Goal: Task Accomplishment & Management: Manage account settings

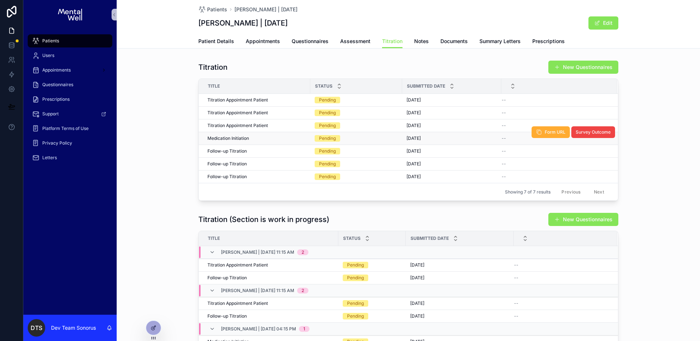
scroll to position [75, 0]
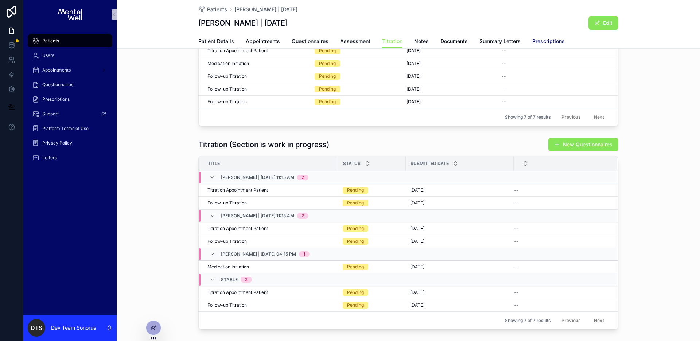
click at [536, 43] on span "Prescriptions" at bounding box center [549, 41] width 32 height 7
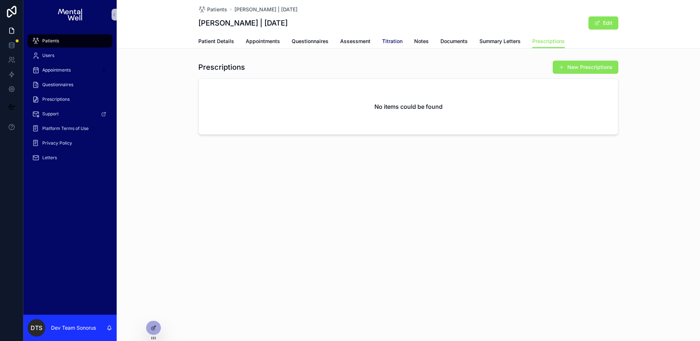
click at [385, 44] on span "Titration" at bounding box center [392, 41] width 20 height 7
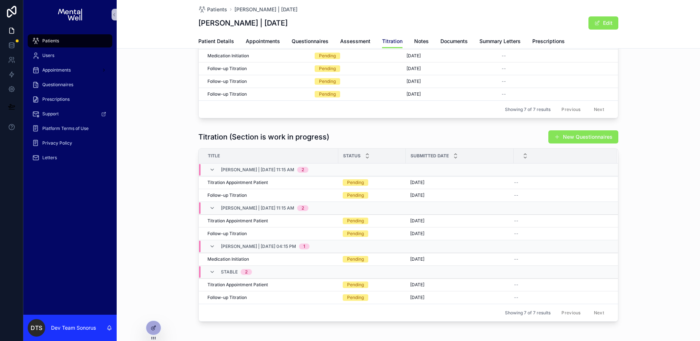
scroll to position [82, 0]
click at [543, 283] on button "Form URL" at bounding box center [551, 278] width 38 height 12
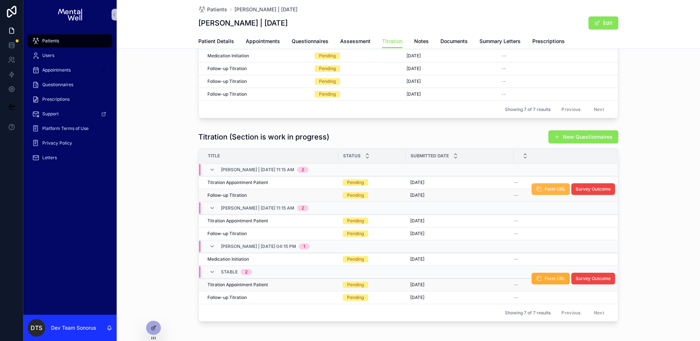
click at [534, 192] on button "Form URL" at bounding box center [551, 189] width 38 height 12
click at [164, 204] on div "Titration (Section is work in progress) New Questionnaires Title Status Submitt…" at bounding box center [409, 225] width 584 height 197
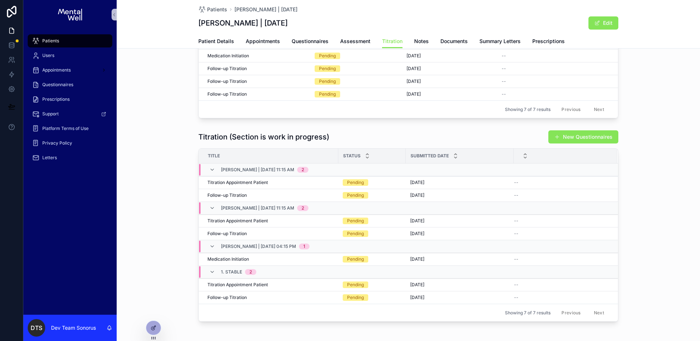
click at [164, 205] on div "Titration (Section is work in progress) New Questionnaires Title Status Submitt…" at bounding box center [409, 225] width 584 height 197
click at [158, 324] on div at bounding box center [153, 328] width 15 height 14
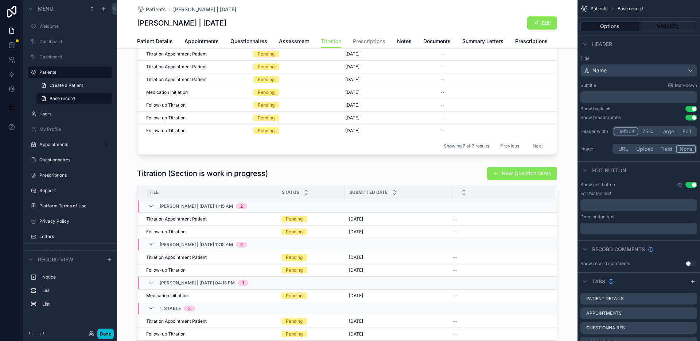
click at [243, 165] on div "scrollable content" at bounding box center [347, 261] width 461 height 197
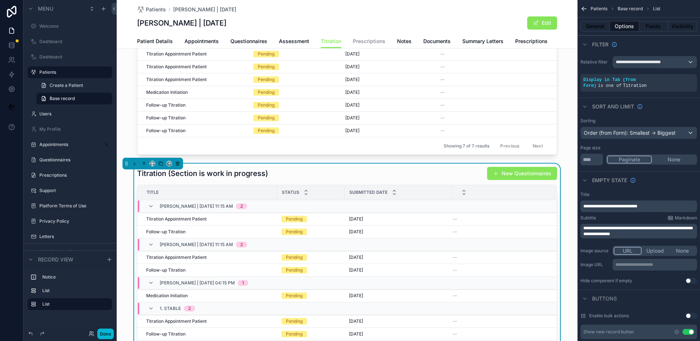
click at [446, 171] on div "Titration (Section is work in progress) New Questionnaires" at bounding box center [347, 173] width 420 height 14
click at [593, 26] on button "General" at bounding box center [596, 26] width 30 height 10
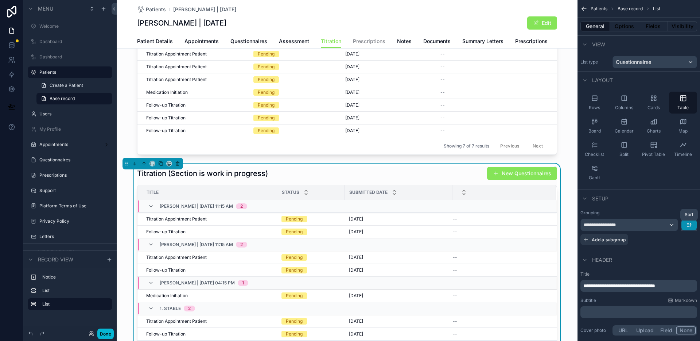
click at [690, 224] on icon "scrollable content" at bounding box center [689, 225] width 6 height 6
click at [689, 243] on span "A -> Z" at bounding box center [684, 241] width 15 height 9
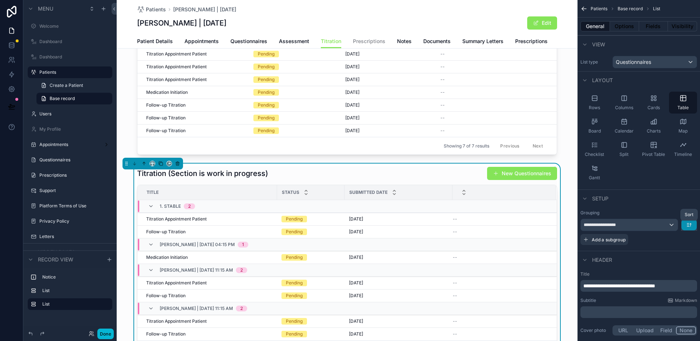
click at [691, 224] on icon "scrollable content" at bounding box center [691, 224] width 0 height 3
click at [688, 253] on span "Z -> A" at bounding box center [684, 255] width 15 height 9
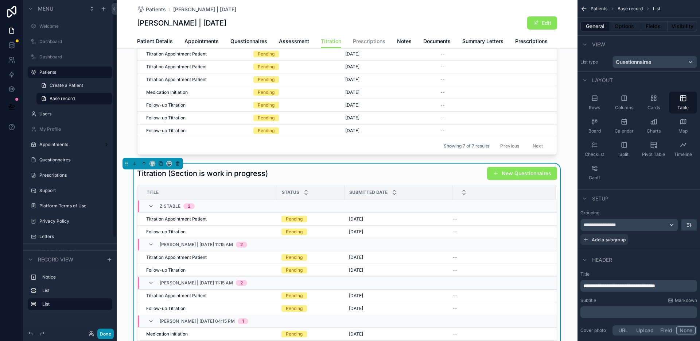
click at [107, 331] on button "Done" at bounding box center [105, 333] width 16 height 11
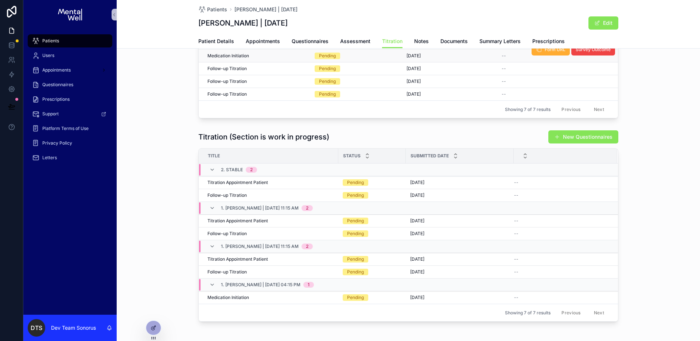
scroll to position [0, 0]
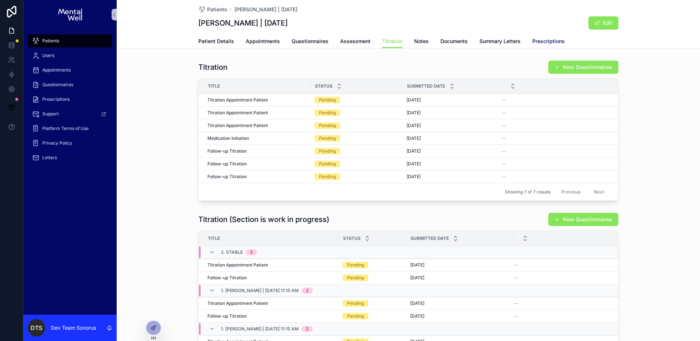
click at [540, 43] on span "Prescriptions" at bounding box center [549, 41] width 32 height 7
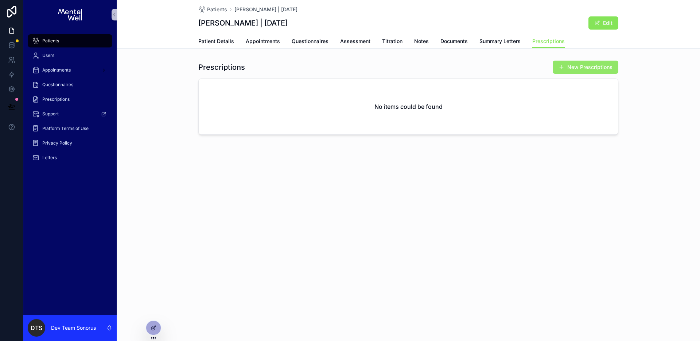
click at [569, 71] on button "New Prescriptions" at bounding box center [586, 67] width 66 height 13
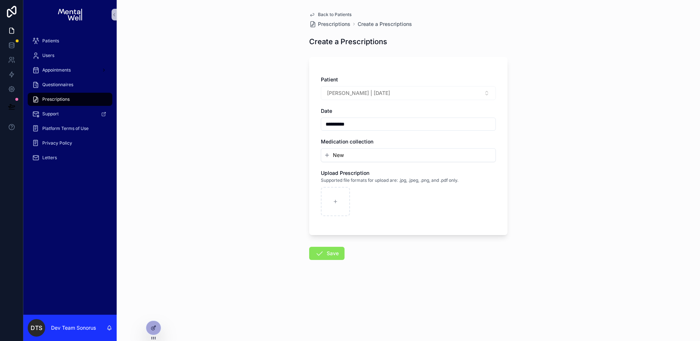
click at [329, 15] on span "Back to Patients" at bounding box center [335, 15] width 34 height 6
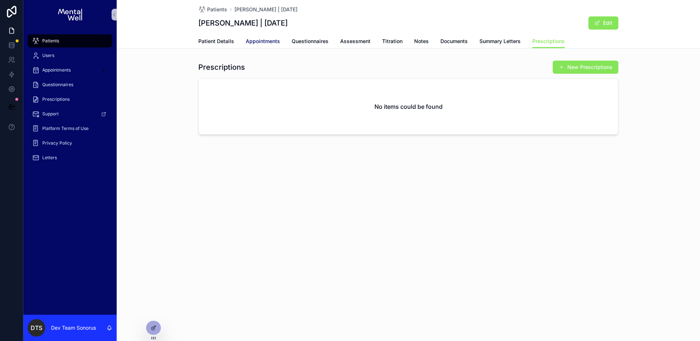
click at [268, 41] on span "Appointments" at bounding box center [263, 41] width 34 height 7
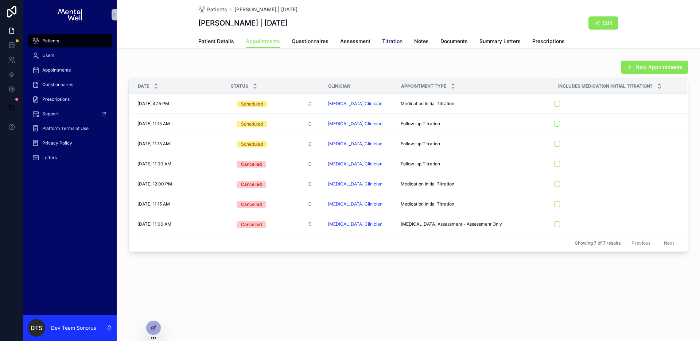
click at [382, 42] on span "Titration" at bounding box center [392, 41] width 20 height 7
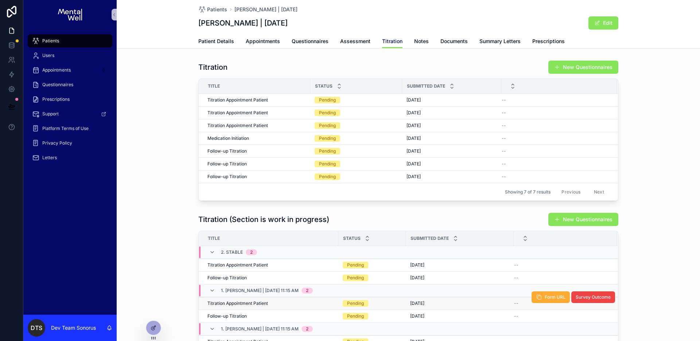
scroll to position [78, 0]
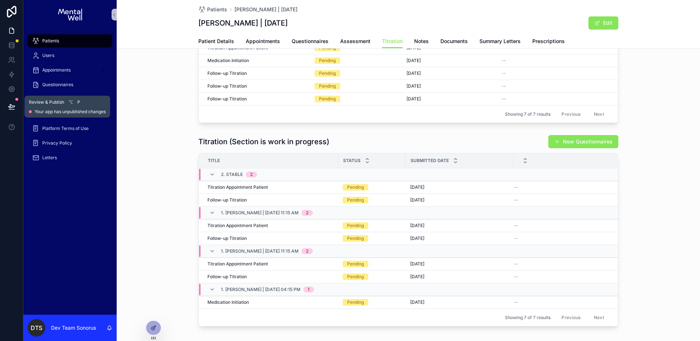
click at [11, 111] on button at bounding box center [12, 106] width 16 height 20
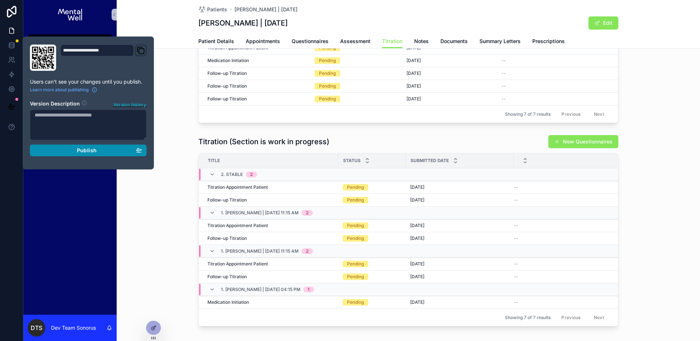
click at [87, 148] on span "Publish" at bounding box center [87, 150] width 20 height 7
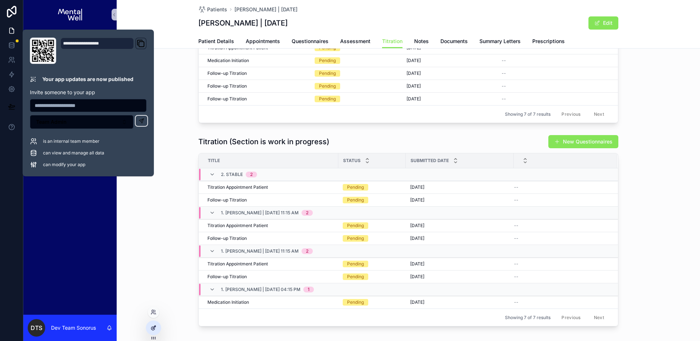
click at [152, 326] on icon at bounding box center [152, 327] width 3 height 3
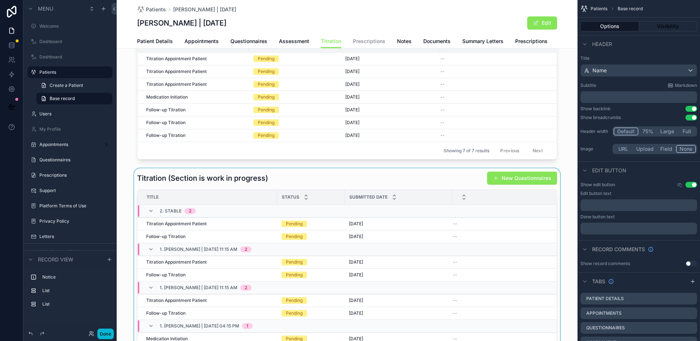
click at [397, 183] on div "scrollable content" at bounding box center [347, 266] width 461 height 197
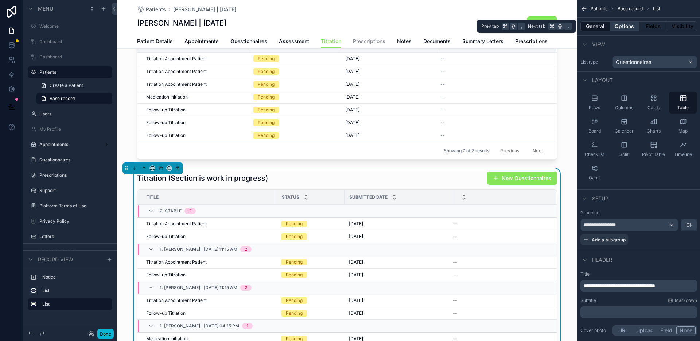
click at [628, 27] on button "Options" at bounding box center [624, 26] width 29 height 10
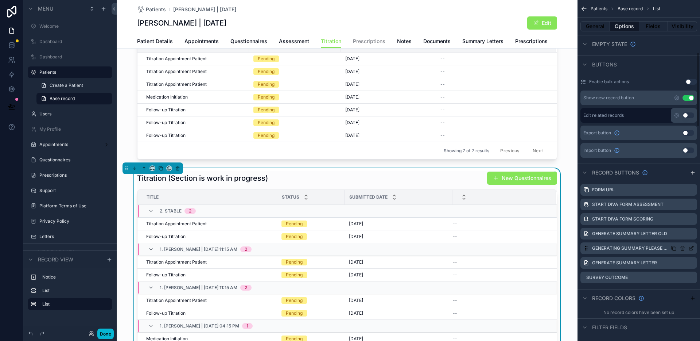
scroll to position [239, 0]
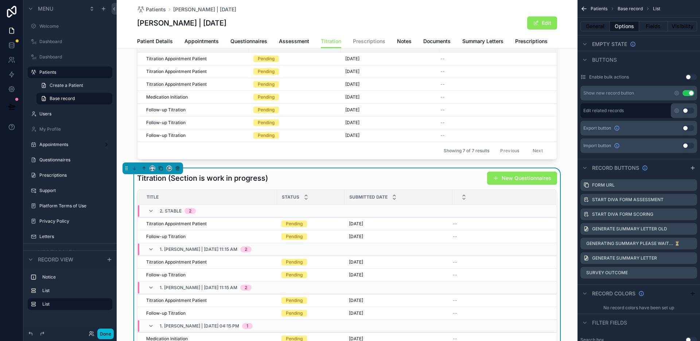
click at [388, 181] on div "Titration (Section is work in progress) New Questionnaires" at bounding box center [347, 178] width 420 height 14
click at [684, 201] on icon "scrollable content" at bounding box center [683, 200] width 6 height 6
click at [678, 189] on icon at bounding box center [680, 188] width 6 height 6
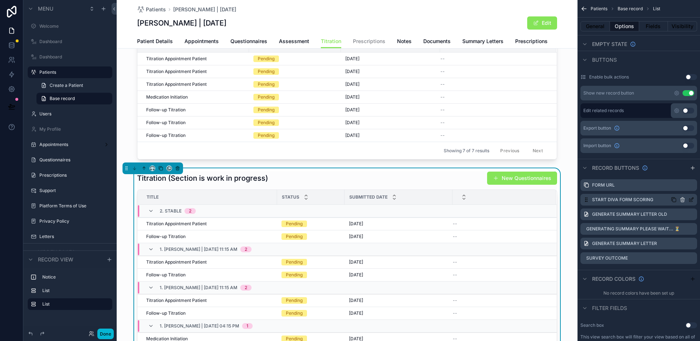
click at [683, 202] on icon "scrollable content" at bounding box center [683, 200] width 6 height 6
click at [677, 189] on icon at bounding box center [680, 188] width 6 height 6
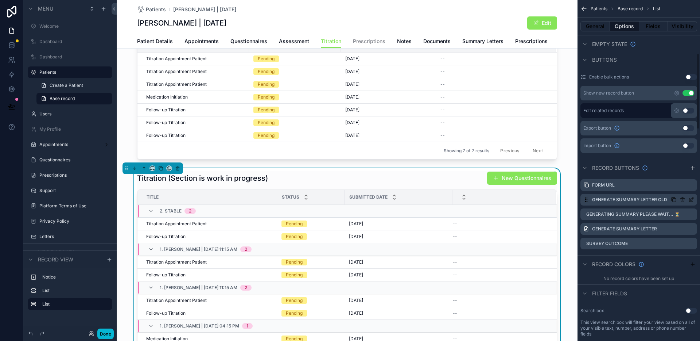
click at [684, 201] on icon "scrollable content" at bounding box center [683, 200] width 6 height 6
drag, startPoint x: 677, startPoint y: 188, endPoint x: 685, endPoint y: 205, distance: 18.1
click at [677, 188] on icon at bounding box center [680, 188] width 6 height 6
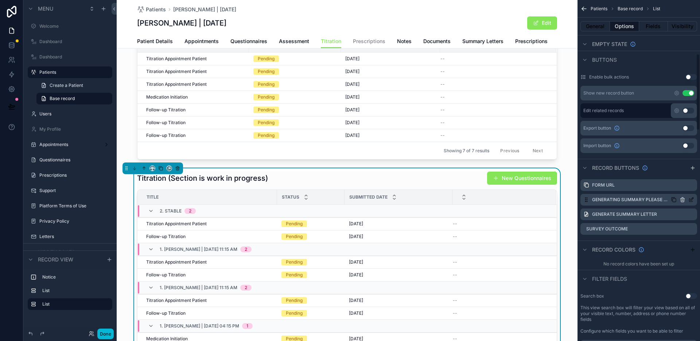
click at [683, 201] on icon "scrollable content" at bounding box center [683, 200] width 6 height 6
drag, startPoint x: 677, startPoint y: 189, endPoint x: 678, endPoint y: 193, distance: 4.4
click at [677, 189] on icon at bounding box center [680, 188] width 6 height 6
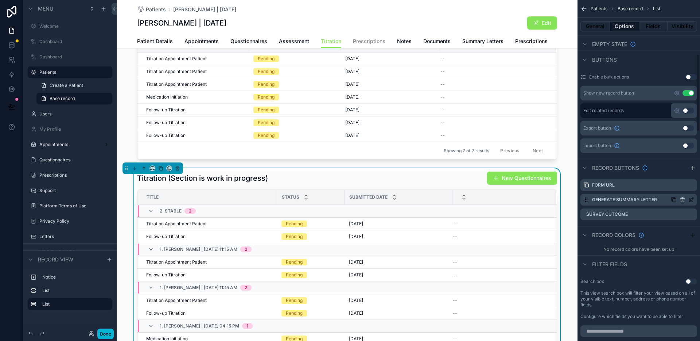
click at [681, 199] on icon "scrollable content" at bounding box center [682, 199] width 3 height 3
drag, startPoint x: 678, startPoint y: 189, endPoint x: 677, endPoint y: 194, distance: 5.7
click at [678, 189] on icon at bounding box center [680, 188] width 6 height 6
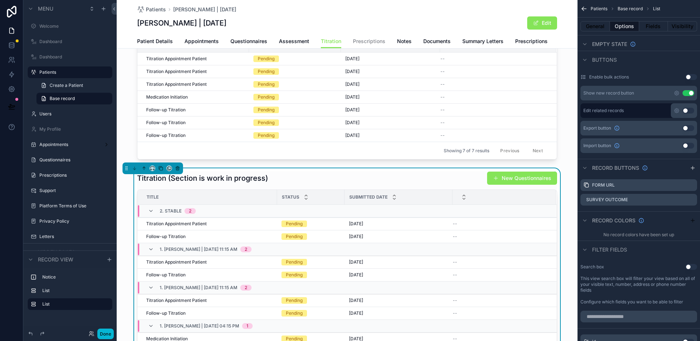
click at [692, 170] on icon "scrollable content" at bounding box center [693, 168] width 6 height 6
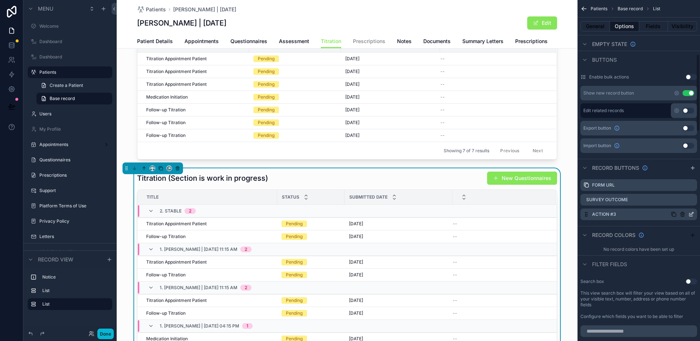
click at [690, 214] on icon "scrollable content" at bounding box center [691, 214] width 3 height 3
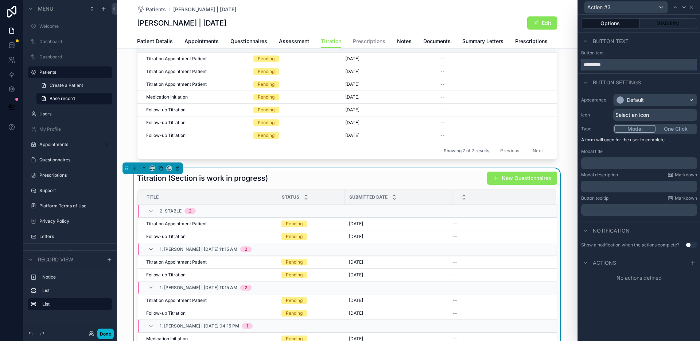
click at [617, 66] on input "*********" at bounding box center [639, 65] width 116 height 12
type input "**********"
click at [651, 102] on div "Default" at bounding box center [655, 100] width 83 height 12
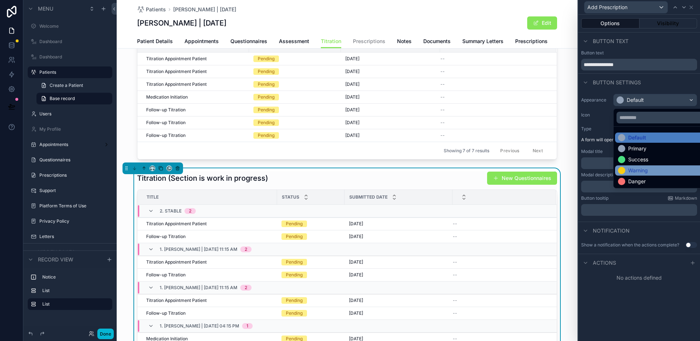
click at [648, 168] on div "Warning" at bounding box center [638, 170] width 20 height 7
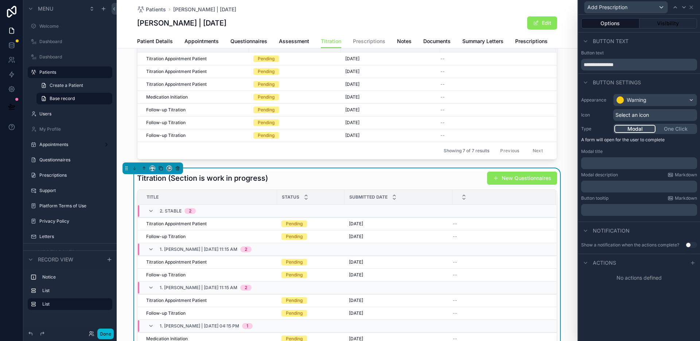
click at [642, 131] on button "Modal" at bounding box center [635, 129] width 41 height 8
click at [692, 262] on icon at bounding box center [693, 263] width 6 height 6
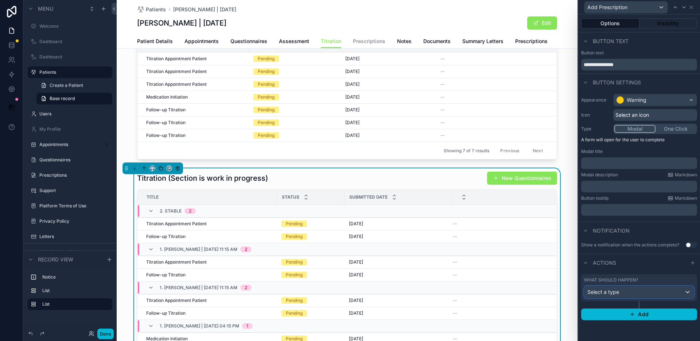
click at [635, 288] on div "Select a type" at bounding box center [639, 292] width 109 height 12
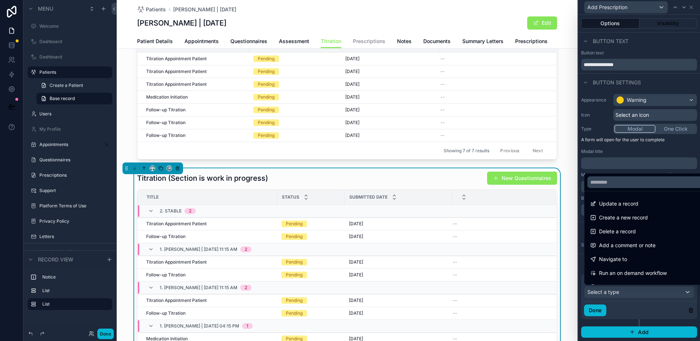
click at [632, 214] on span "Create a new record" at bounding box center [623, 217] width 49 height 9
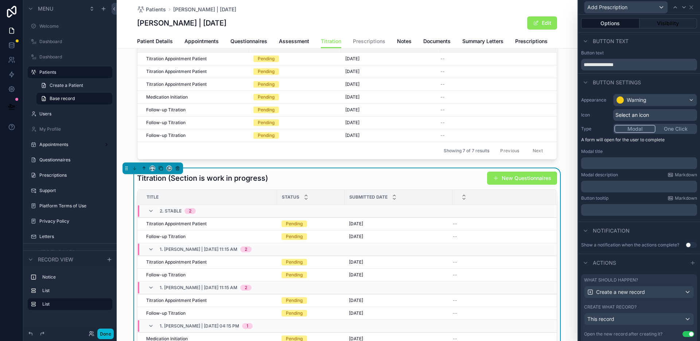
scroll to position [30, 0]
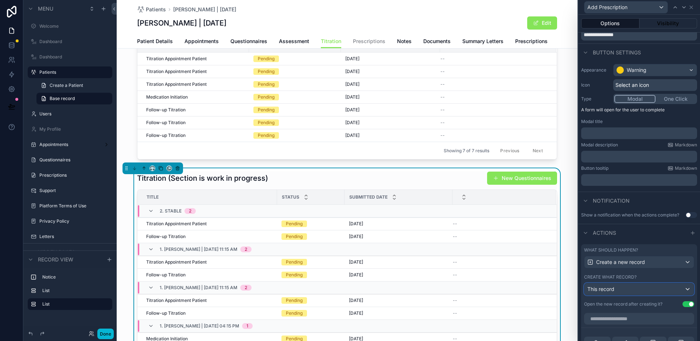
click at [623, 291] on div "This record" at bounding box center [639, 289] width 109 height 12
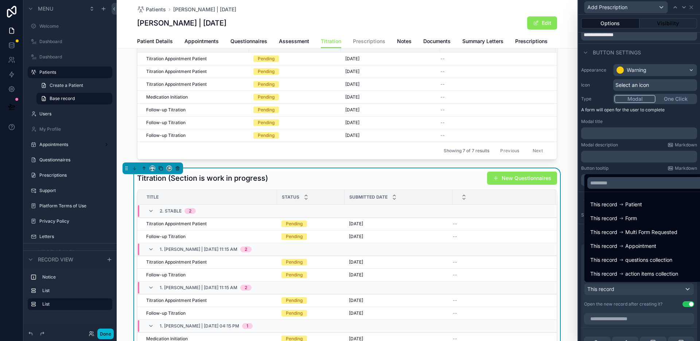
click at [623, 291] on div at bounding box center [639, 170] width 122 height 341
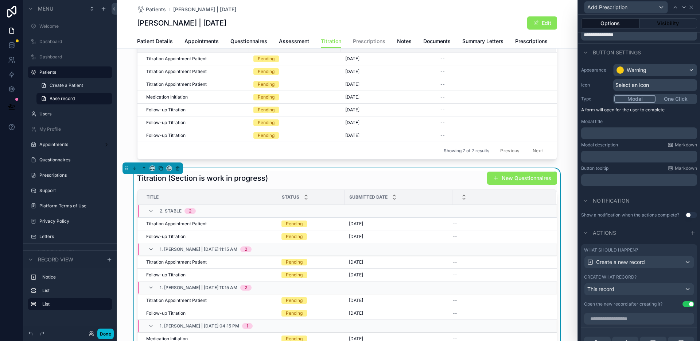
scroll to position [143, 0]
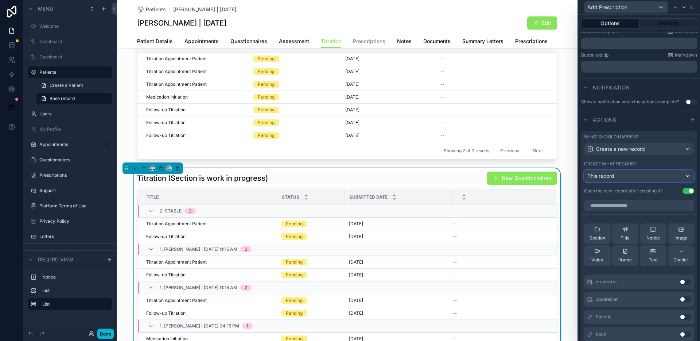
click at [635, 176] on div "This record" at bounding box center [639, 176] width 109 height 12
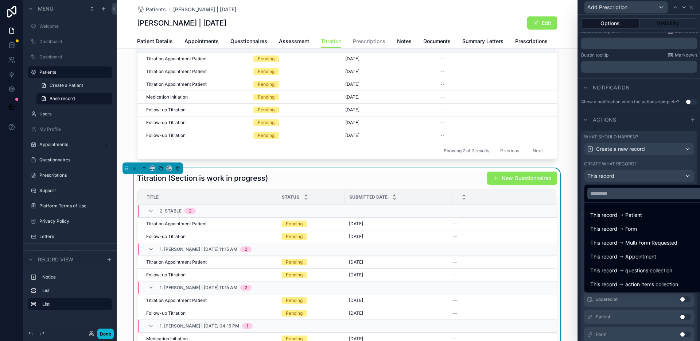
click at [643, 176] on div at bounding box center [639, 170] width 122 height 341
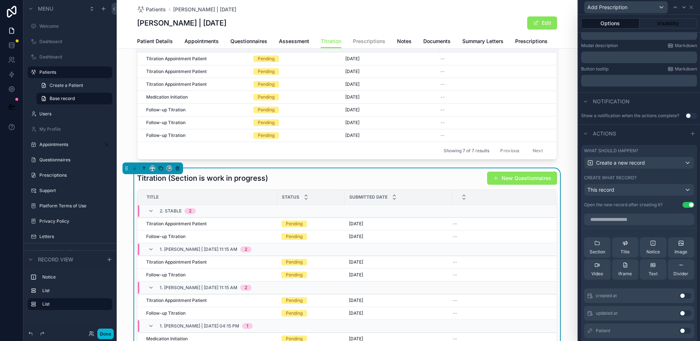
scroll to position [0, 0]
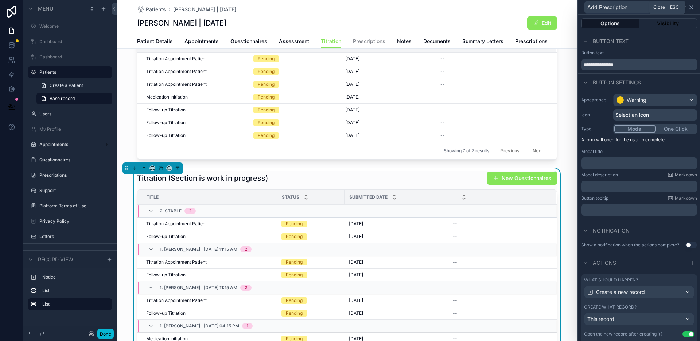
click at [692, 5] on icon at bounding box center [692, 7] width 6 height 6
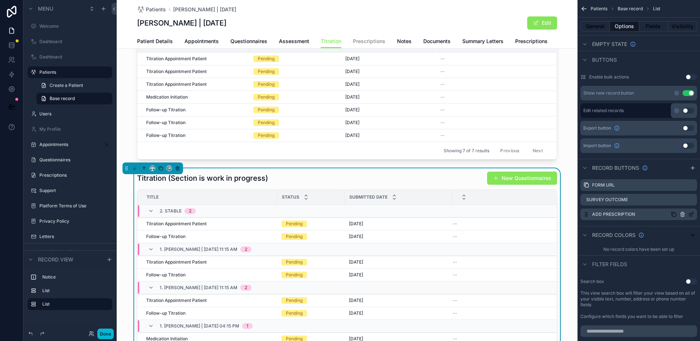
click at [682, 215] on icon "scrollable content" at bounding box center [683, 214] width 6 height 6
drag, startPoint x: 677, startPoint y: 203, endPoint x: 603, endPoint y: 199, distance: 74.2
click at [677, 203] on icon at bounding box center [680, 203] width 6 height 6
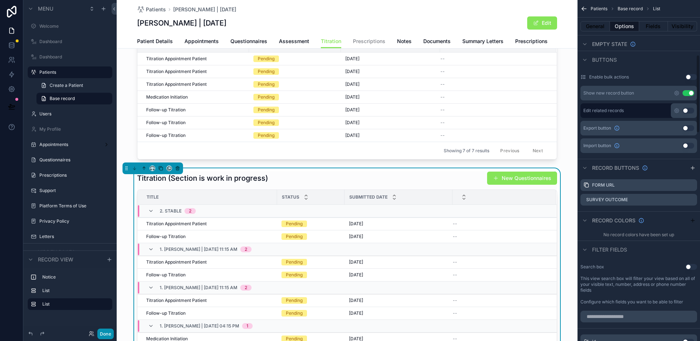
click at [104, 330] on button "Done" at bounding box center [105, 333] width 16 height 11
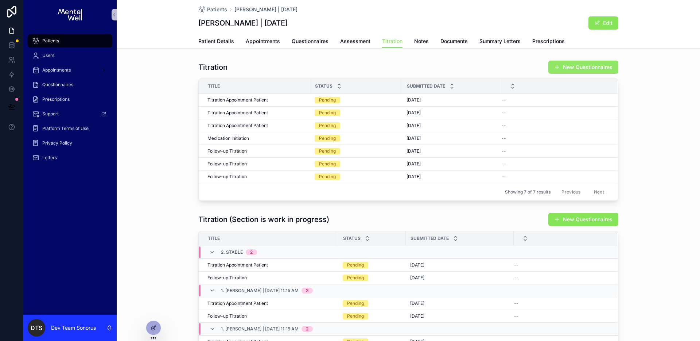
click at [579, 64] on button "New Questionnaires" at bounding box center [584, 67] width 70 height 13
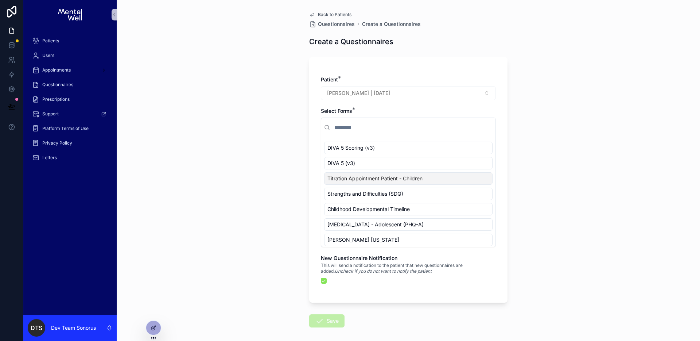
click at [255, 202] on div "Back to Patients Questionnaires Create a Questionnaires Create a Questionnaires…" at bounding box center [409, 170] width 584 height 341
click at [156, 327] on icon at bounding box center [154, 328] width 6 height 6
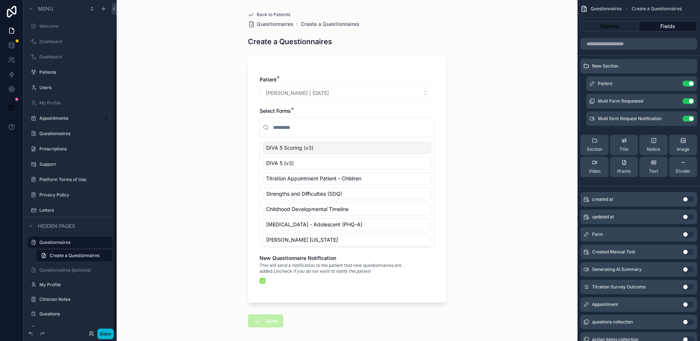
scroll to position [44, 0]
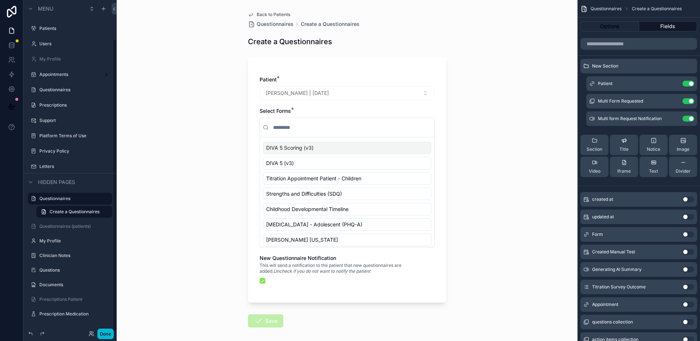
click at [278, 15] on span "Back to Patients" at bounding box center [274, 15] width 34 height 6
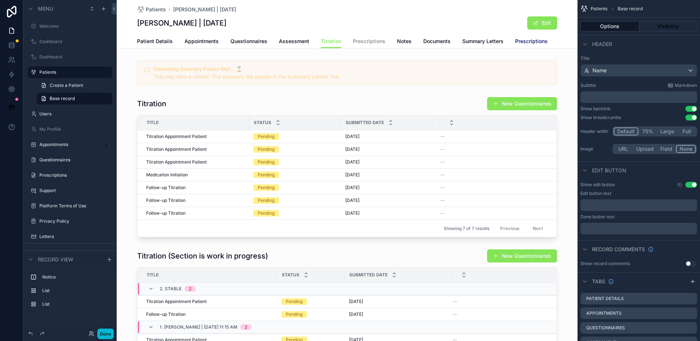
click at [526, 40] on span "Prescriptions" at bounding box center [531, 41] width 32 height 7
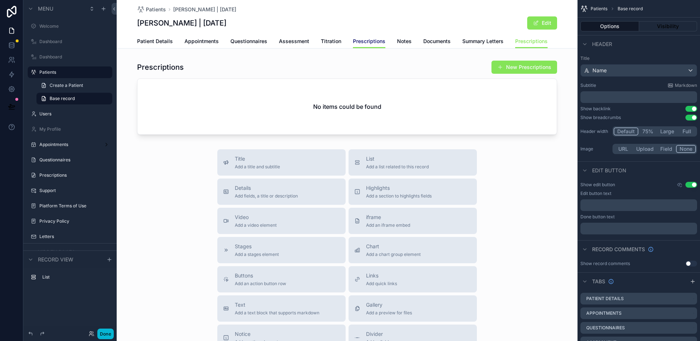
click at [362, 43] on span "Prescriptions" at bounding box center [369, 41] width 32 height 7
click at [417, 70] on div "scrollable content" at bounding box center [347, 97] width 461 height 80
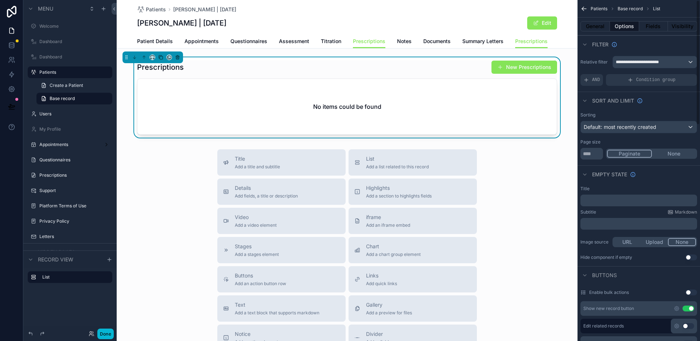
click at [328, 15] on div "Patients [PERSON_NAME] | [DATE] [PERSON_NAME] | [DATE] Edit" at bounding box center [347, 17] width 420 height 34
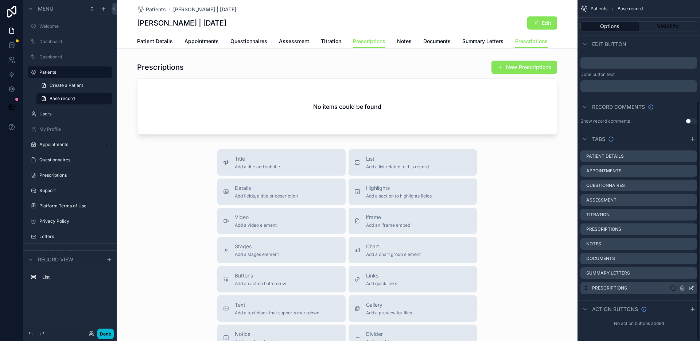
click at [692, 287] on icon "scrollable content" at bounding box center [692, 288] width 6 height 6
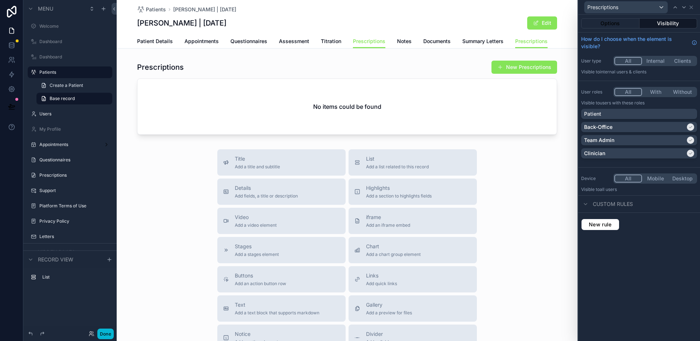
click at [680, 24] on button "Visibility" at bounding box center [669, 23] width 58 height 10
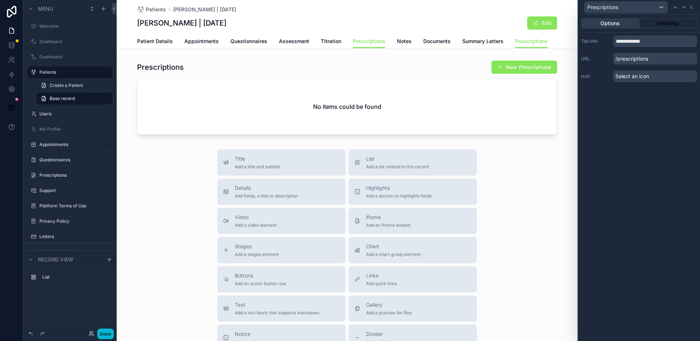
click at [627, 25] on button "Options" at bounding box center [610, 23] width 58 height 10
drag, startPoint x: 675, startPoint y: 18, endPoint x: 673, endPoint y: 21, distance: 3.9
click at [674, 19] on div "Options Visibility" at bounding box center [639, 24] width 122 height 18
click at [673, 22] on button "Visibility" at bounding box center [669, 23] width 58 height 10
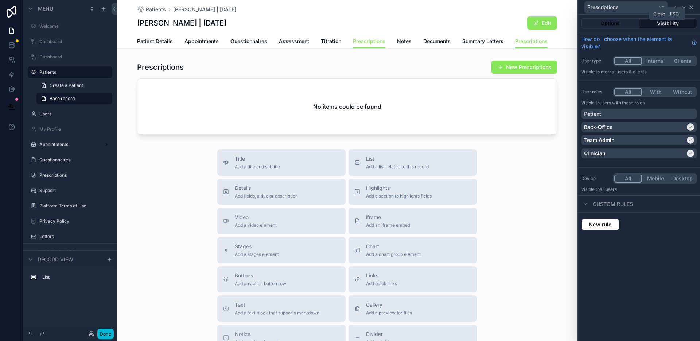
click at [693, 8] on icon at bounding box center [691, 7] width 3 height 3
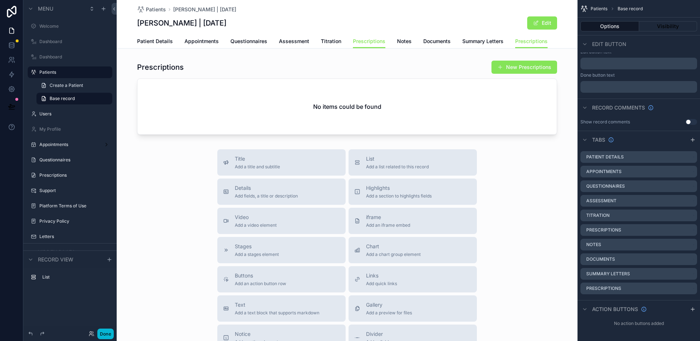
click at [424, 22] on div "[PERSON_NAME] | [DATE] Edit" at bounding box center [347, 23] width 420 height 14
click at [365, 20] on div "[PERSON_NAME] | [DATE] Edit" at bounding box center [347, 23] width 420 height 14
click at [458, 73] on div "scrollable content" at bounding box center [347, 97] width 461 height 80
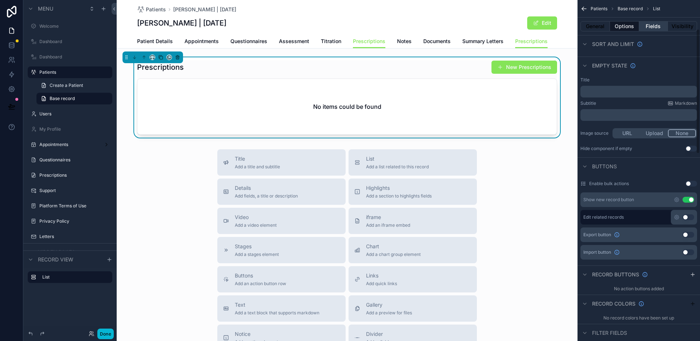
scroll to position [79, 0]
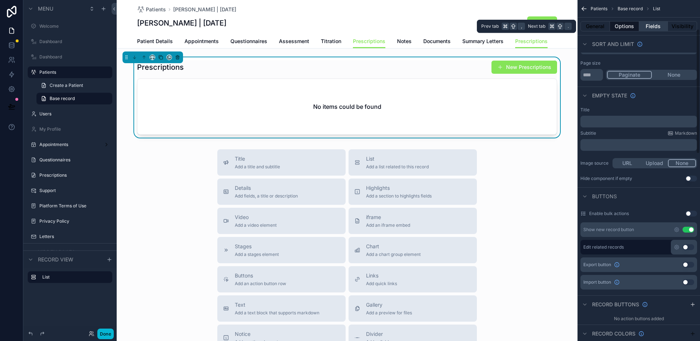
click at [649, 26] on button "Fields" at bounding box center [653, 26] width 29 height 10
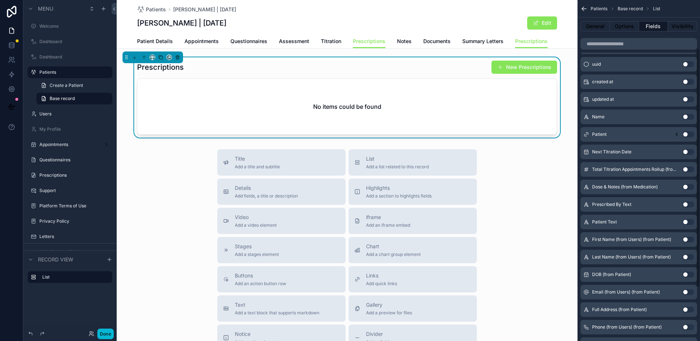
scroll to position [0, 0]
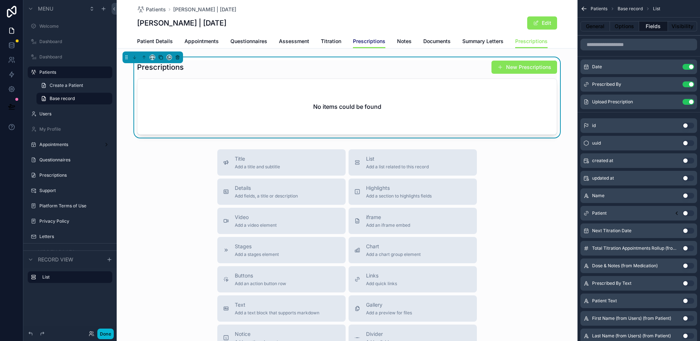
click at [358, 39] on span "Prescriptions" at bounding box center [369, 41] width 32 height 7
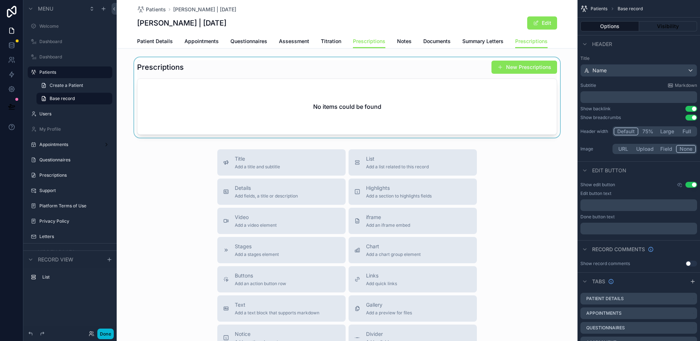
click at [377, 69] on div "scrollable content" at bounding box center [347, 97] width 461 height 80
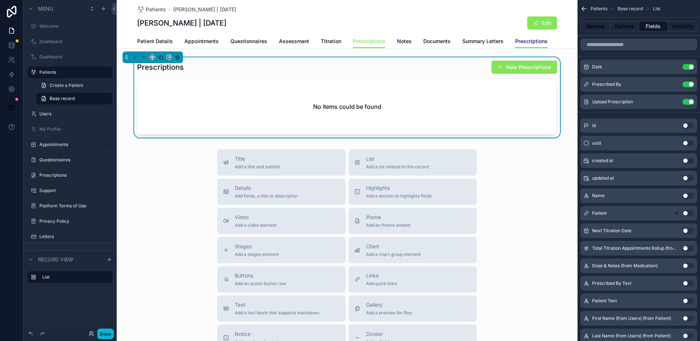
click at [515, 40] on span "Prescriptions" at bounding box center [531, 41] width 32 height 7
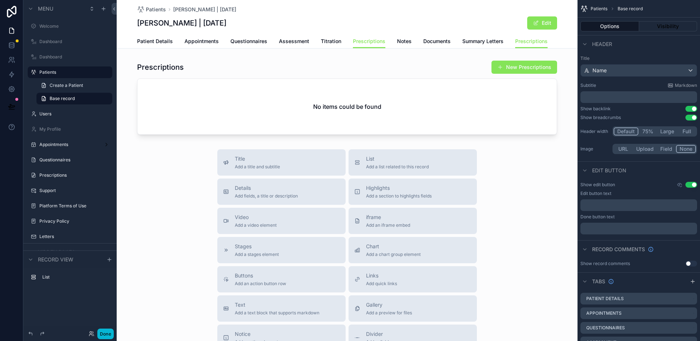
click at [485, 23] on div "[PERSON_NAME] | [DATE] Edit" at bounding box center [347, 23] width 420 height 14
click at [488, 20] on div "[PERSON_NAME] | [DATE] Edit" at bounding box center [347, 23] width 420 height 14
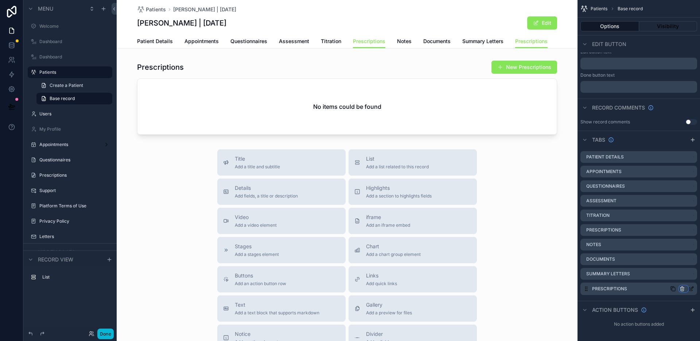
click at [681, 290] on icon "scrollable content" at bounding box center [683, 289] width 6 height 6
drag, startPoint x: 654, startPoint y: 303, endPoint x: 675, endPoint y: 308, distance: 22.1
click at [654, 303] on span "Remove tab and contents" at bounding box center [652, 302] width 62 height 9
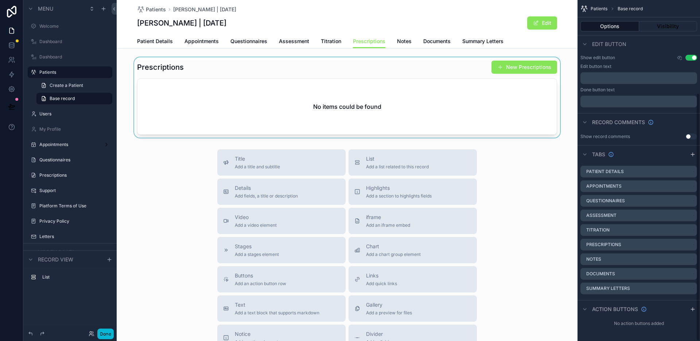
scroll to position [127, 0]
click at [375, 44] on span "Prescriptions" at bounding box center [369, 41] width 32 height 7
drag, startPoint x: 499, startPoint y: 67, endPoint x: 502, endPoint y: 70, distance: 3.9
click at [499, 67] on div "scrollable content" at bounding box center [347, 97] width 461 height 80
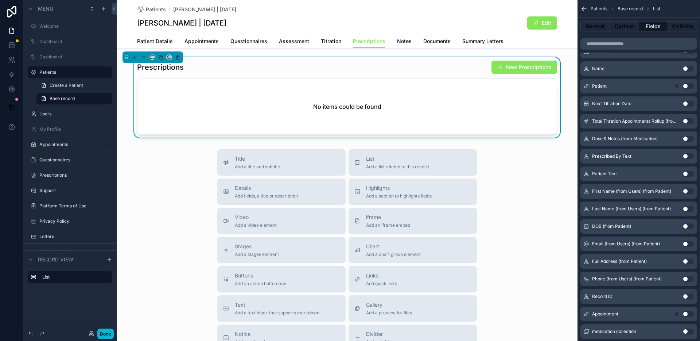
click at [503, 70] on button "New Prescriptions" at bounding box center [525, 67] width 66 height 13
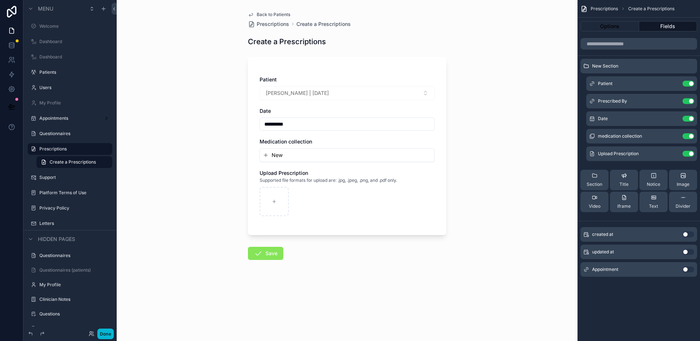
click at [684, 267] on button "Use setting" at bounding box center [689, 269] width 12 height 6
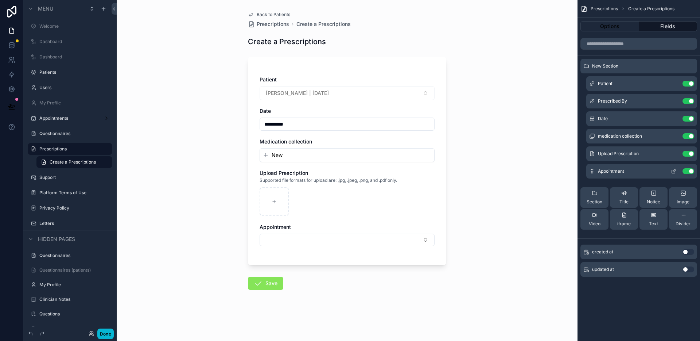
click at [671, 173] on icon "scrollable content" at bounding box center [674, 171] width 6 height 6
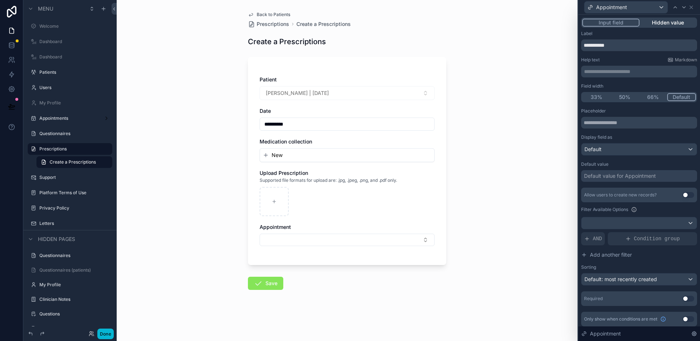
click at [677, 23] on button "Hidden value" at bounding box center [668, 23] width 57 height 8
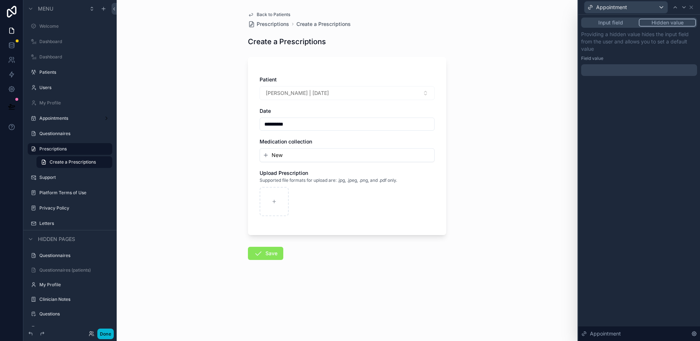
click at [638, 70] on div at bounding box center [639, 70] width 116 height 12
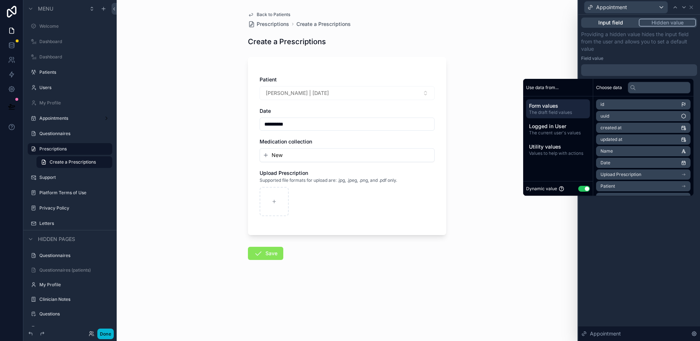
click at [628, 24] on button "Input field" at bounding box center [610, 23] width 57 height 8
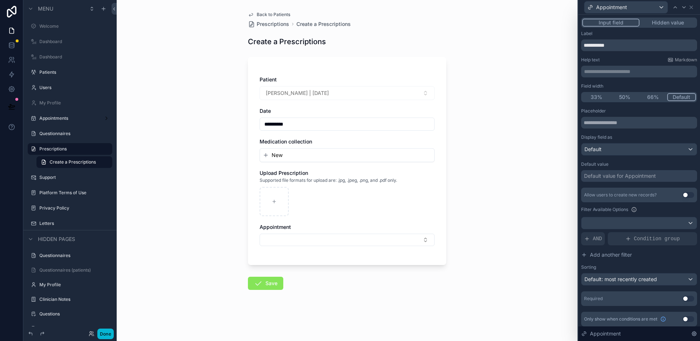
click at [607, 179] on div "Default value for Appointment" at bounding box center [620, 175] width 72 height 7
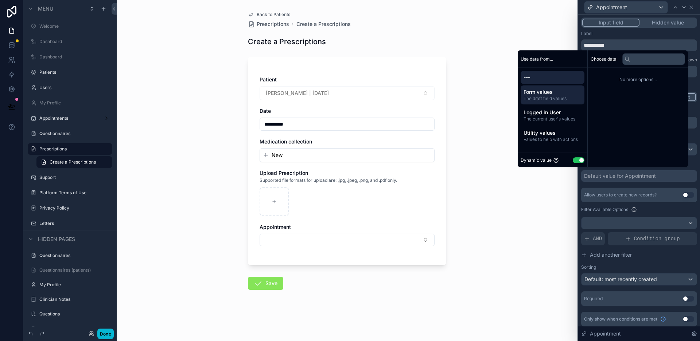
click at [541, 102] on div "Form values The draft field values" at bounding box center [553, 94] width 64 height 19
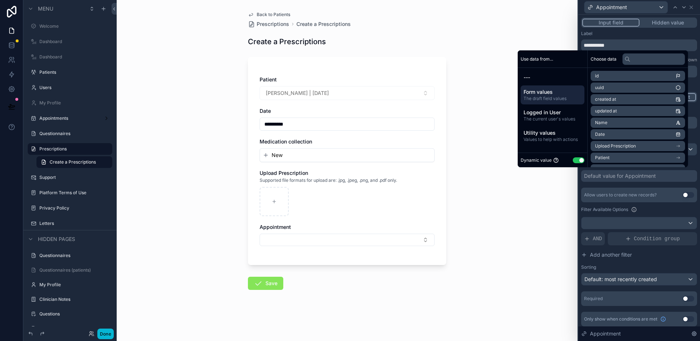
click at [638, 155] on li "Patient" at bounding box center [638, 157] width 94 height 10
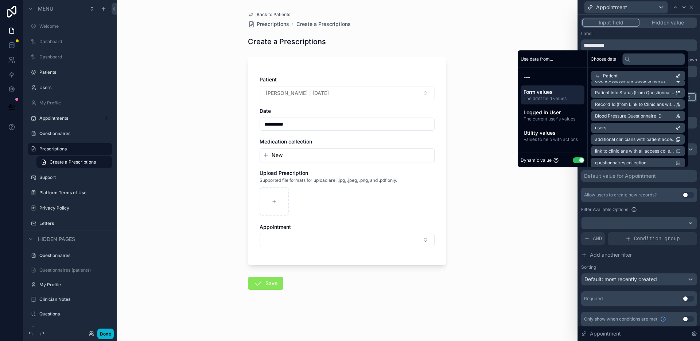
scroll to position [820, 0]
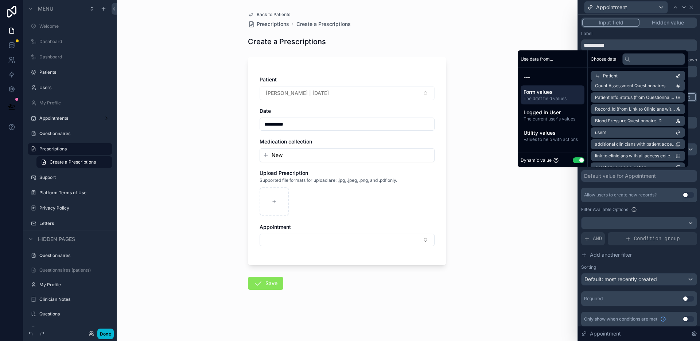
click at [490, 78] on div "**********" at bounding box center [347, 170] width 461 height 341
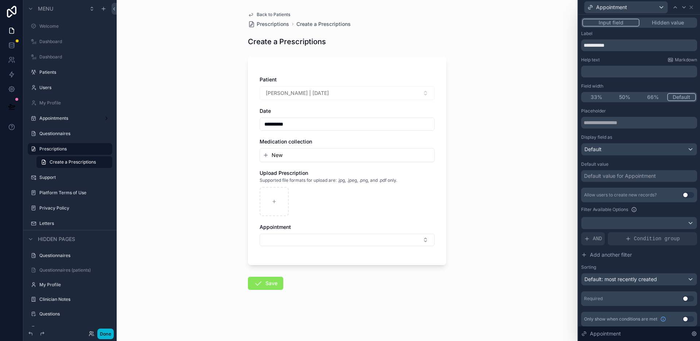
click at [458, 104] on div "**********" at bounding box center [347, 170] width 461 height 341
click at [623, 175] on div "Default value for Appointment" at bounding box center [620, 175] width 72 height 7
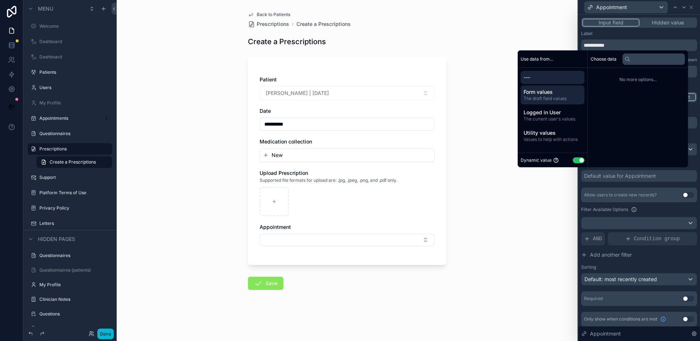
click at [552, 103] on div "Form values The draft field values" at bounding box center [553, 94] width 64 height 19
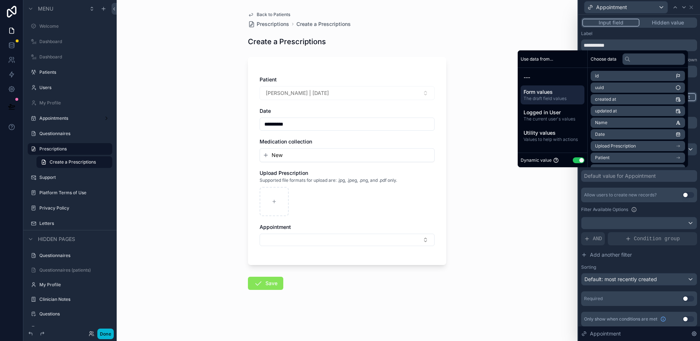
click at [630, 154] on li "Patient" at bounding box center [638, 157] width 94 height 10
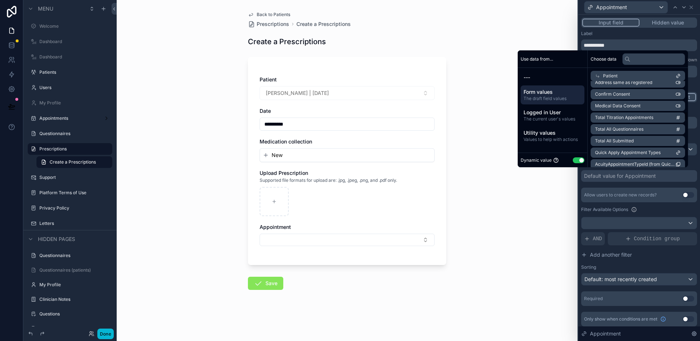
scroll to position [371, 0]
click at [648, 58] on input "text" at bounding box center [654, 59] width 63 height 12
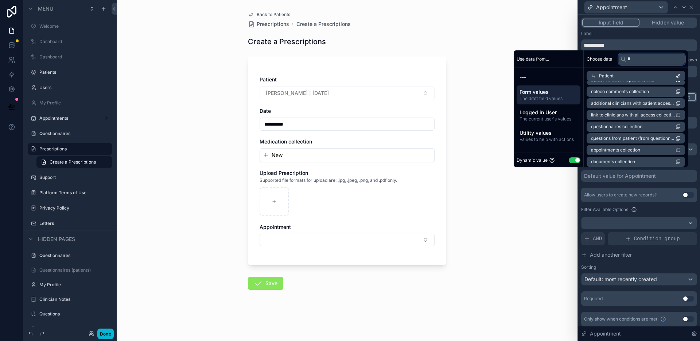
scroll to position [0, 0]
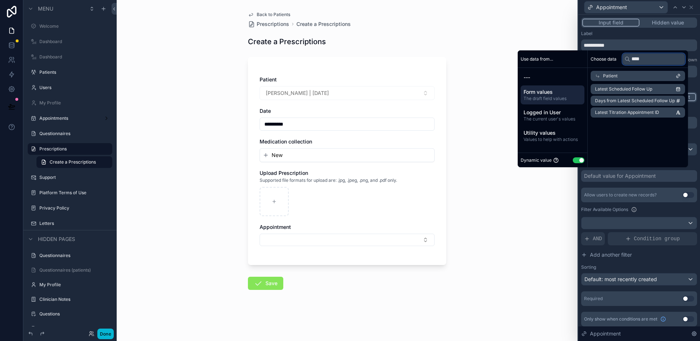
type input "****"
click at [650, 112] on span "Latest Titration Appointment ID" at bounding box center [627, 112] width 64 height 6
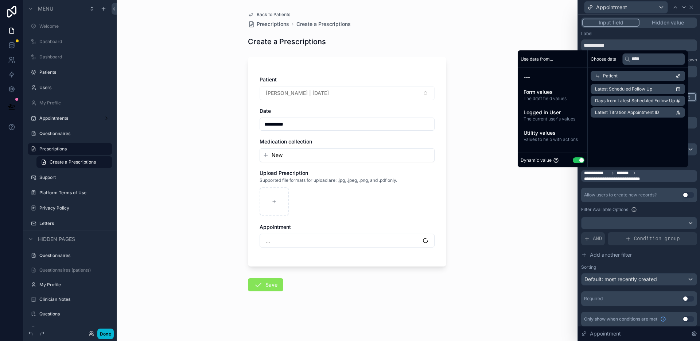
click at [481, 194] on div "**********" at bounding box center [347, 170] width 461 height 341
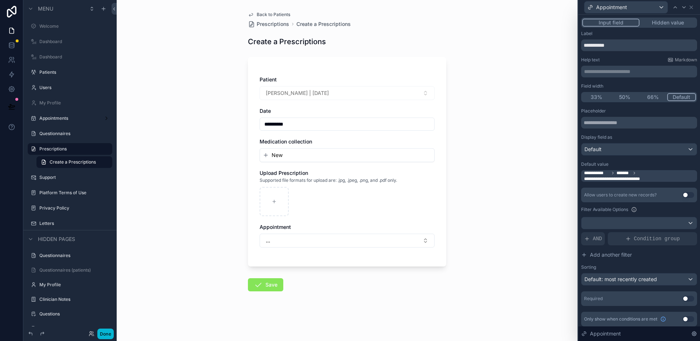
click at [285, 14] on span "Back to Patients" at bounding box center [274, 15] width 34 height 6
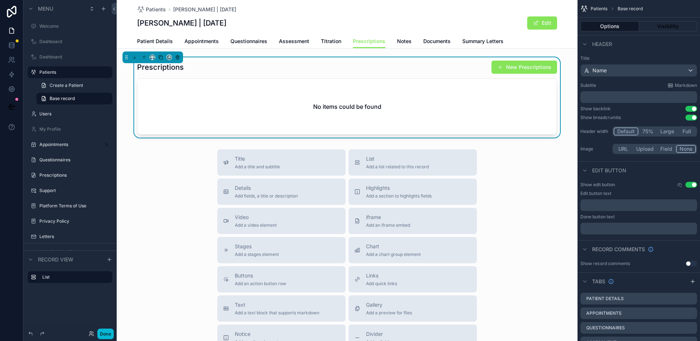
click at [392, 72] on div "Prescriptions New Prescriptions" at bounding box center [347, 67] width 420 height 14
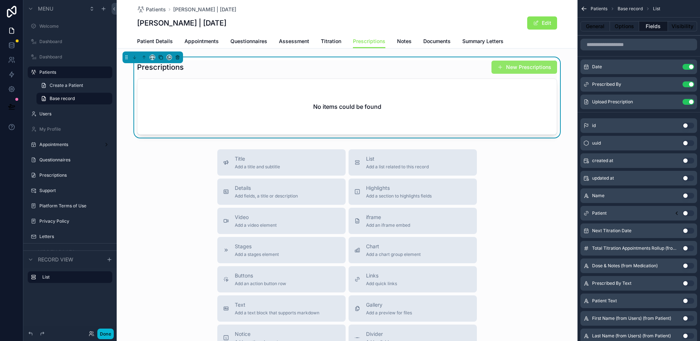
click at [518, 70] on button "New Prescriptions" at bounding box center [525, 67] width 66 height 13
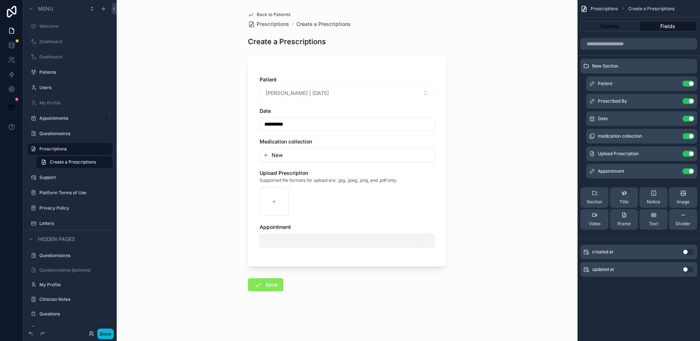
click at [390, 239] on button "..." at bounding box center [347, 240] width 175 height 14
click at [448, 272] on div "**********" at bounding box center [347, 169] width 210 height 338
click at [471, 206] on div "**********" at bounding box center [347, 170] width 461 height 341
click at [10, 47] on icon at bounding box center [11, 45] width 7 height 7
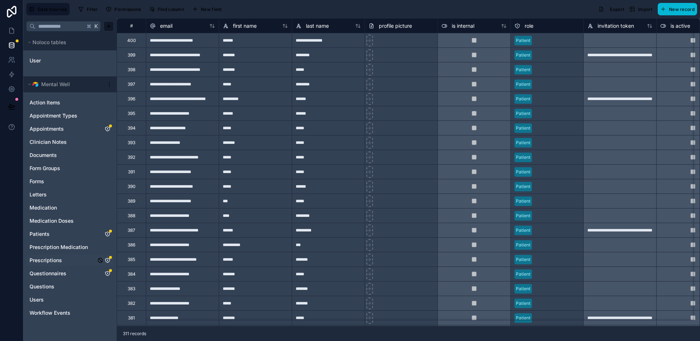
click at [107, 258] on icon "Prescriptions" at bounding box center [107, 260] width 4 height 4
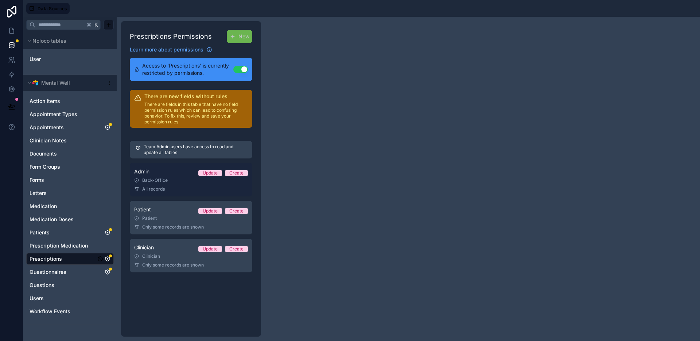
click at [181, 191] on div "All records" at bounding box center [191, 189] width 114 height 6
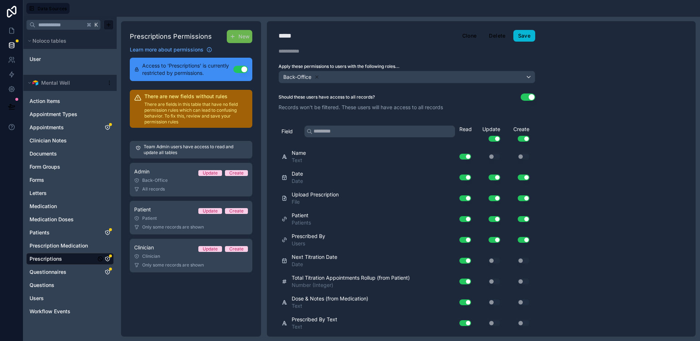
scroll to position [205, 0]
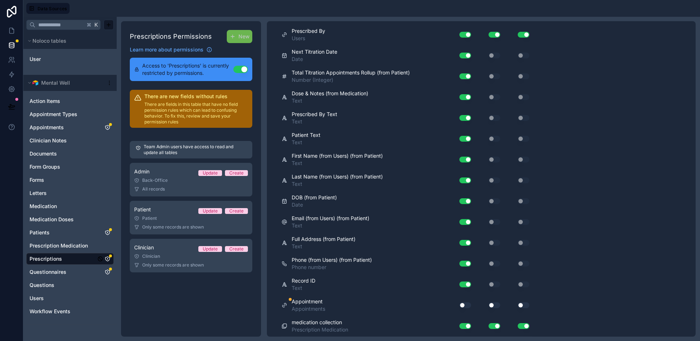
click at [462, 304] on button "Use setting" at bounding box center [466, 305] width 12 height 6
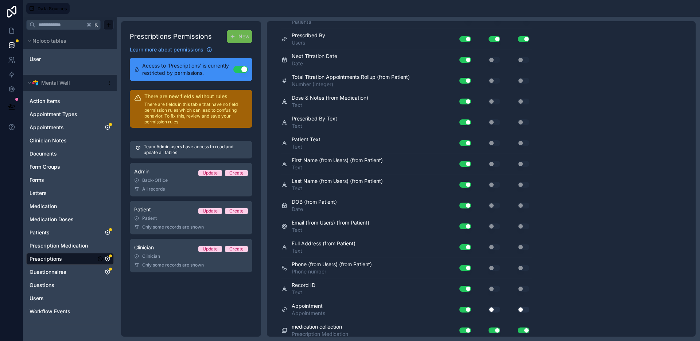
scroll to position [196, 0]
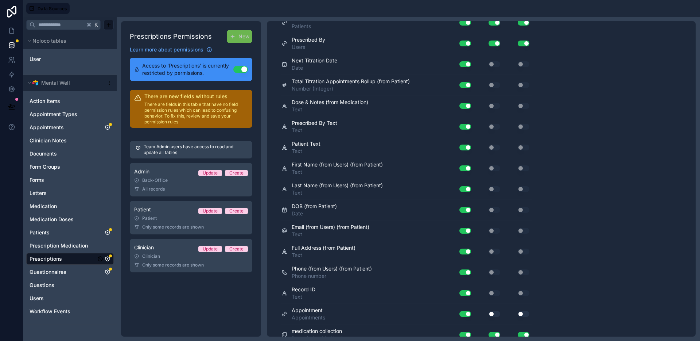
click at [495, 315] on button "Use setting" at bounding box center [495, 314] width 12 height 6
click at [518, 314] on div "Use setting" at bounding box center [517, 314] width 29 height 6
click at [519, 314] on button "Use setting" at bounding box center [524, 314] width 12 height 6
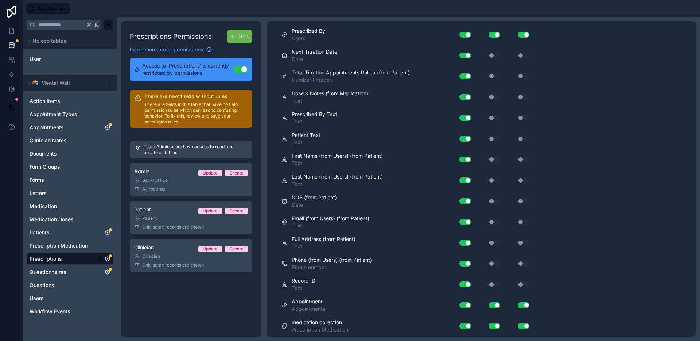
scroll to position [0, 0]
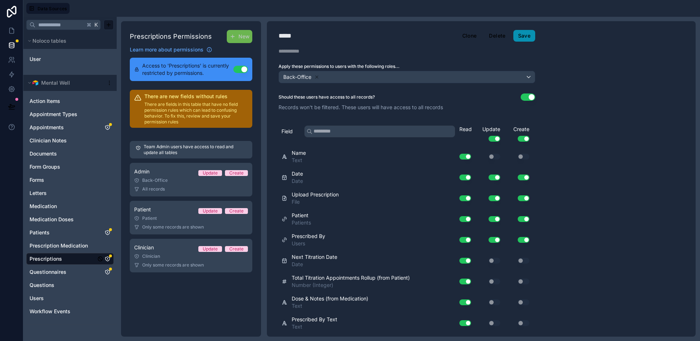
click at [526, 38] on button "Save" at bounding box center [525, 36] width 22 height 12
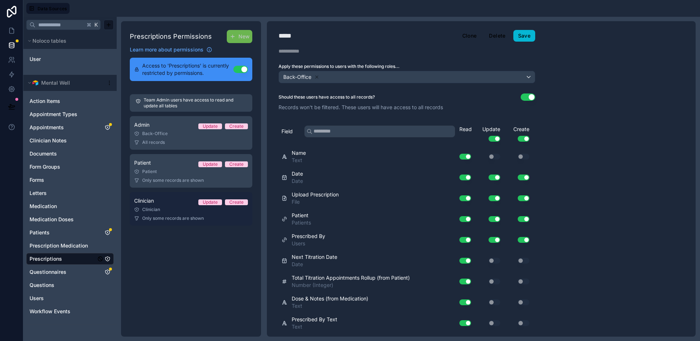
click at [176, 217] on span "Only some records are shown" at bounding box center [173, 218] width 62 height 6
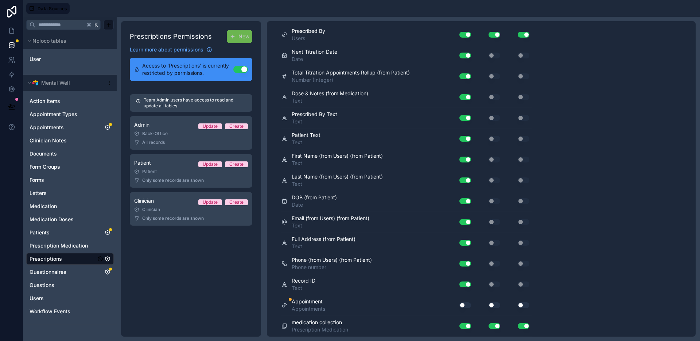
click at [463, 305] on button "Use setting" at bounding box center [466, 305] width 12 height 6
click at [492, 305] on button "Use setting" at bounding box center [495, 305] width 12 height 6
click at [521, 305] on button "Use setting" at bounding box center [524, 305] width 12 height 6
click at [498, 305] on button "Use setting" at bounding box center [495, 305] width 12 height 6
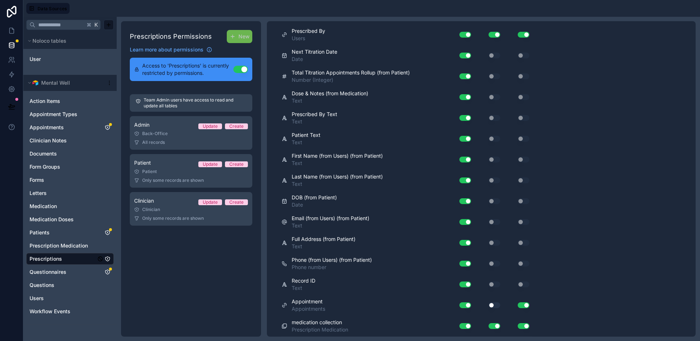
click at [525, 305] on button "Use setting" at bounding box center [524, 305] width 12 height 6
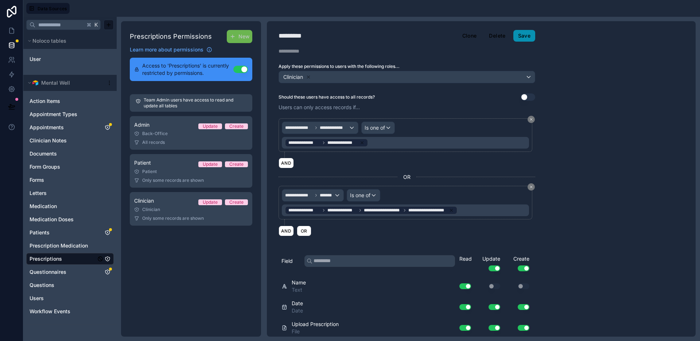
click at [525, 39] on button "Save" at bounding box center [525, 36] width 22 height 12
click at [107, 125] on icon "Appointments" at bounding box center [107, 127] width 4 height 4
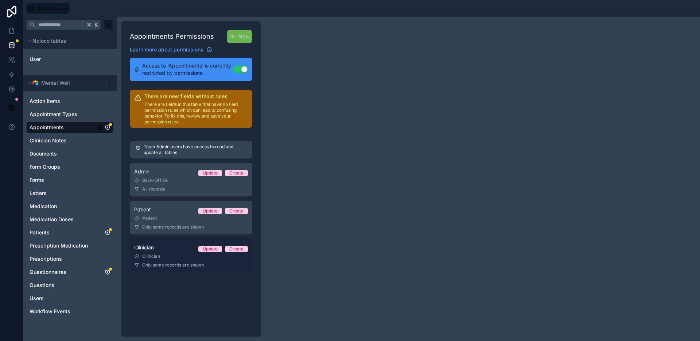
click at [176, 251] on div "Clinician Update Create" at bounding box center [191, 247] width 114 height 9
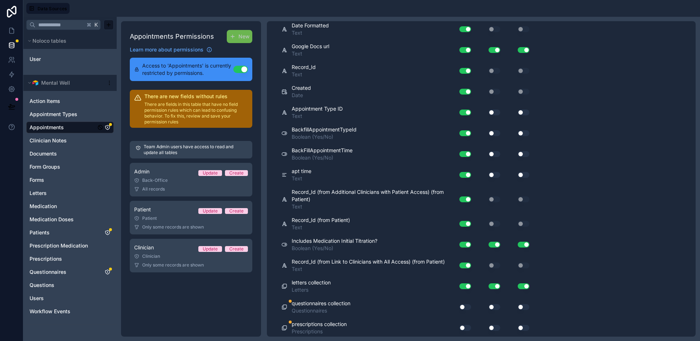
scroll to position [737, 0]
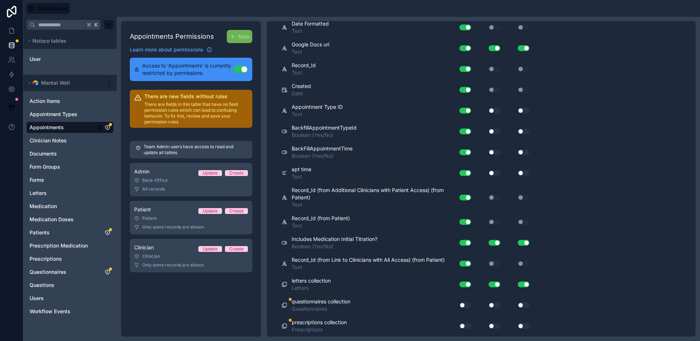
click at [462, 305] on button "Use setting" at bounding box center [466, 305] width 12 height 6
click at [464, 325] on button "Use setting" at bounding box center [466, 326] width 12 height 6
drag, startPoint x: 489, startPoint y: 325, endPoint x: 493, endPoint y: 316, distance: 9.8
click at [490, 325] on button "Use setting" at bounding box center [495, 326] width 12 height 6
click at [492, 304] on button "Use setting" at bounding box center [495, 305] width 12 height 6
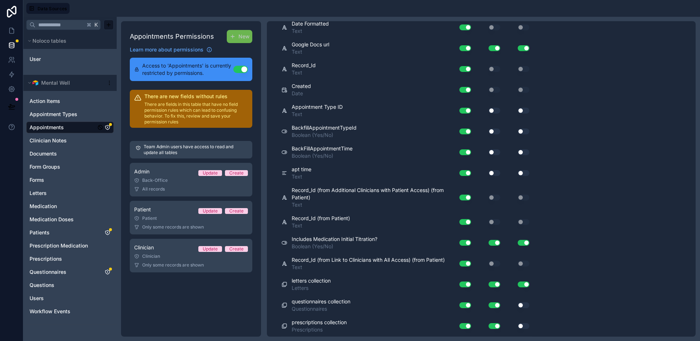
drag, startPoint x: 521, startPoint y: 307, endPoint x: 524, endPoint y: 313, distance: 6.7
click at [522, 307] on button "Use setting" at bounding box center [524, 305] width 12 height 6
click at [522, 325] on button "Use setting" at bounding box center [524, 326] width 12 height 6
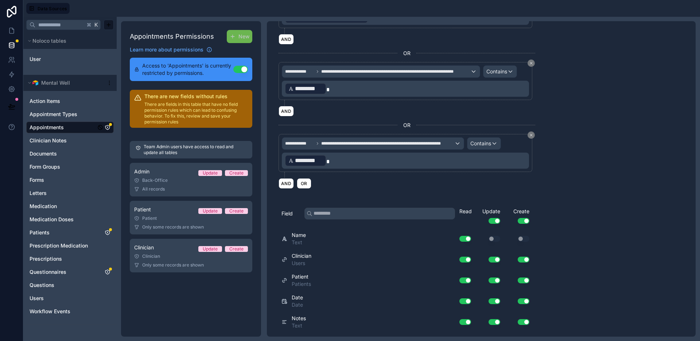
scroll to position [0, 0]
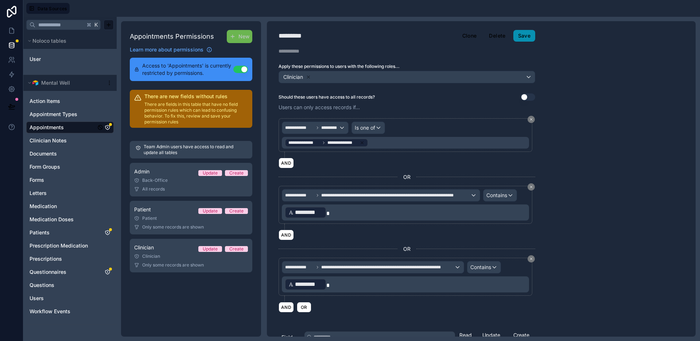
click at [527, 38] on button "Save" at bounding box center [525, 36] width 22 height 12
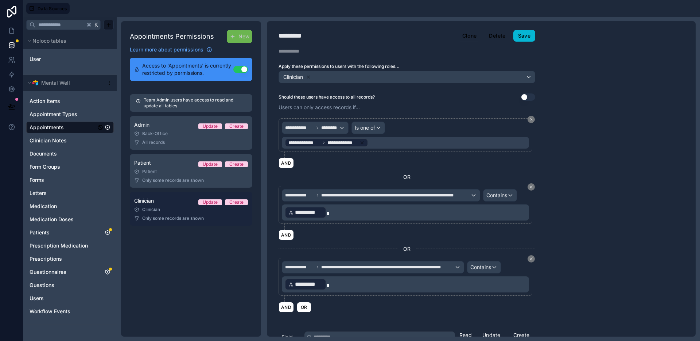
click at [162, 214] on link "Clinician Update Create Clinician Only some records are shown" at bounding box center [191, 209] width 123 height 34
click at [174, 211] on div "Patient" at bounding box center [191, 209] width 114 height 6
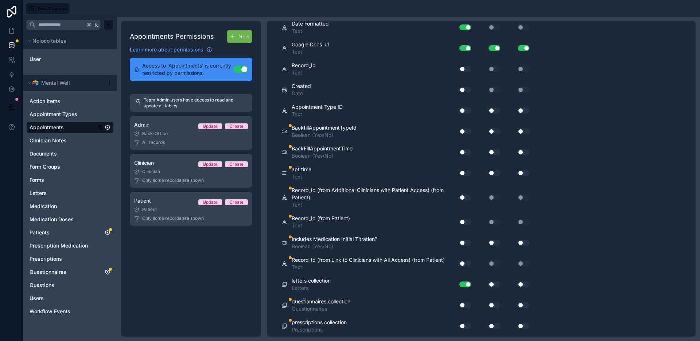
scroll to position [593, 0]
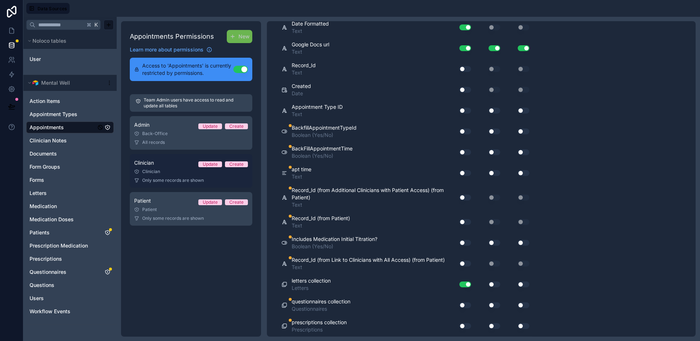
click at [146, 156] on link "Clinician Update Create Clinician Only some records are shown" at bounding box center [191, 171] width 123 height 34
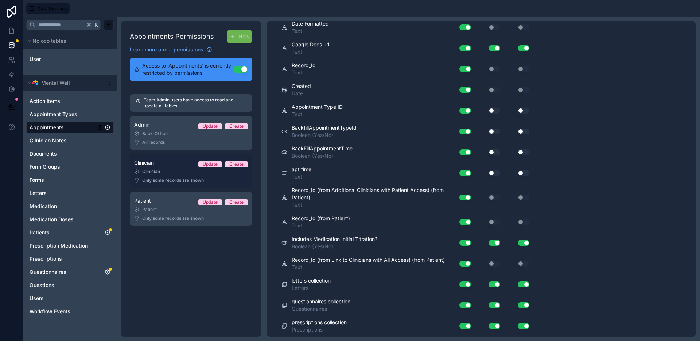
scroll to position [733, 0]
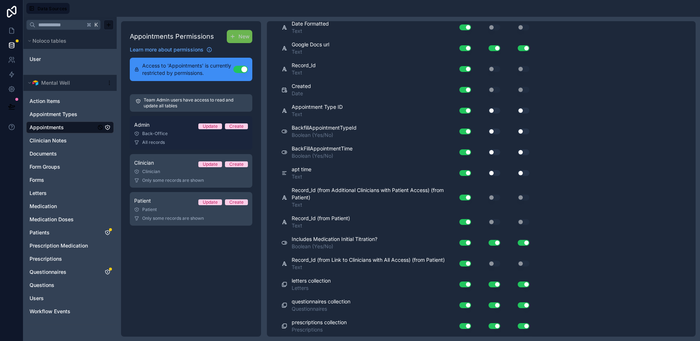
click at [167, 142] on div "All records" at bounding box center [191, 142] width 114 height 6
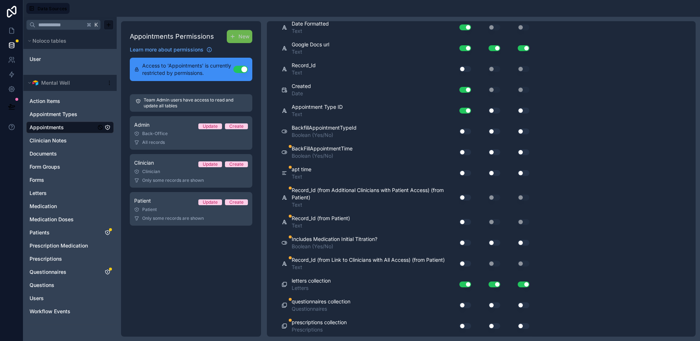
scroll to position [453, 0]
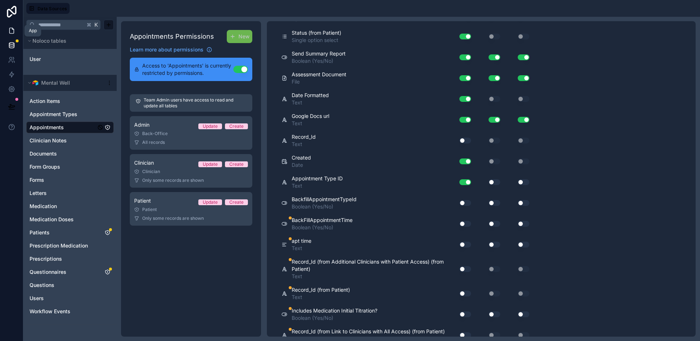
click at [12, 34] on icon at bounding box center [11, 30] width 4 height 5
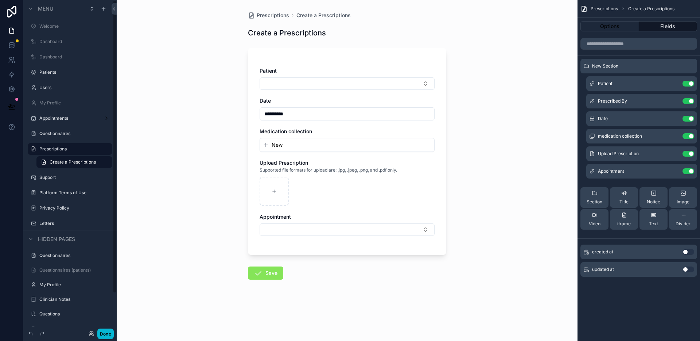
click at [217, 214] on div "**********" at bounding box center [347, 170] width 461 height 341
click at [106, 335] on button "Done" at bounding box center [105, 333] width 16 height 11
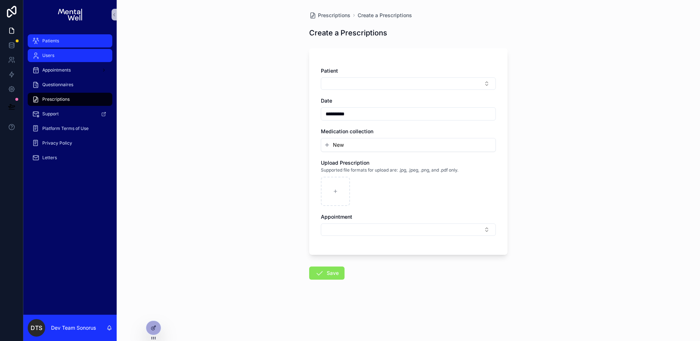
click at [59, 47] on link "Patients" at bounding box center [70, 40] width 85 height 13
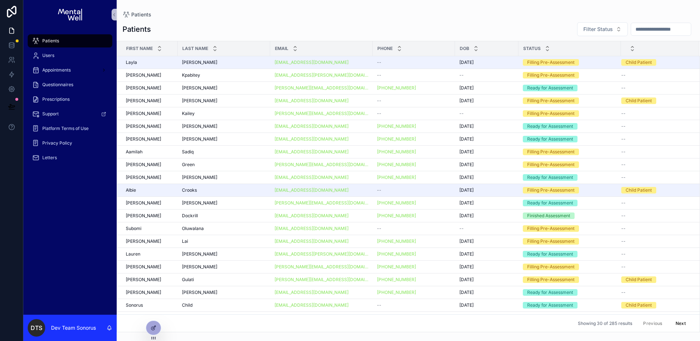
click at [644, 26] on input "scrollable content" at bounding box center [661, 29] width 60 height 10
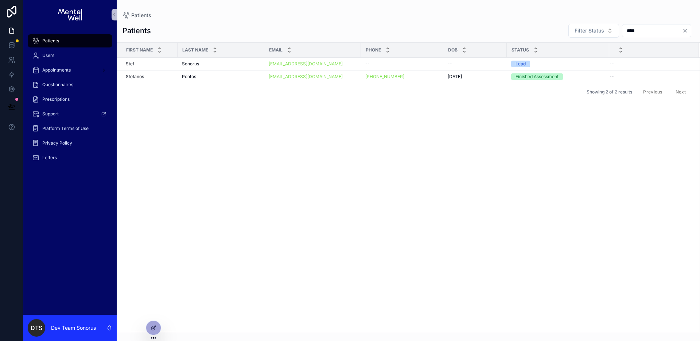
type input "****"
click at [223, 76] on div "Pontos Pontos" at bounding box center [221, 77] width 78 height 6
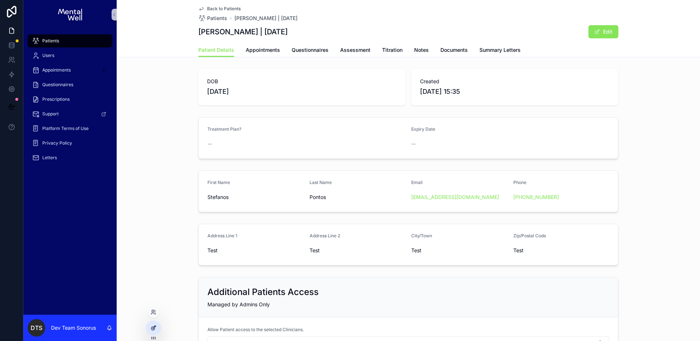
click at [158, 327] on div at bounding box center [153, 328] width 15 height 14
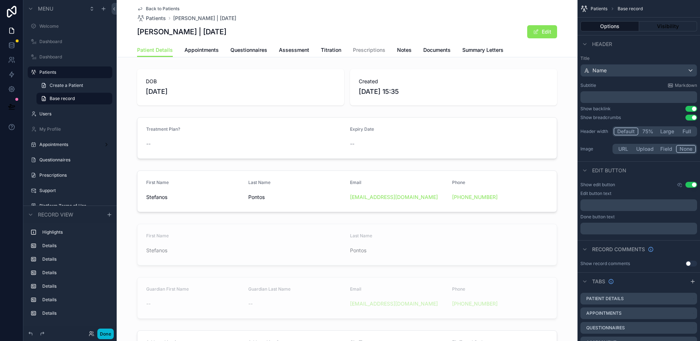
click at [432, 24] on div "Back to Patients Patients [PERSON_NAME] | [DATE] [PERSON_NAME] | [DATE] Edit" at bounding box center [347, 21] width 420 height 43
click at [374, 46] on span "Prescriptions" at bounding box center [369, 49] width 32 height 7
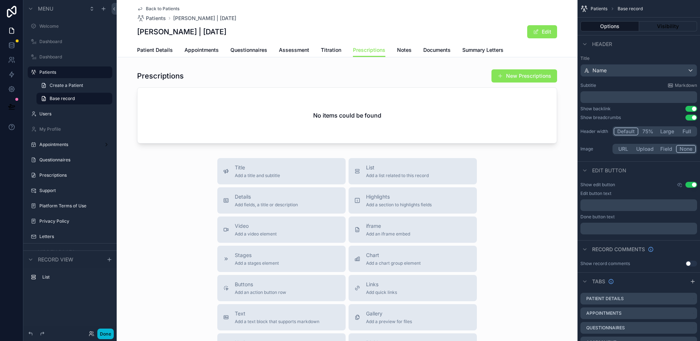
click at [378, 29] on div "[PERSON_NAME] | [DATE] Edit" at bounding box center [347, 32] width 420 height 14
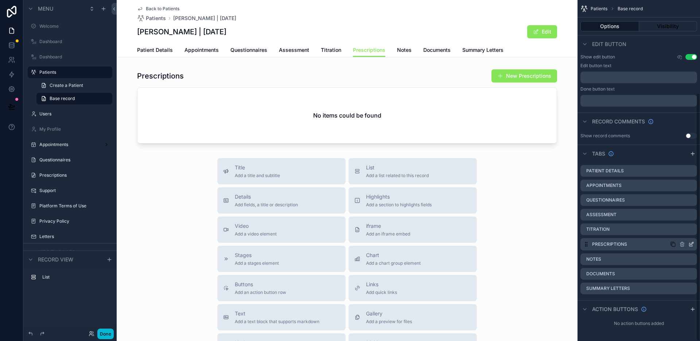
click at [692, 242] on icon "scrollable content" at bounding box center [692, 244] width 6 height 6
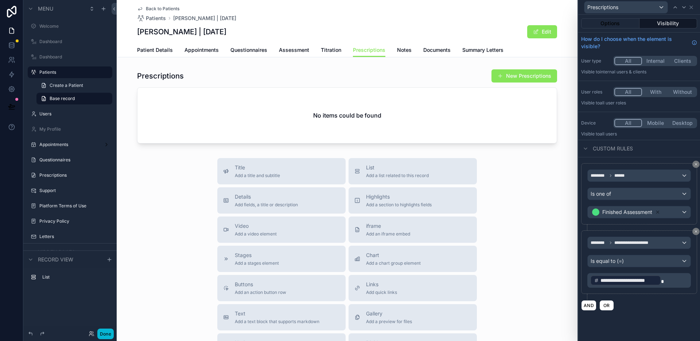
click at [403, 28] on div "[PERSON_NAME] | [DATE] Edit" at bounding box center [347, 32] width 420 height 14
click at [113, 329] on div "Done" at bounding box center [99, 333] width 29 height 11
click at [112, 333] on button "Done" at bounding box center [105, 333] width 16 height 11
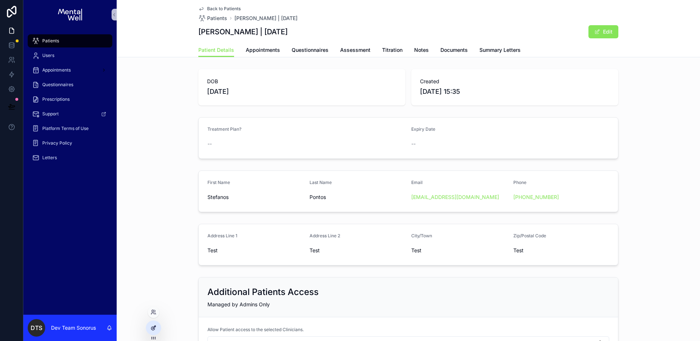
click at [155, 328] on icon at bounding box center [154, 328] width 6 height 6
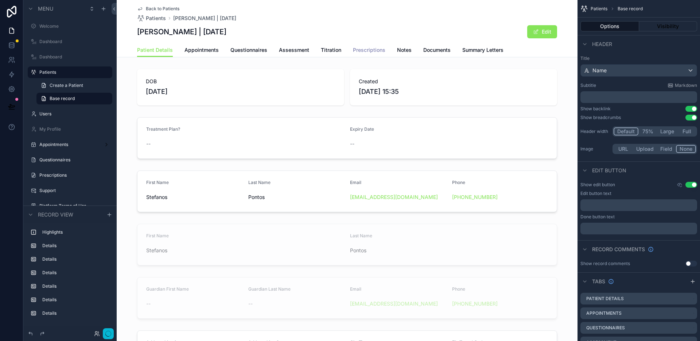
click at [368, 51] on span "Prescriptions" at bounding box center [369, 49] width 32 height 7
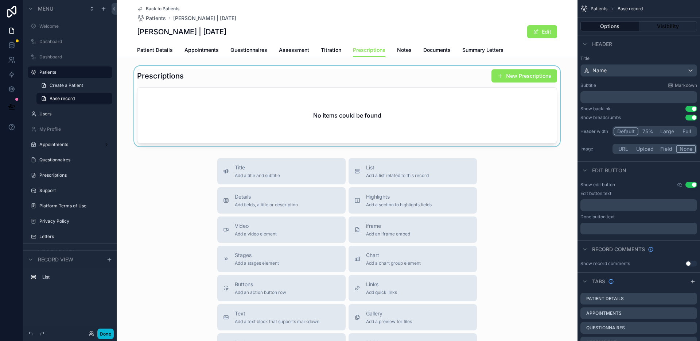
click at [398, 77] on div "scrollable content" at bounding box center [347, 106] width 461 height 80
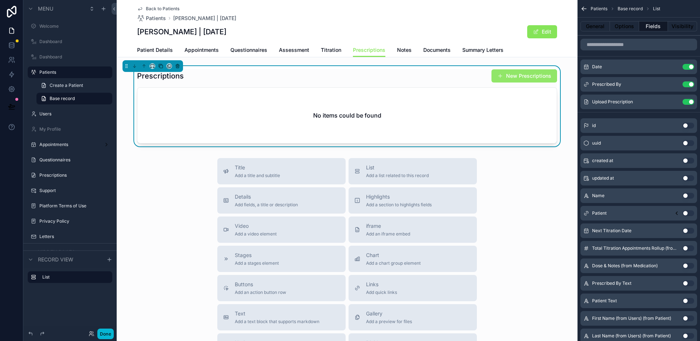
click at [538, 77] on button "New Prescriptions" at bounding box center [525, 75] width 66 height 13
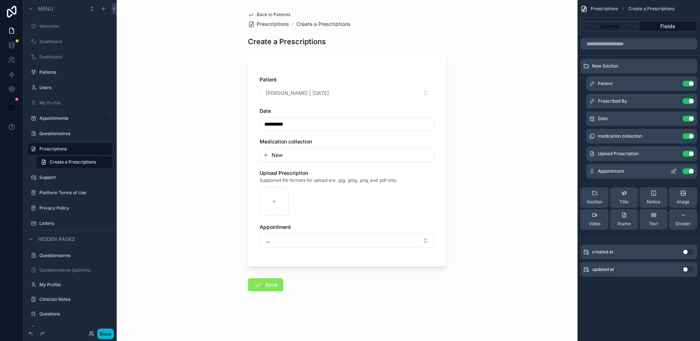
click at [673, 171] on icon "scrollable content" at bounding box center [674, 171] width 6 height 6
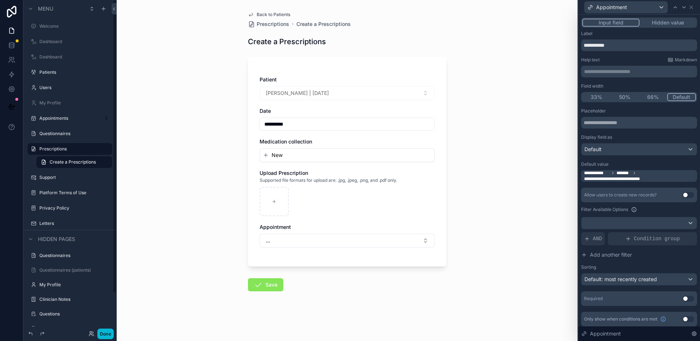
click at [266, 13] on span "Back to Patients" at bounding box center [274, 15] width 34 height 6
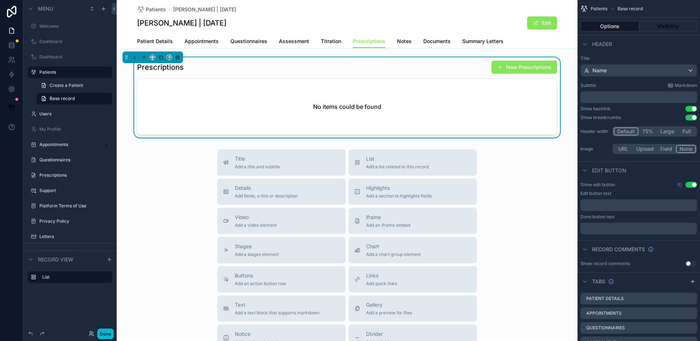
click at [426, 74] on div "Prescriptions New Prescriptions No items could be found" at bounding box center [347, 97] width 420 height 74
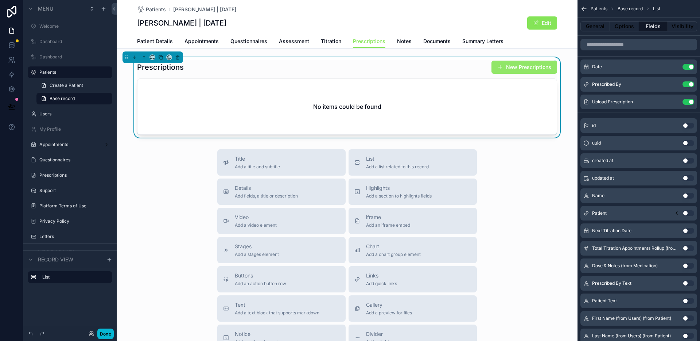
click at [507, 71] on button "New Prescriptions" at bounding box center [525, 67] width 66 height 13
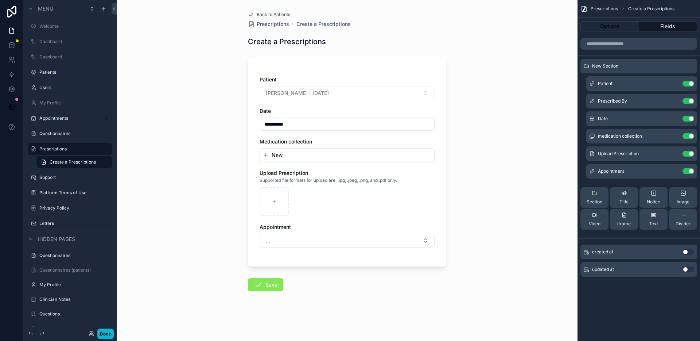
click at [512, 191] on div "**********" at bounding box center [347, 170] width 461 height 341
click at [673, 171] on icon "scrollable content" at bounding box center [674, 171] width 6 height 6
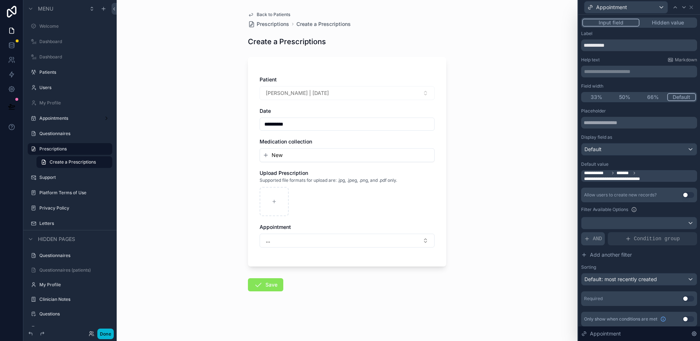
click at [597, 237] on span "AND" at bounding box center [597, 238] width 9 height 7
click at [677, 233] on icon at bounding box center [679, 233] width 4 height 4
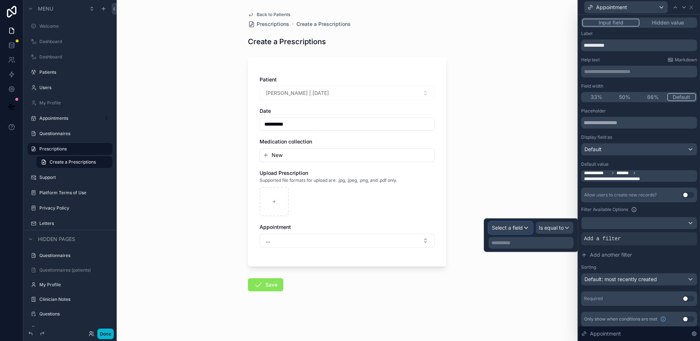
click at [525, 228] on div "Select a field" at bounding box center [510, 228] width 43 height 12
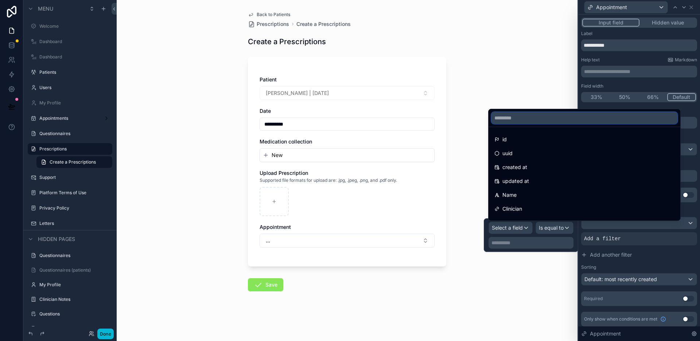
click at [534, 123] on input "text" at bounding box center [585, 118] width 186 height 12
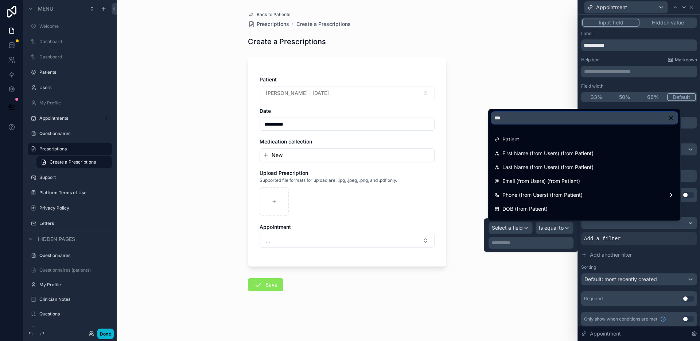
type input "***"
click at [530, 138] on div "Patient" at bounding box center [585, 139] width 180 height 9
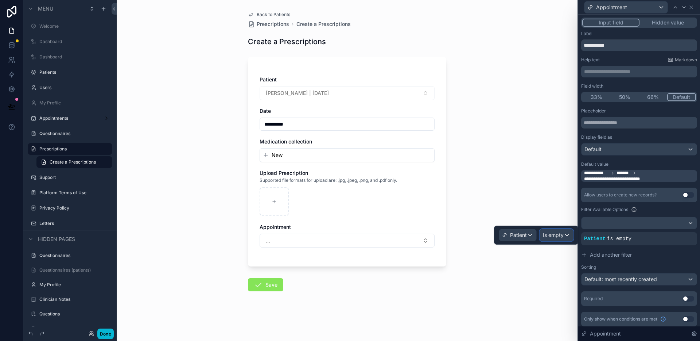
click at [552, 236] on span "Is empty" at bounding box center [553, 234] width 21 height 7
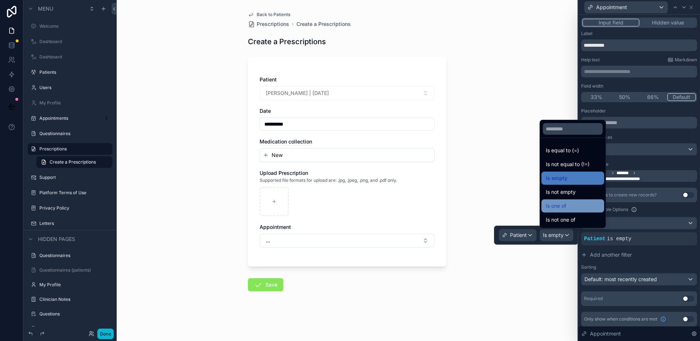
click at [555, 207] on span "Is one of" at bounding box center [556, 205] width 20 height 9
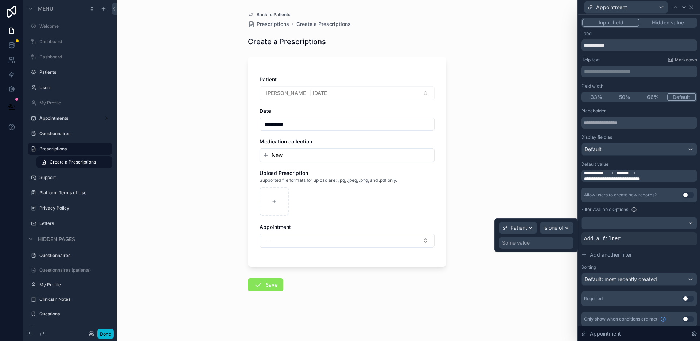
click at [552, 242] on div "Some value" at bounding box center [536, 243] width 74 height 12
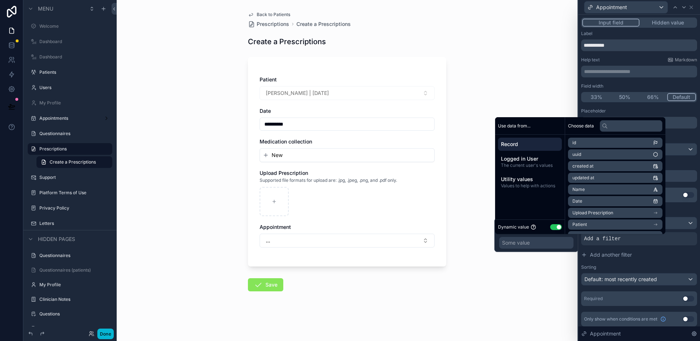
click at [536, 145] on span "Record" at bounding box center [530, 143] width 58 height 7
click at [607, 224] on li "Patient" at bounding box center [615, 224] width 94 height 10
click at [585, 156] on li "id" at bounding box center [615, 156] width 94 height 10
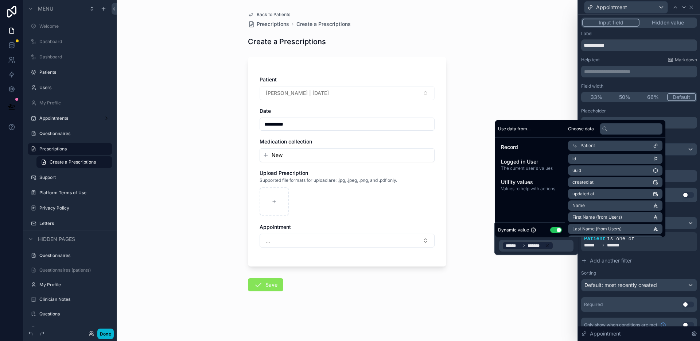
drag, startPoint x: 476, startPoint y: 214, endPoint x: 479, endPoint y: 210, distance: 4.7
click at [477, 214] on div "**********" at bounding box center [347, 170] width 461 height 341
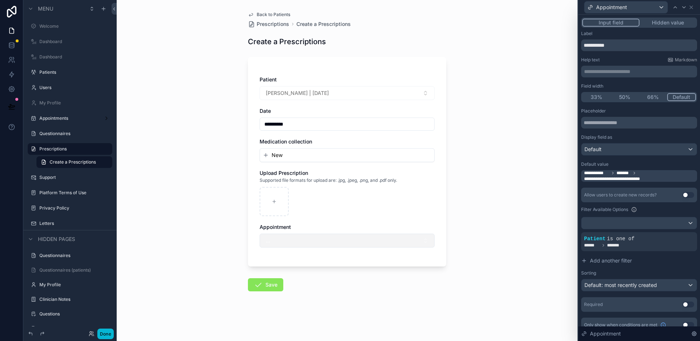
click at [414, 246] on button "..." at bounding box center [347, 240] width 175 height 14
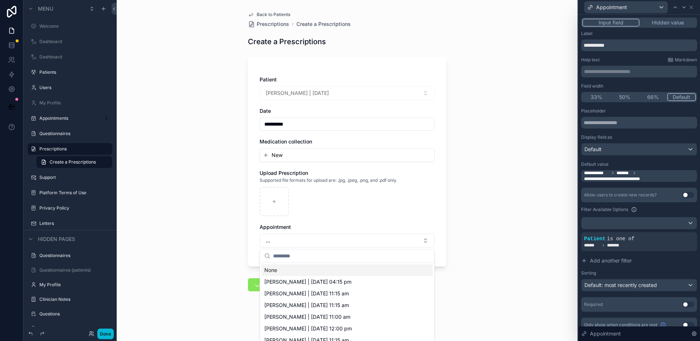
click at [497, 235] on div "**********" at bounding box center [347, 170] width 461 height 341
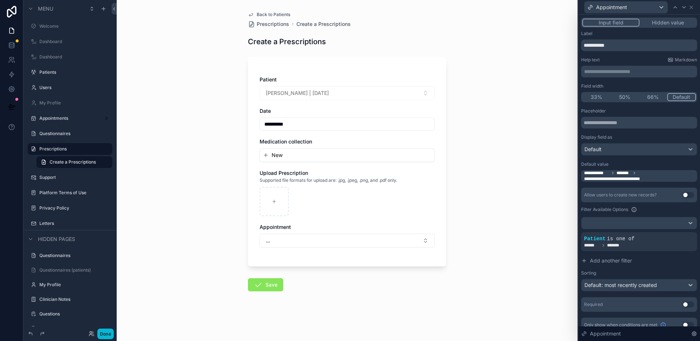
scroll to position [9, 0]
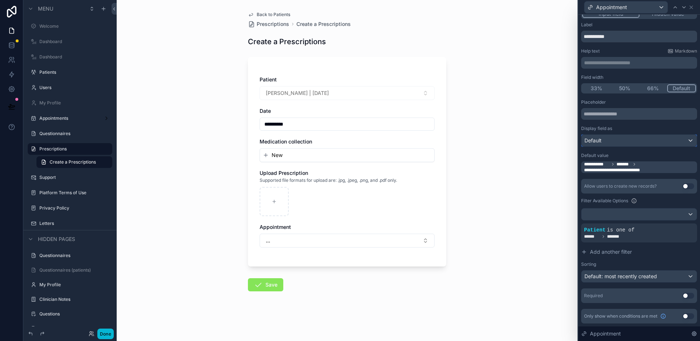
click at [636, 144] on div "Default" at bounding box center [639, 141] width 115 height 12
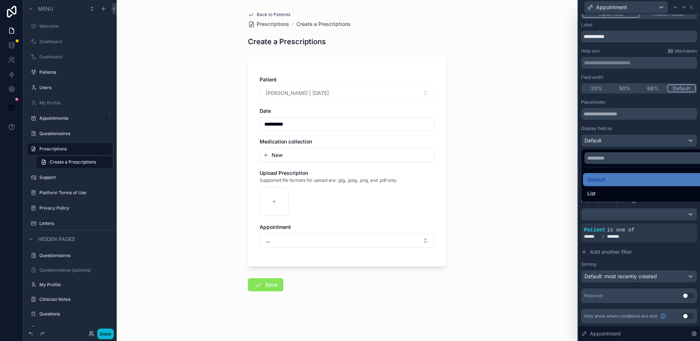
click at [636, 144] on div at bounding box center [639, 170] width 122 height 341
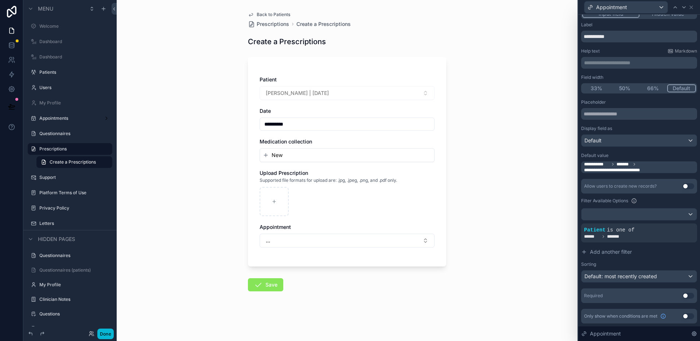
click at [639, 166] on span "**********" at bounding box center [640, 167] width 112 height 12
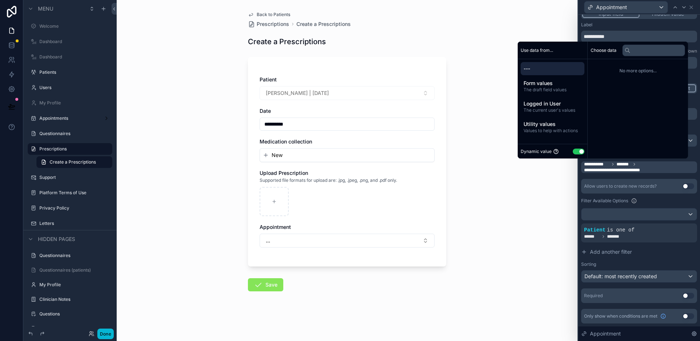
drag, startPoint x: 470, startPoint y: 88, endPoint x: 470, endPoint y: 97, distance: 8.8
click at [470, 88] on div "**********" at bounding box center [347, 170] width 461 height 341
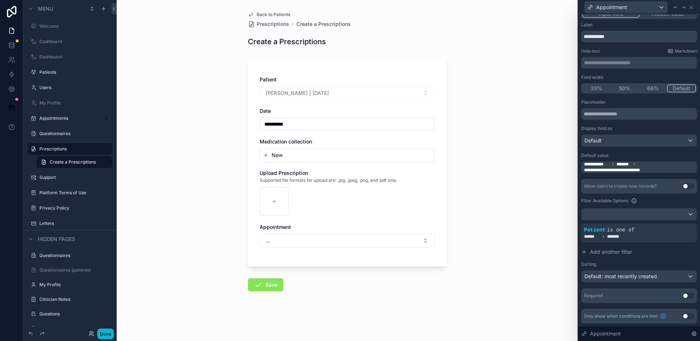
click at [261, 15] on span "Back to Patients" at bounding box center [274, 15] width 34 height 6
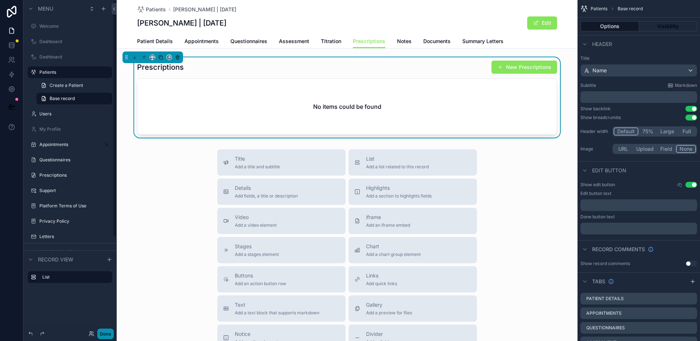
click at [108, 335] on button "Done" at bounding box center [105, 333] width 16 height 11
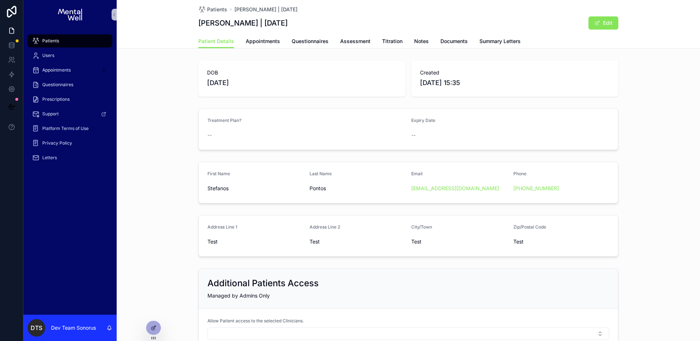
drag, startPoint x: 155, startPoint y: 325, endPoint x: 168, endPoint y: 304, distance: 24.5
click at [155, 325] on icon at bounding box center [154, 328] width 6 height 6
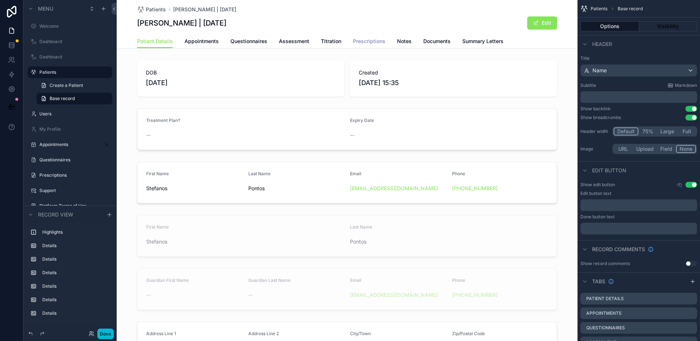
click at [372, 39] on span "Prescriptions" at bounding box center [369, 41] width 32 height 7
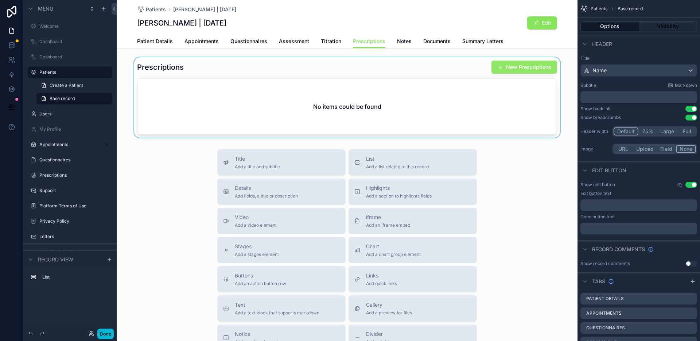
click at [533, 67] on div "scrollable content" at bounding box center [347, 97] width 461 height 80
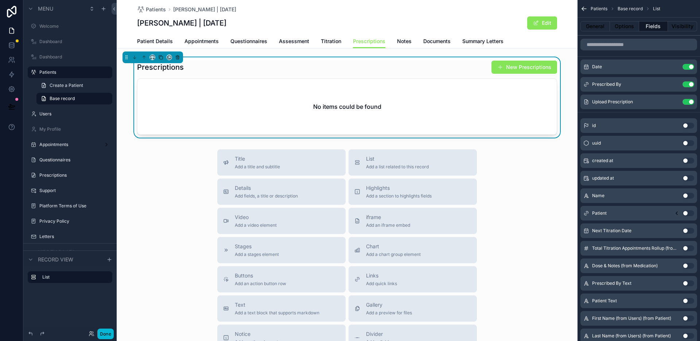
click at [528, 68] on button "New Prescriptions" at bounding box center [525, 67] width 66 height 13
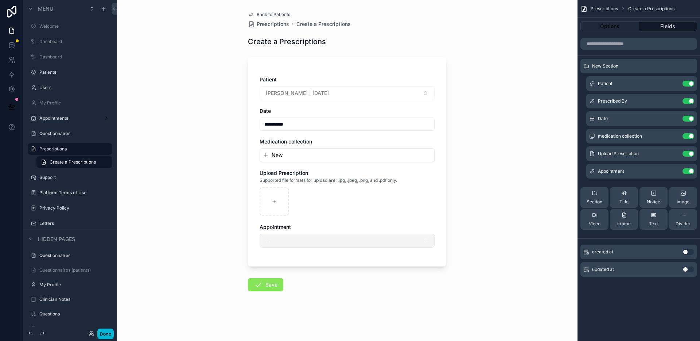
click at [383, 242] on button "..." at bounding box center [347, 240] width 175 height 14
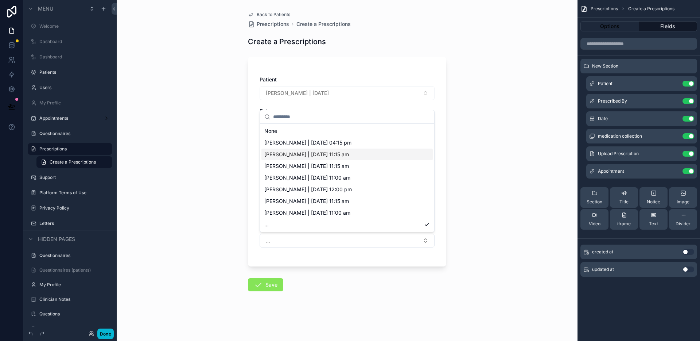
click at [363, 154] on div "[PERSON_NAME] | [DATE] 11:15 am" at bounding box center [347, 154] width 171 height 12
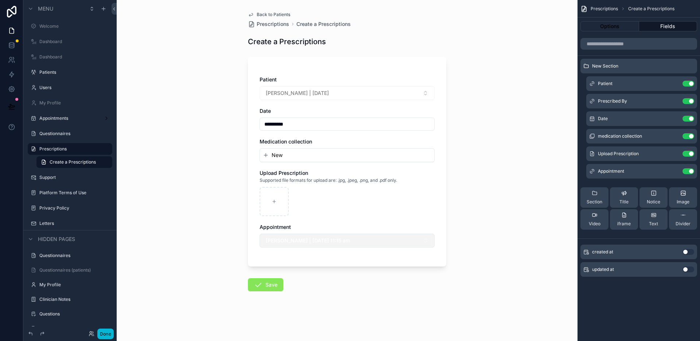
click at [397, 237] on button "[PERSON_NAME] | [DATE] 11:15 am" at bounding box center [347, 240] width 175 height 14
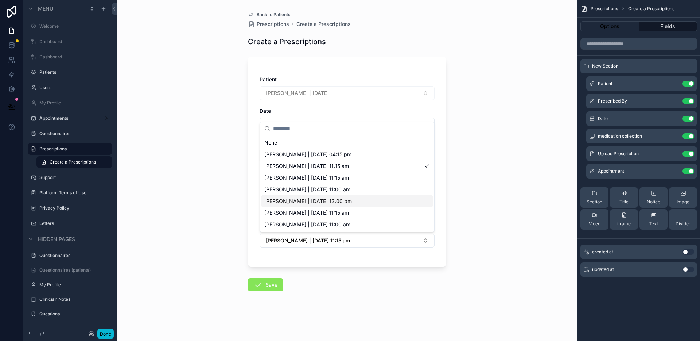
click at [486, 208] on div "**********" at bounding box center [347, 170] width 461 height 341
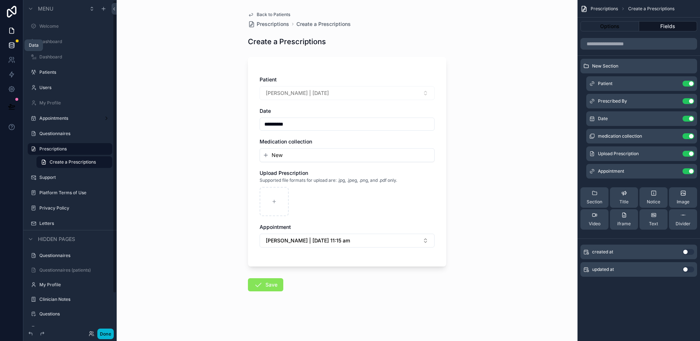
click at [13, 45] on icon at bounding box center [11, 45] width 7 height 7
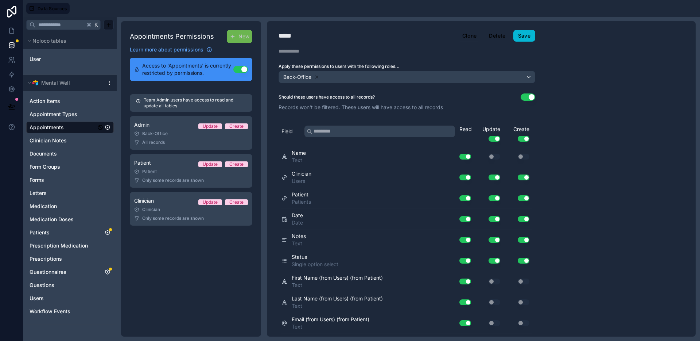
click at [108, 84] on icon at bounding box center [110, 83] width 6 height 6
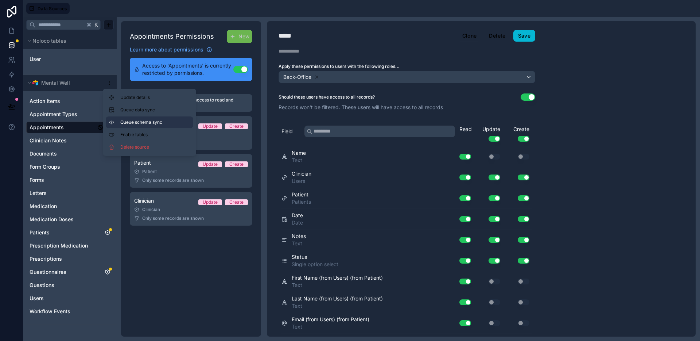
click at [137, 119] on button "Queue schema sync" at bounding box center [150, 122] width 88 height 12
click at [137, 109] on span "Queue data sync" at bounding box center [146, 110] width 53 height 6
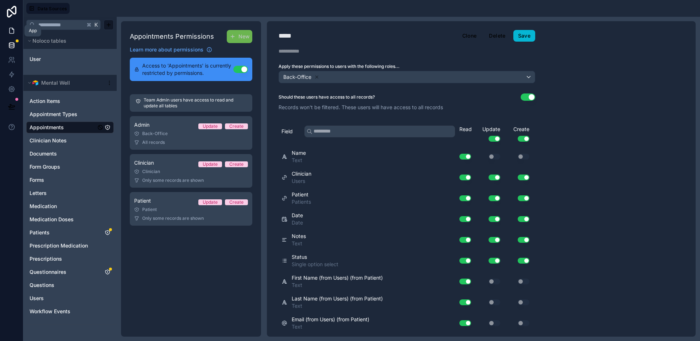
click at [8, 32] on icon at bounding box center [11, 30] width 7 height 7
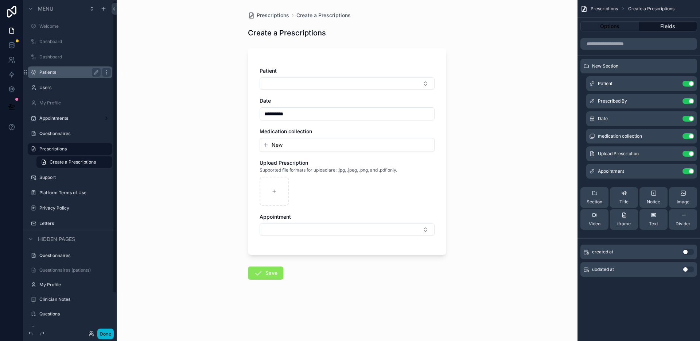
click at [40, 73] on label "Patients" at bounding box center [68, 72] width 58 height 6
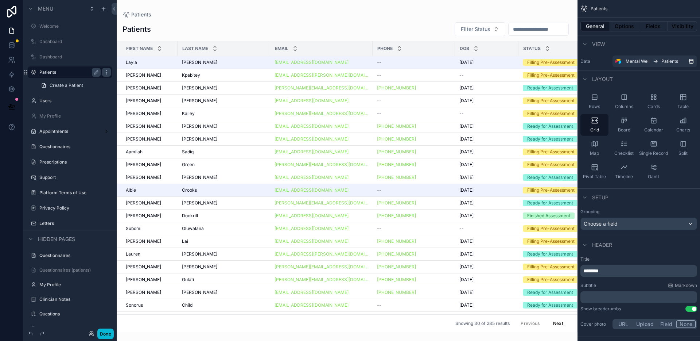
click at [556, 31] on input "scrollable content" at bounding box center [539, 29] width 60 height 10
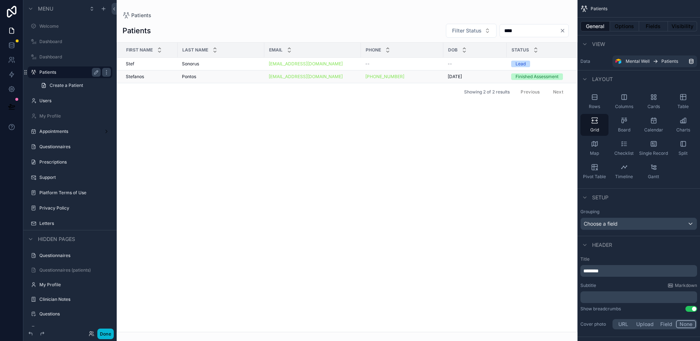
type input "****"
click at [240, 75] on div "Pontos Pontos" at bounding box center [221, 77] width 78 height 6
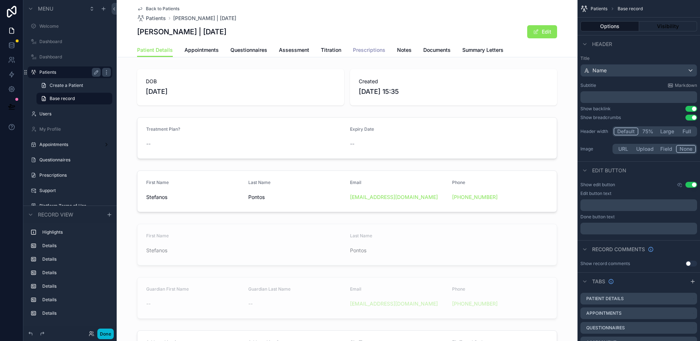
click at [369, 50] on span "Prescriptions" at bounding box center [369, 49] width 32 height 7
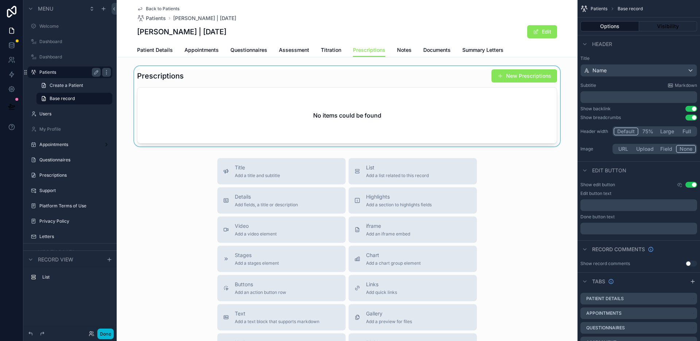
click at [526, 73] on div "scrollable content" at bounding box center [347, 106] width 461 height 80
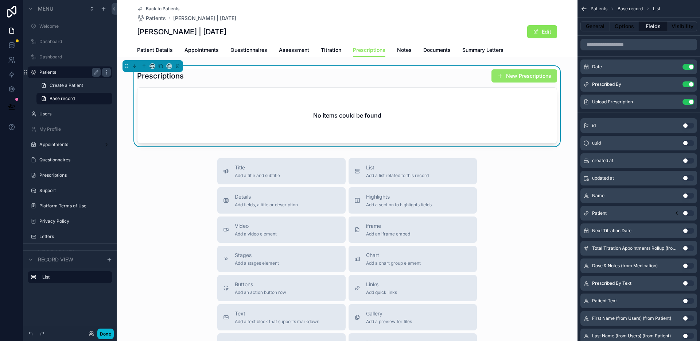
click at [527, 75] on button "New Prescriptions" at bounding box center [525, 75] width 66 height 13
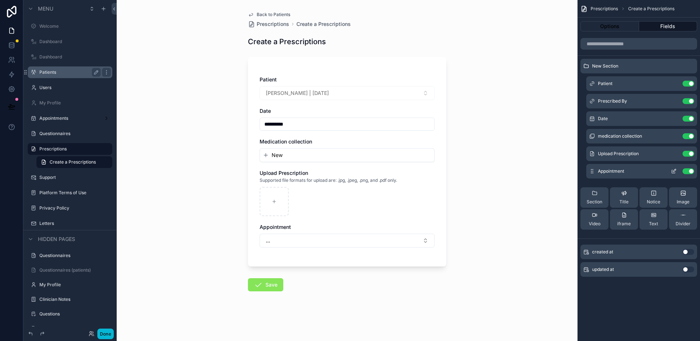
click at [673, 170] on icon "scrollable content" at bounding box center [674, 171] width 6 height 6
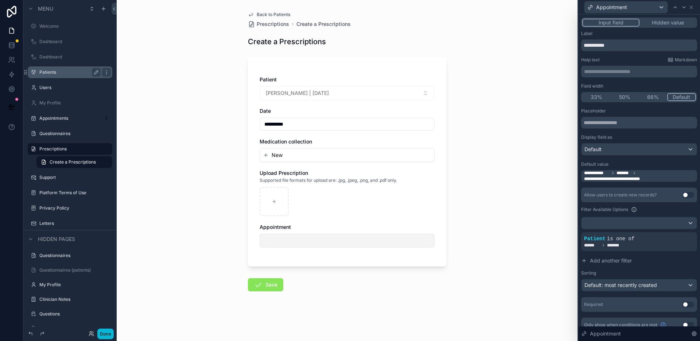
click at [355, 239] on button "..." at bounding box center [347, 240] width 175 height 14
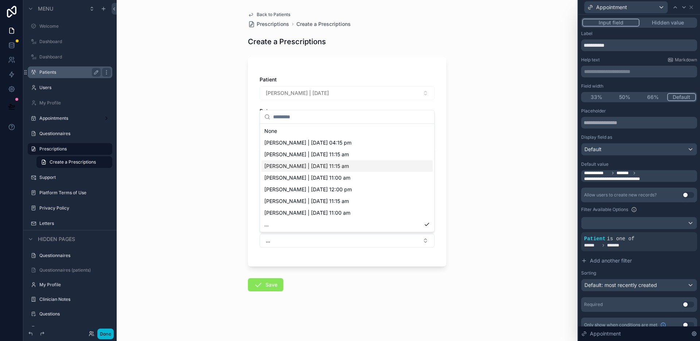
click at [503, 193] on div "**********" at bounding box center [347, 170] width 461 height 341
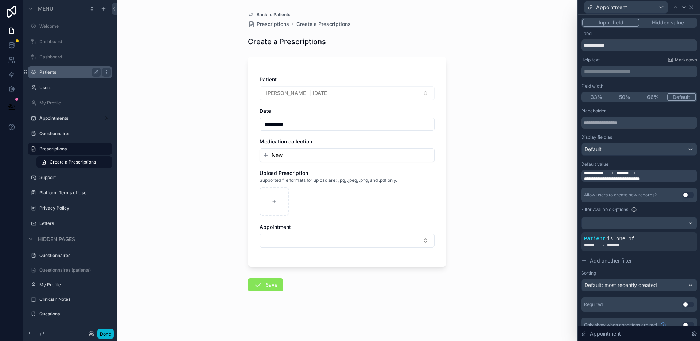
click at [285, 13] on span "Back to Patients" at bounding box center [274, 15] width 34 height 6
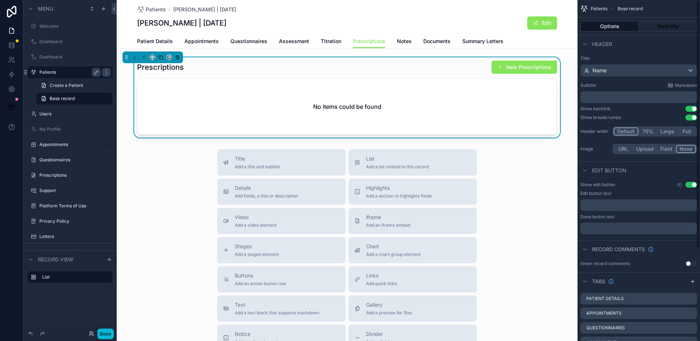
click at [439, 69] on div "Prescriptions New Prescriptions" at bounding box center [347, 67] width 420 height 14
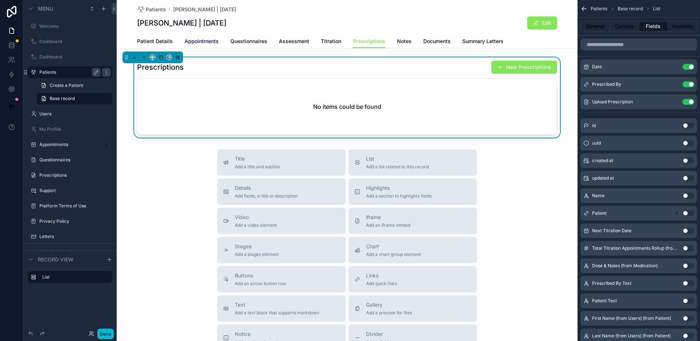
drag, startPoint x: 209, startPoint y: 44, endPoint x: 217, endPoint y: 46, distance: 8.4
click at [209, 44] on span "Appointments" at bounding box center [202, 41] width 34 height 7
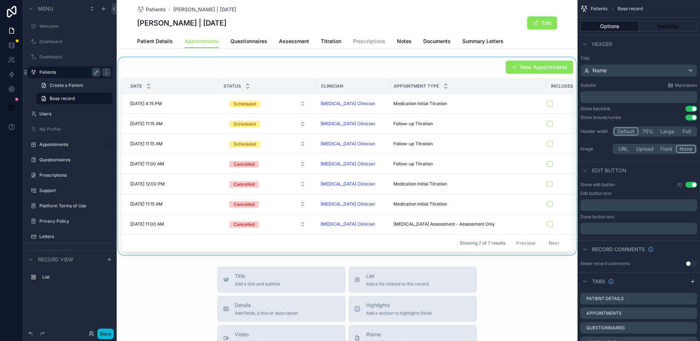
drag, startPoint x: 421, startPoint y: 255, endPoint x: 440, endPoint y: 253, distance: 19.0
click at [440, 253] on div "scrollable content" at bounding box center [347, 155] width 461 height 197
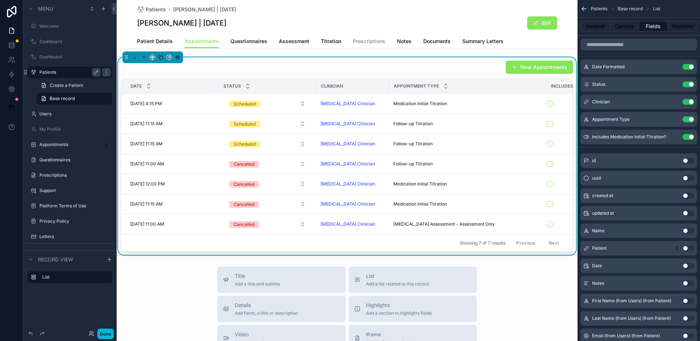
click at [245, 62] on div "New Appointments" at bounding box center [347, 67] width 452 height 14
click at [624, 28] on button "Options" at bounding box center [624, 26] width 29 height 10
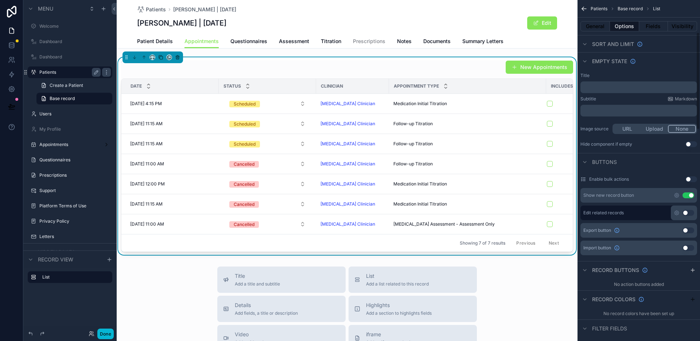
scroll to position [118, 0]
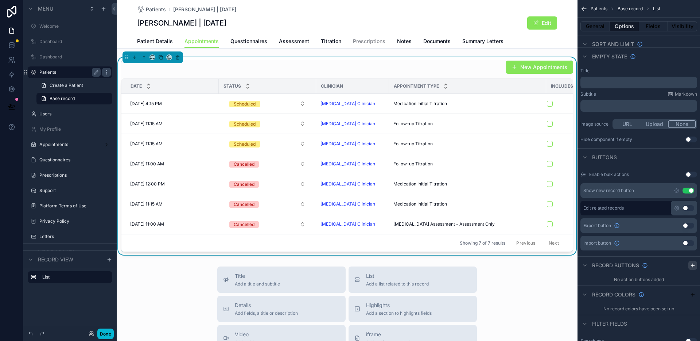
click at [690, 265] on icon "scrollable content" at bounding box center [693, 265] width 6 height 6
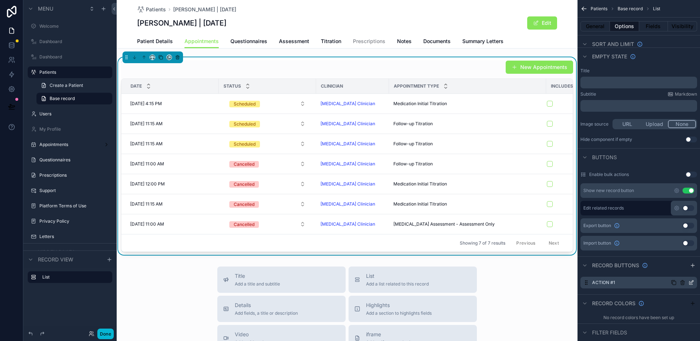
click at [689, 282] on icon "scrollable content" at bounding box center [692, 282] width 6 height 6
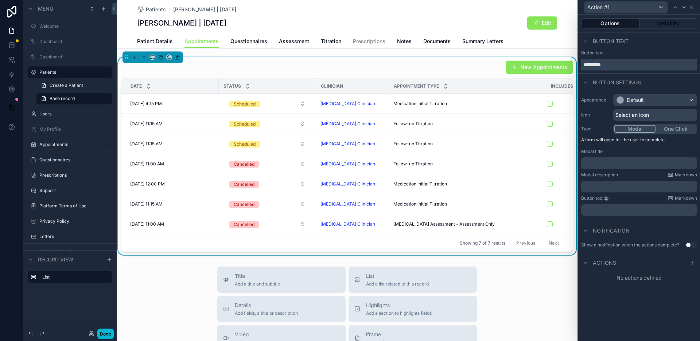
click at [616, 64] on input "*********" at bounding box center [639, 65] width 116 height 12
type input "**********"
click at [632, 101] on div "Default" at bounding box center [635, 99] width 17 height 7
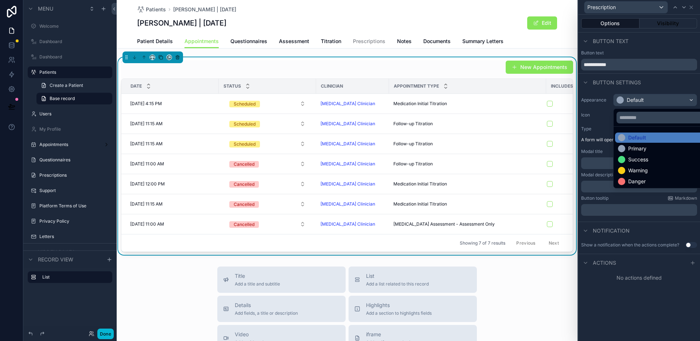
drag, startPoint x: 640, startPoint y: 169, endPoint x: 635, endPoint y: 157, distance: 12.3
click at [640, 169] on div "Warning" at bounding box center [638, 170] width 20 height 7
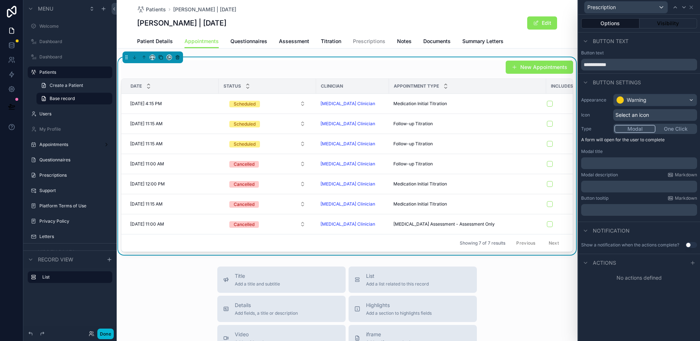
click at [639, 115] on span "Select an icon" at bounding box center [633, 114] width 34 height 7
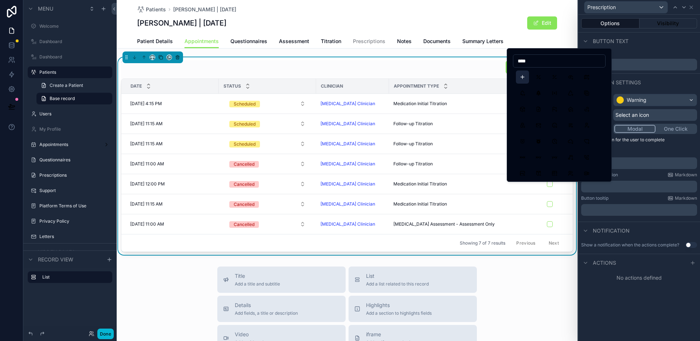
type input "****"
click at [520, 80] on button "Plus" at bounding box center [522, 76] width 13 height 13
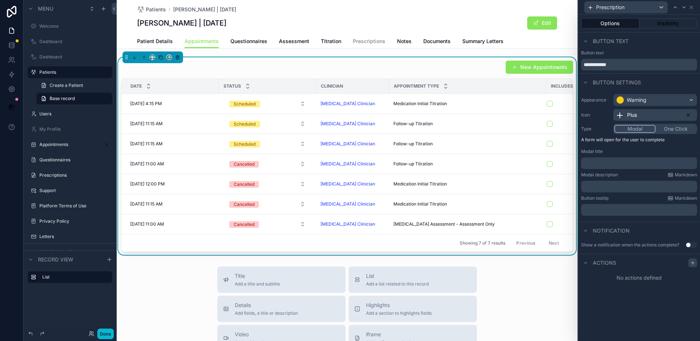
click at [690, 263] on icon at bounding box center [693, 263] width 6 height 6
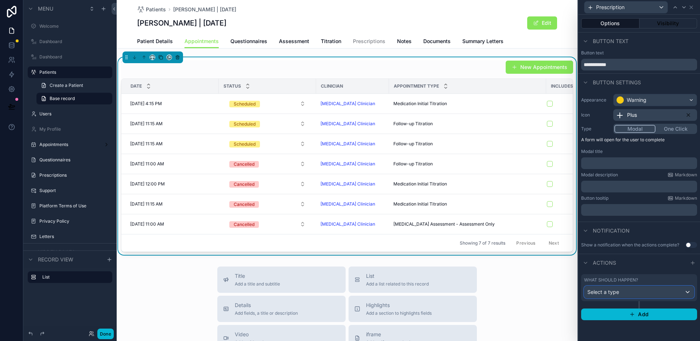
click at [647, 295] on div "Select a type" at bounding box center [639, 292] width 109 height 12
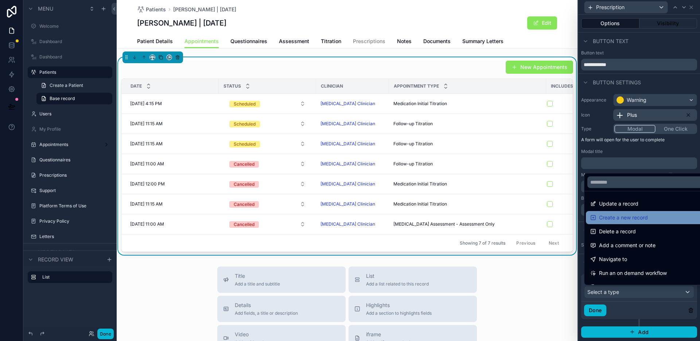
click at [628, 214] on span "Create a new record" at bounding box center [623, 217] width 49 height 9
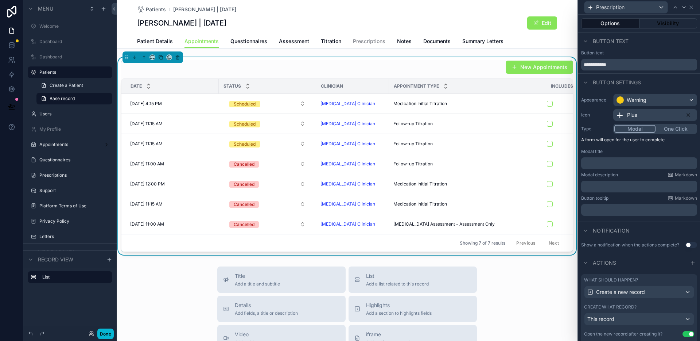
scroll to position [122, 0]
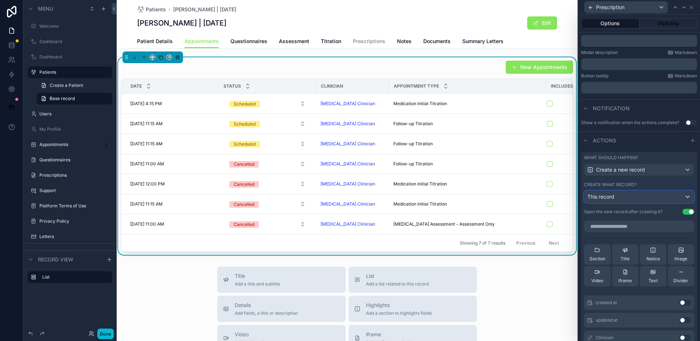
click at [635, 198] on div "This record" at bounding box center [639, 197] width 109 height 12
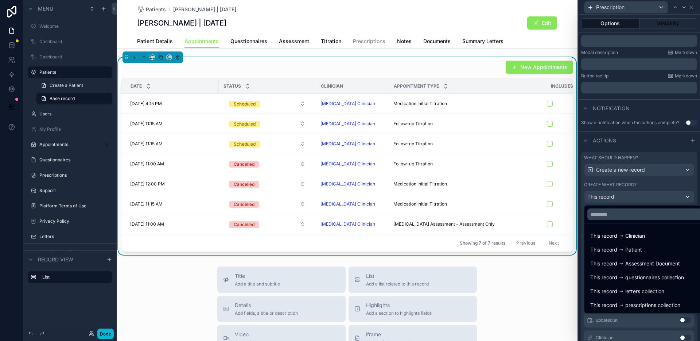
click at [635, 198] on div at bounding box center [639, 170] width 122 height 341
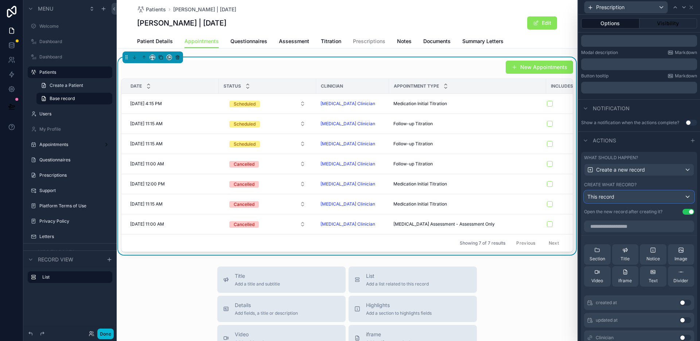
click at [642, 198] on div "This record" at bounding box center [639, 197] width 109 height 12
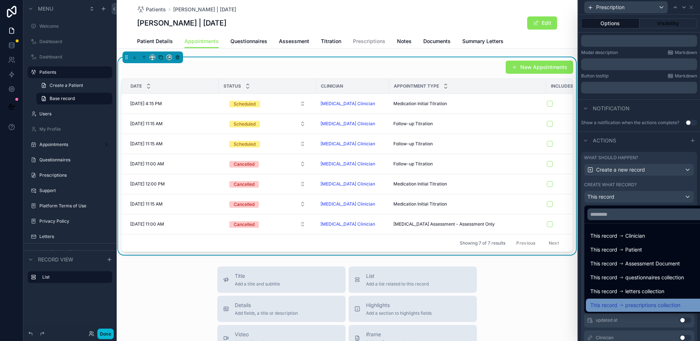
click at [663, 306] on span "prescriptions collection" at bounding box center [653, 305] width 55 height 9
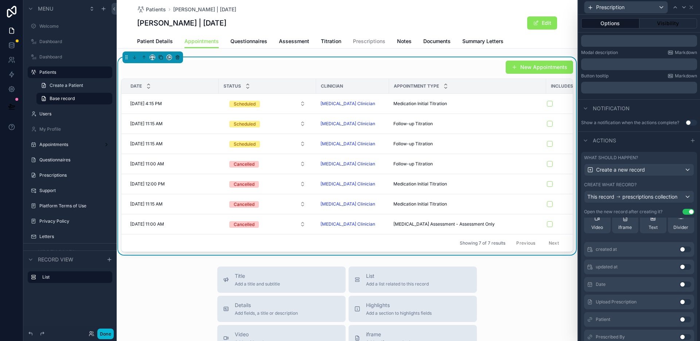
scroll to position [0, 0]
drag, startPoint x: 596, startPoint y: 256, endPoint x: 613, endPoint y: 228, distance: 33.5
click at [596, 253] on icon at bounding box center [598, 250] width 6 height 6
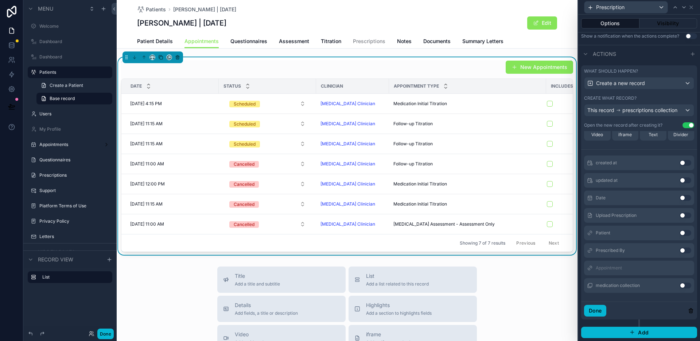
click at [667, 197] on div "Date Use setting" at bounding box center [639, 197] width 110 height 15
click at [680, 198] on button "Use setting" at bounding box center [686, 198] width 12 height 6
click at [680, 216] on button "Use setting" at bounding box center [686, 215] width 12 height 6
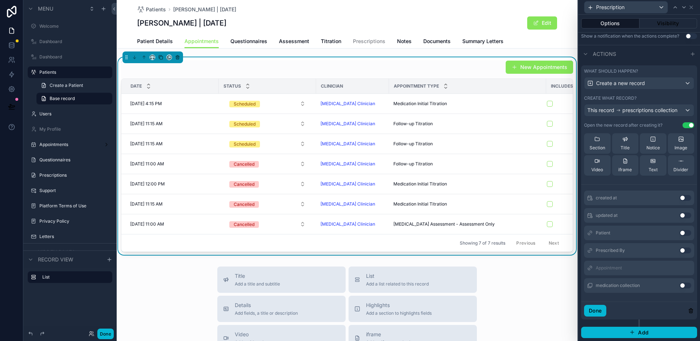
drag, startPoint x: 673, startPoint y: 233, endPoint x: 673, endPoint y: 241, distance: 8.4
click at [680, 233] on button "Use setting" at bounding box center [686, 233] width 12 height 6
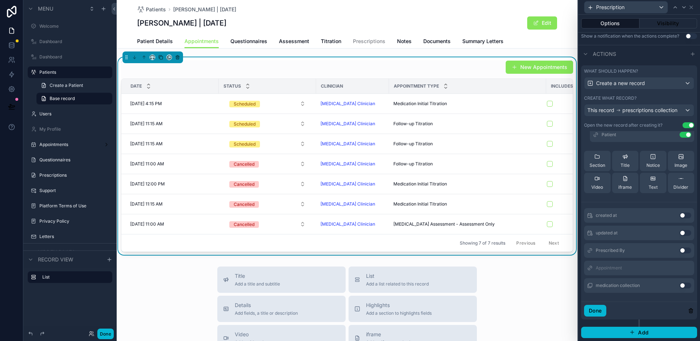
click at [680, 250] on button "Use setting" at bounding box center [686, 250] width 12 height 6
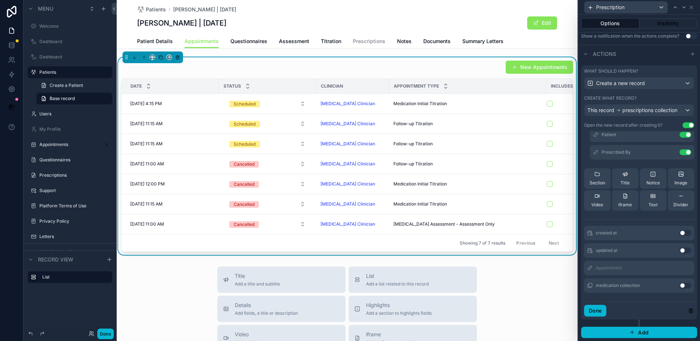
click at [680, 286] on button "Use setting" at bounding box center [686, 285] width 12 height 6
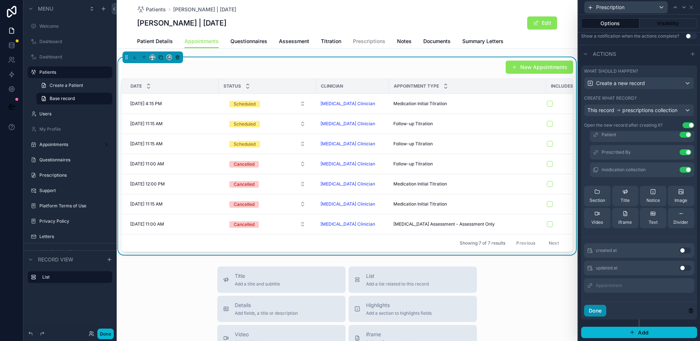
click at [604, 310] on button "Done" at bounding box center [595, 311] width 22 height 12
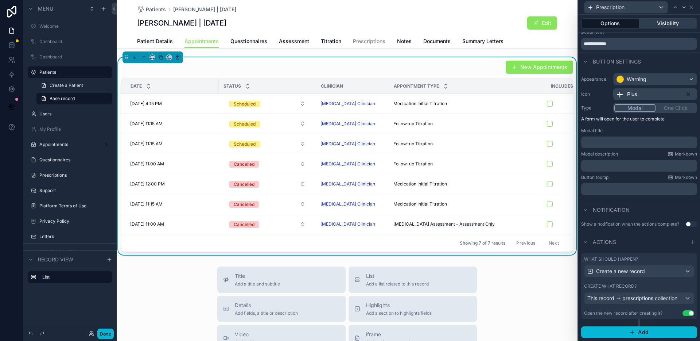
click at [672, 25] on button "Visibility" at bounding box center [669, 23] width 58 height 10
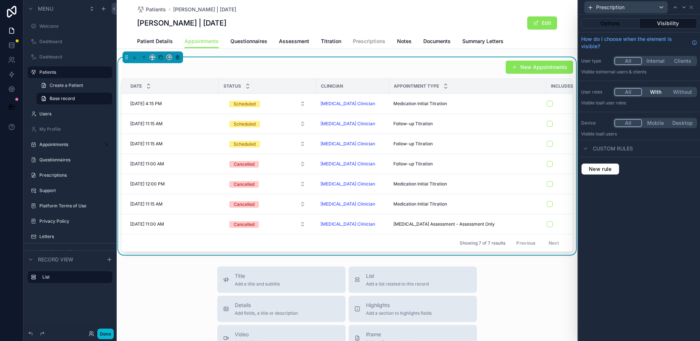
click at [653, 92] on button "With" at bounding box center [655, 92] width 27 height 8
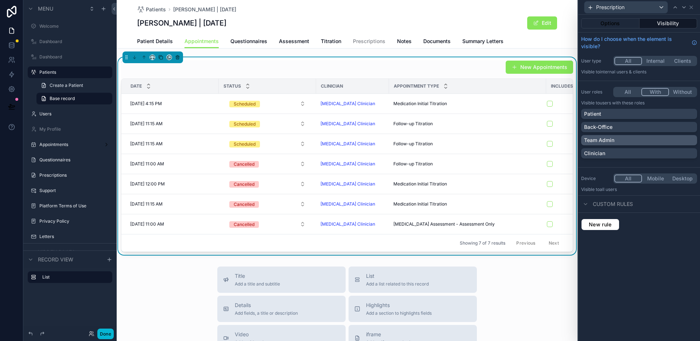
click at [685, 141] on div "Team Admin" at bounding box center [639, 139] width 110 height 7
drag, startPoint x: 110, startPoint y: 334, endPoint x: 149, endPoint y: 317, distance: 42.6
click at [111, 334] on button "Done" at bounding box center [105, 333] width 16 height 11
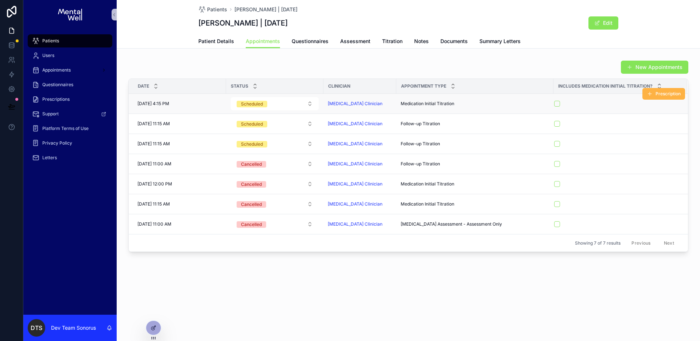
click at [657, 97] on button "Prescription" at bounding box center [664, 94] width 43 height 12
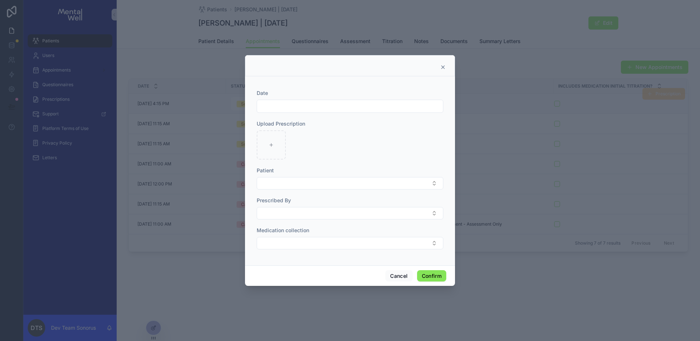
drag, startPoint x: 439, startPoint y: 66, endPoint x: 445, endPoint y: 67, distance: 6.1
click at [439, 66] on div at bounding box center [350, 67] width 192 height 6
click at [449, 65] on div at bounding box center [350, 65] width 210 height 21
click at [444, 63] on div at bounding box center [350, 65] width 210 height 21
click at [443, 67] on icon at bounding box center [443, 67] width 6 height 6
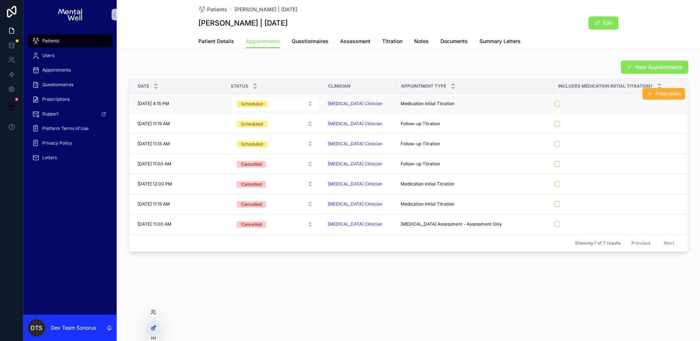
click at [152, 332] on div at bounding box center [153, 328] width 15 height 14
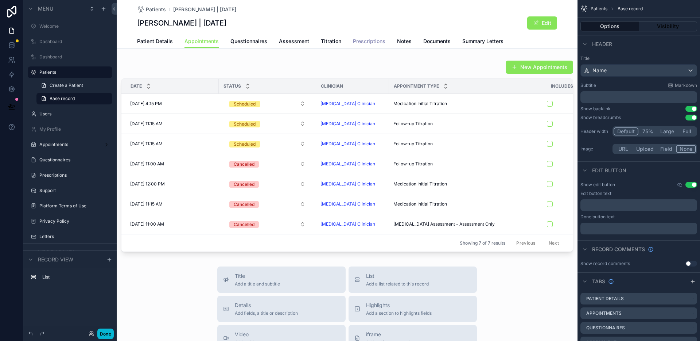
click at [363, 41] on span "Prescriptions" at bounding box center [369, 41] width 32 height 7
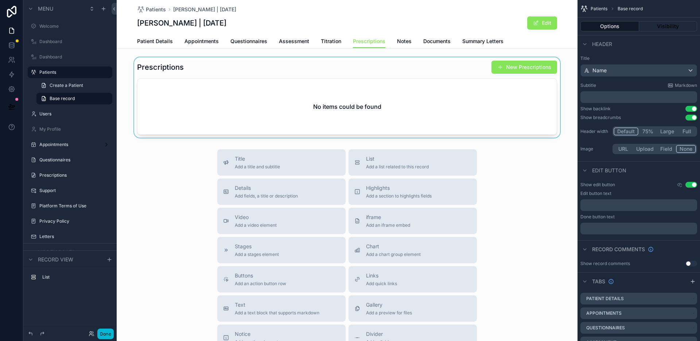
click at [532, 70] on div "scrollable content" at bounding box center [347, 97] width 461 height 80
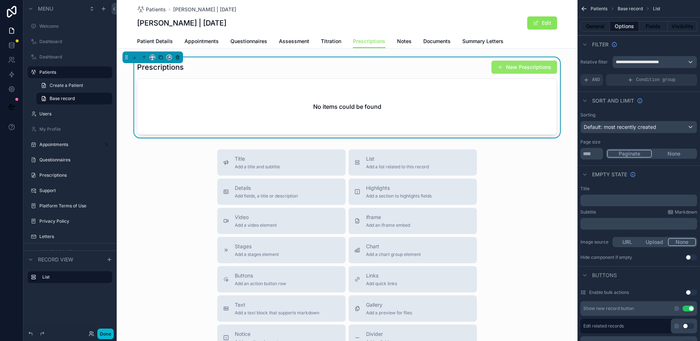
click at [524, 68] on button "New Prescriptions" at bounding box center [525, 67] width 66 height 13
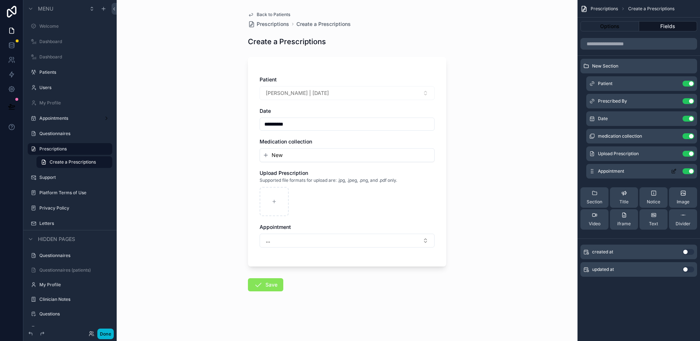
click at [690, 171] on button "Use setting" at bounding box center [689, 171] width 12 height 6
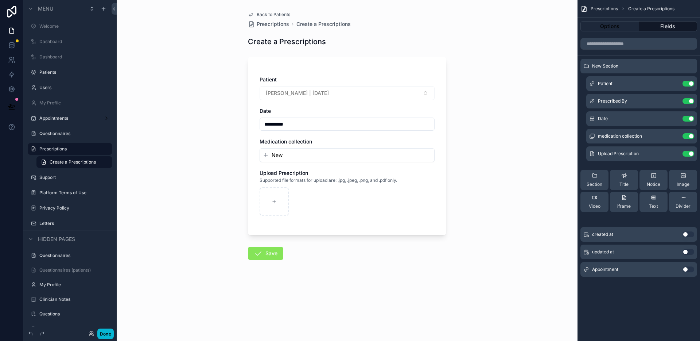
click at [534, 143] on div "**********" at bounding box center [347, 170] width 461 height 341
click at [270, 13] on span "Back to Patients" at bounding box center [274, 15] width 34 height 6
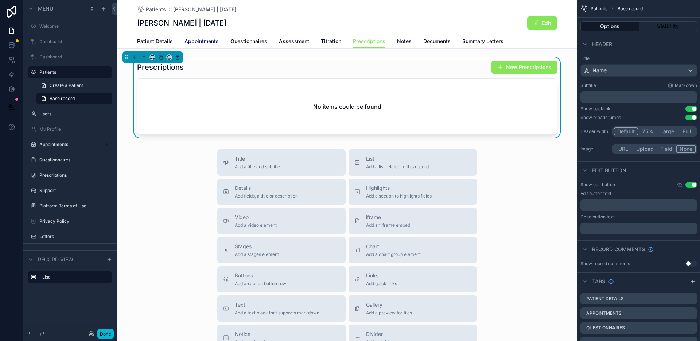
click at [207, 43] on span "Appointments" at bounding box center [202, 41] width 34 height 7
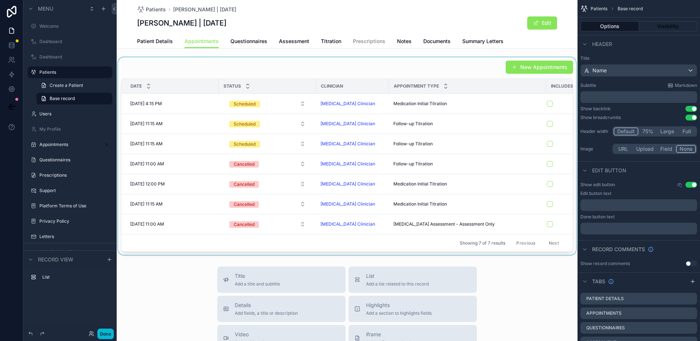
click at [472, 65] on div "scrollable content" at bounding box center [347, 155] width 461 height 197
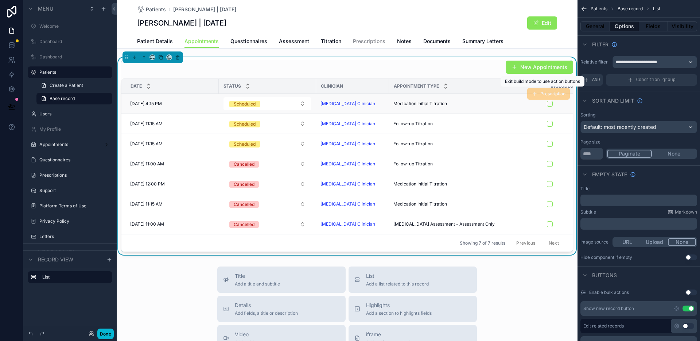
click at [538, 95] on span "Prescription" at bounding box center [548, 94] width 43 height 12
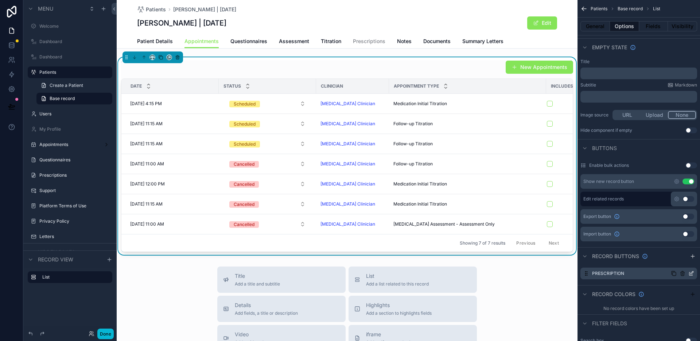
click at [690, 275] on icon "scrollable content" at bounding box center [692, 273] width 6 height 6
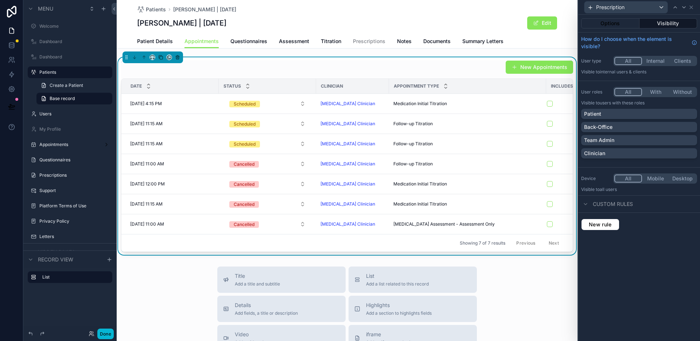
drag, startPoint x: 623, startPoint y: 21, endPoint x: 625, endPoint y: 29, distance: 8.2
click at [623, 21] on button "Options" at bounding box center [610, 23] width 58 height 10
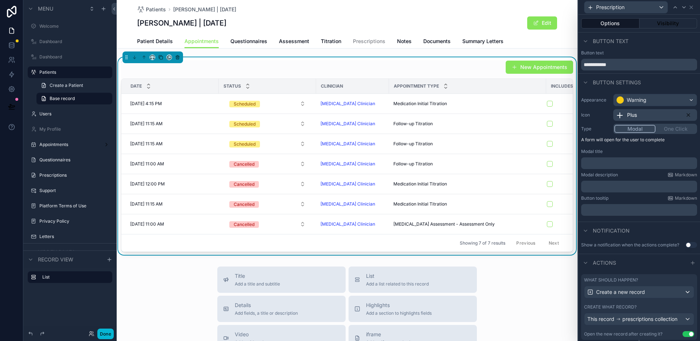
scroll to position [25, 0]
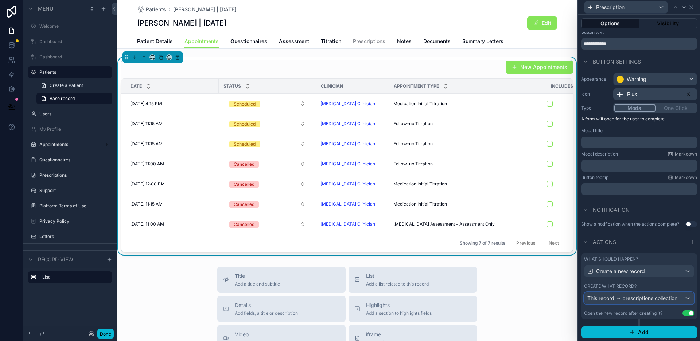
click at [638, 298] on span "prescriptions collection" at bounding box center [650, 297] width 55 height 7
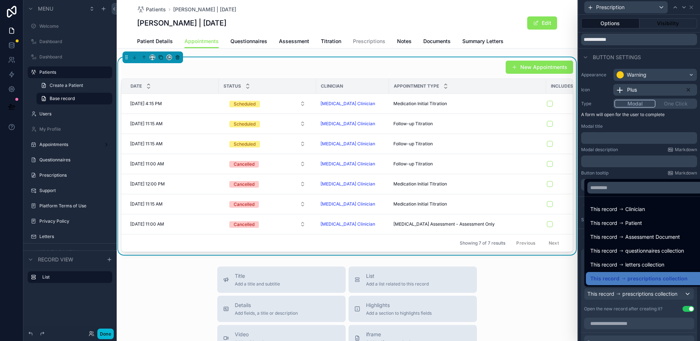
click at [638, 298] on div at bounding box center [639, 170] width 122 height 341
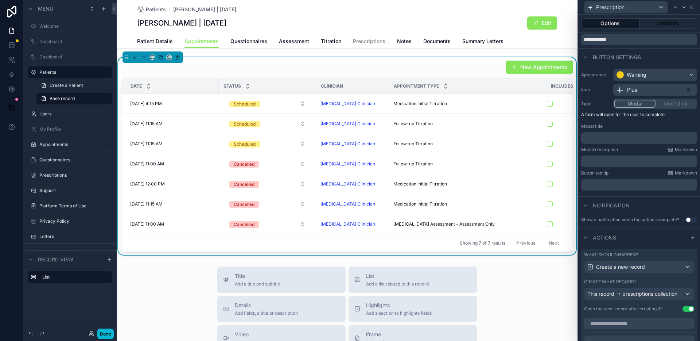
scroll to position [116, 0]
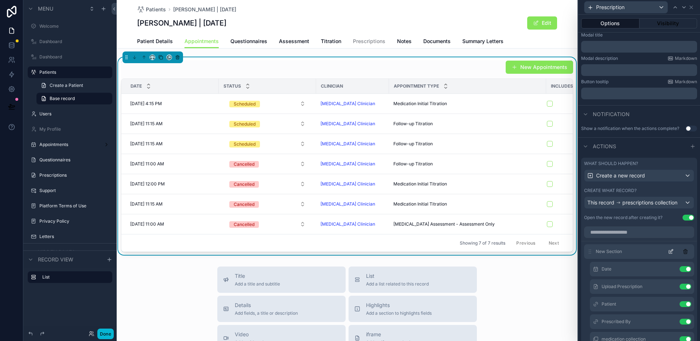
click at [668, 254] on icon at bounding box center [671, 251] width 6 height 6
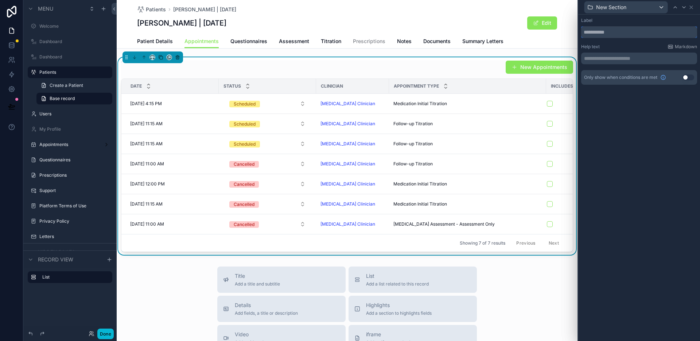
click at [616, 33] on input "text" at bounding box center [639, 32] width 116 height 12
type input "**********"
click at [692, 8] on icon at bounding box center [691, 7] width 3 height 3
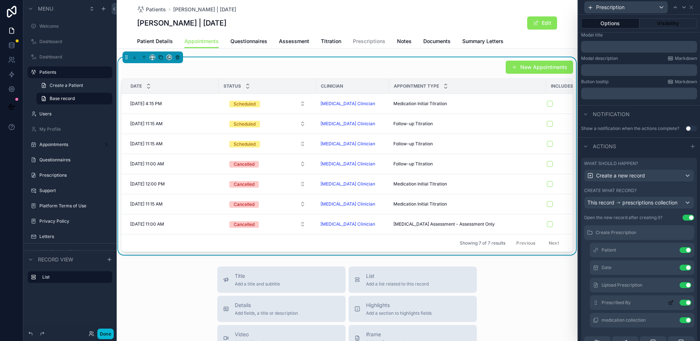
scroll to position [33, 0]
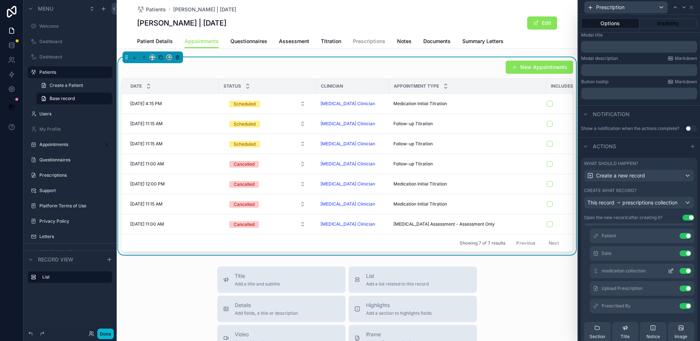
click at [670, 271] on icon at bounding box center [671, 269] width 3 height 3
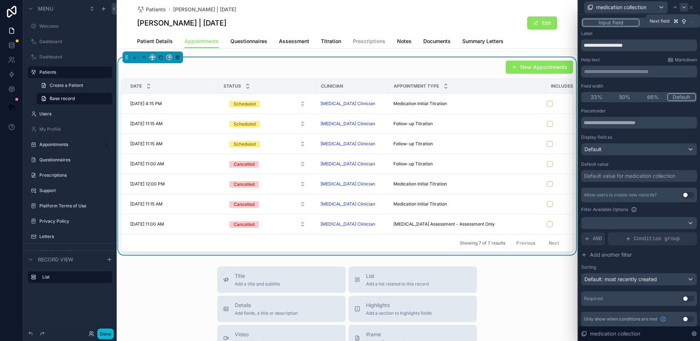
click at [685, 5] on icon at bounding box center [684, 7] width 6 height 6
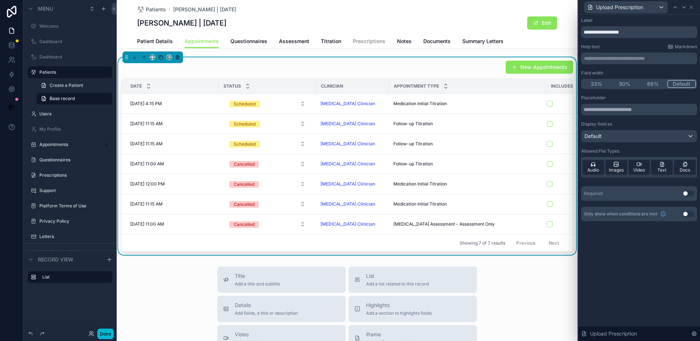
click at [626, 59] on p "**********" at bounding box center [640, 58] width 112 height 7
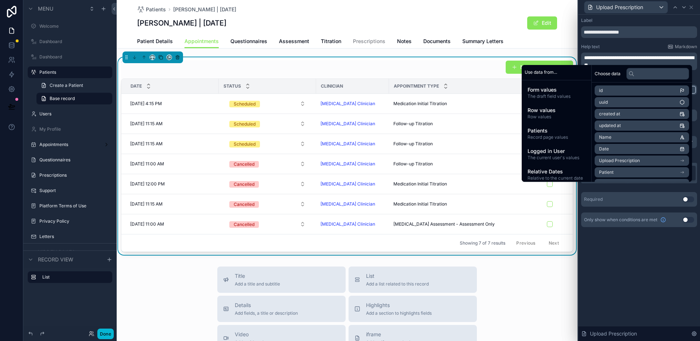
click at [648, 57] on span "**********" at bounding box center [639, 61] width 110 height 12
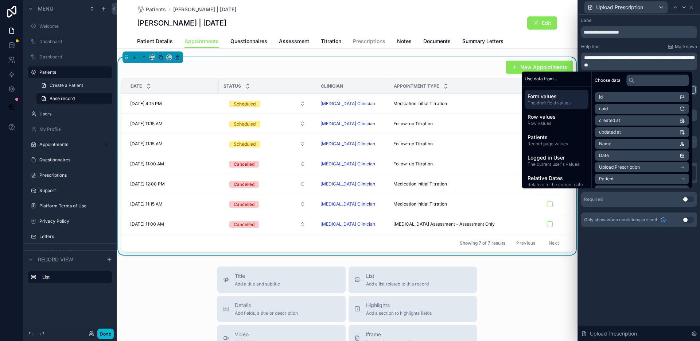
click at [584, 66] on span "**********" at bounding box center [639, 61] width 110 height 12
click at [641, 64] on p "**********" at bounding box center [640, 61] width 112 height 15
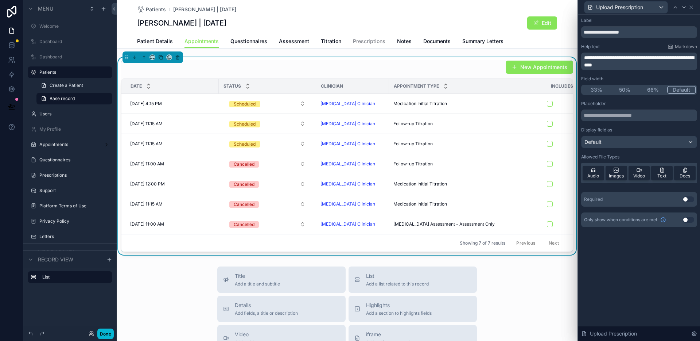
click at [640, 256] on div "**********" at bounding box center [639, 178] width 122 height 326
click at [676, 8] on icon at bounding box center [676, 7] width 6 height 6
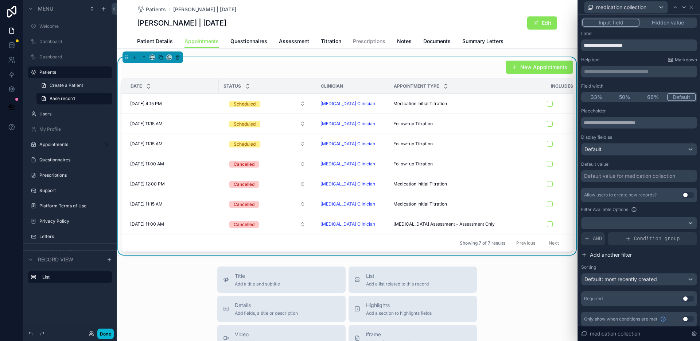
scroll to position [3, 0]
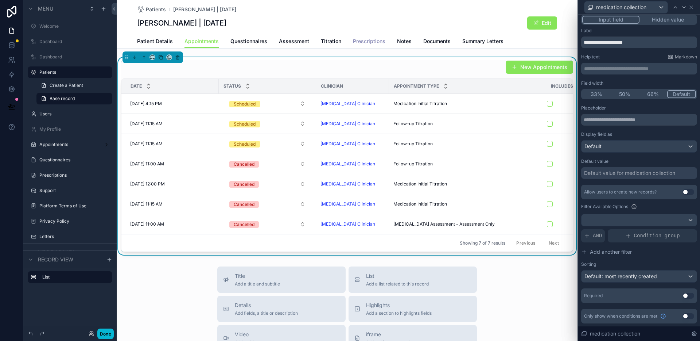
click at [373, 40] on span "Prescriptions" at bounding box center [369, 41] width 32 height 7
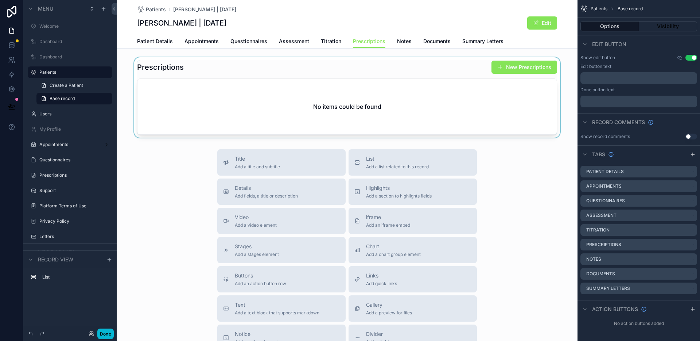
click at [525, 69] on div "scrollable content" at bounding box center [347, 97] width 461 height 80
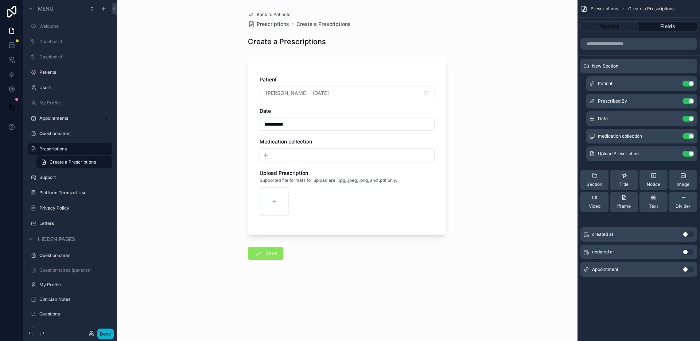
click at [304, 157] on button "New" at bounding box center [347, 154] width 169 height 7
click at [270, 154] on button "New" at bounding box center [347, 154] width 169 height 7
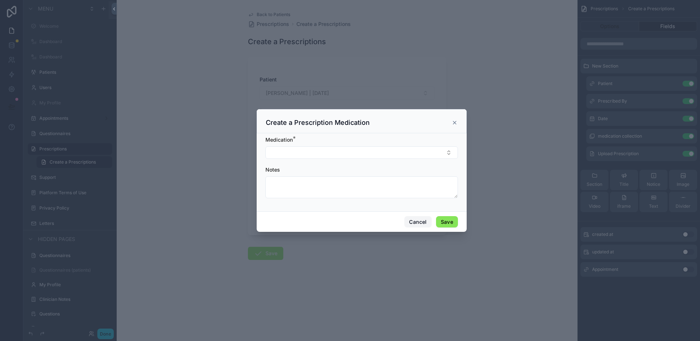
drag, startPoint x: 412, startPoint y: 222, endPoint x: 388, endPoint y: 200, distance: 33.0
click at [412, 222] on button "Cancel" at bounding box center [417, 222] width 27 height 12
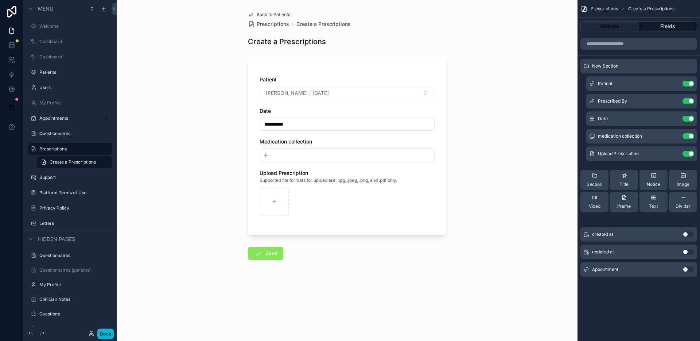
click at [326, 158] on button "New" at bounding box center [347, 154] width 169 height 7
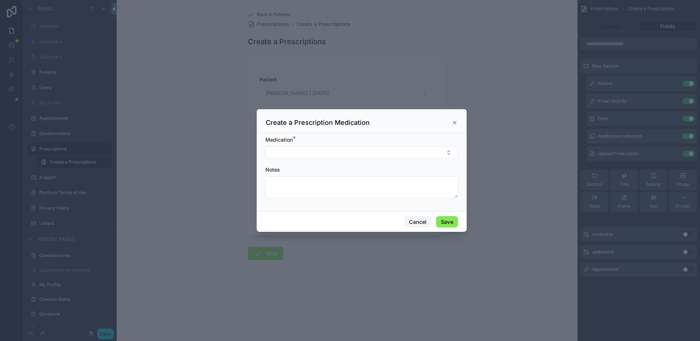
click at [418, 220] on button "Cancel" at bounding box center [417, 222] width 27 height 12
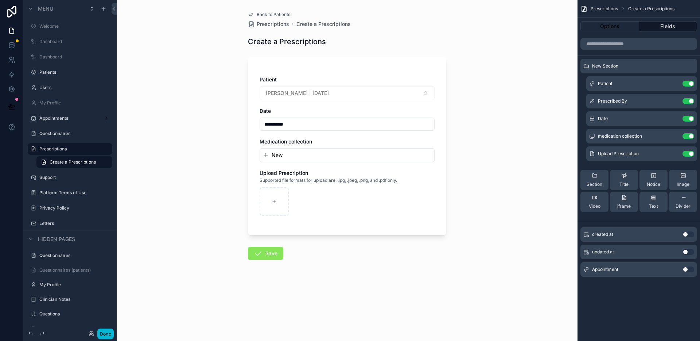
click at [264, 16] on span "Back to Patients" at bounding box center [274, 15] width 34 height 6
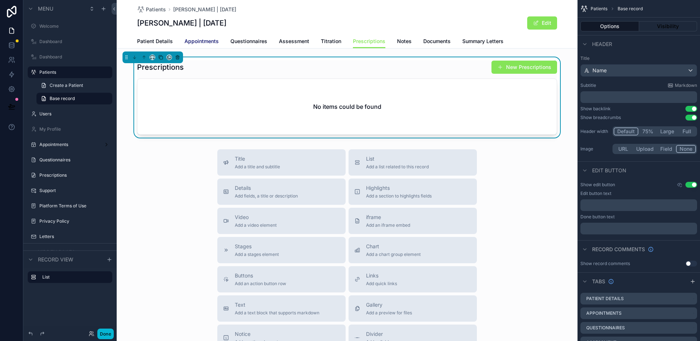
click at [204, 40] on span "Appointments" at bounding box center [202, 41] width 34 height 7
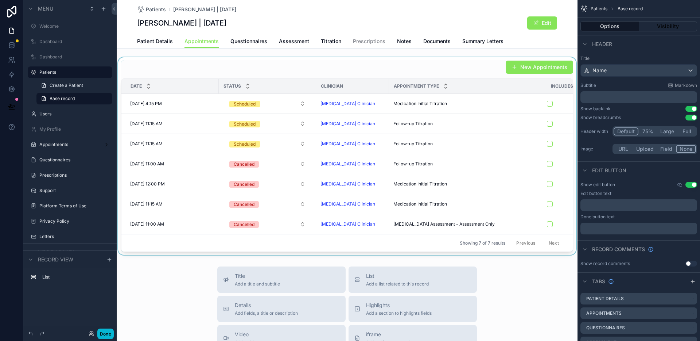
click at [371, 71] on div "scrollable content" at bounding box center [347, 155] width 461 height 197
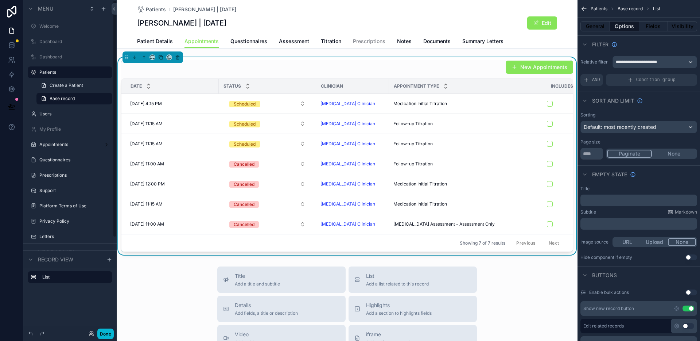
click at [426, 73] on div "New Appointments" at bounding box center [347, 67] width 452 height 14
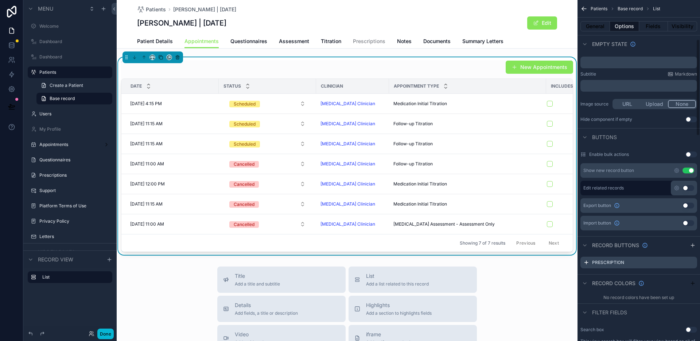
scroll to position [143, 0]
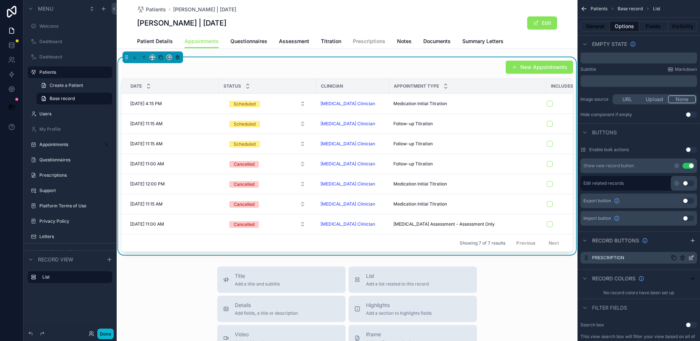
click at [693, 258] on icon "scrollable content" at bounding box center [692, 258] width 6 height 6
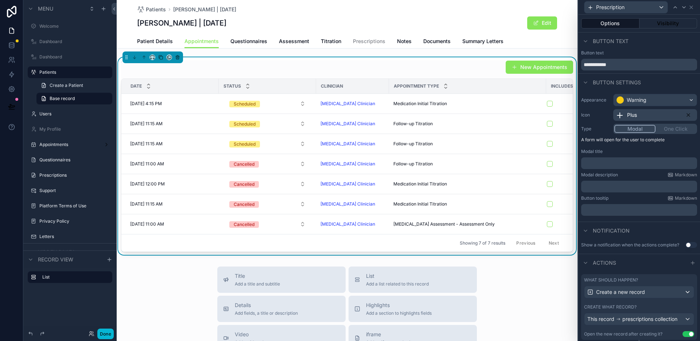
scroll to position [25, 0]
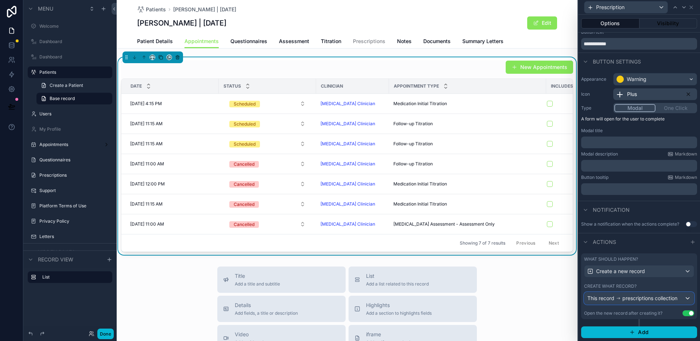
click at [626, 294] on div "This record prescriptions collection" at bounding box center [633, 297] width 90 height 7
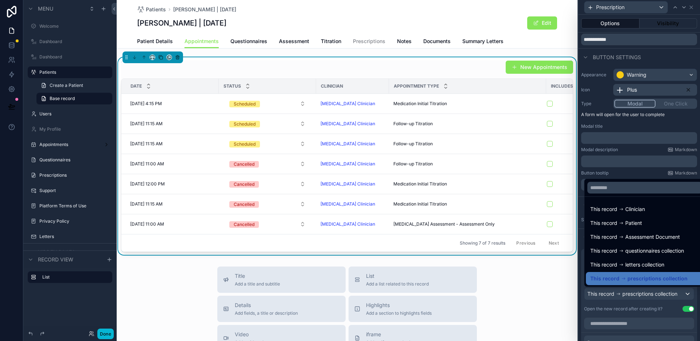
click at [626, 294] on div at bounding box center [639, 170] width 122 height 341
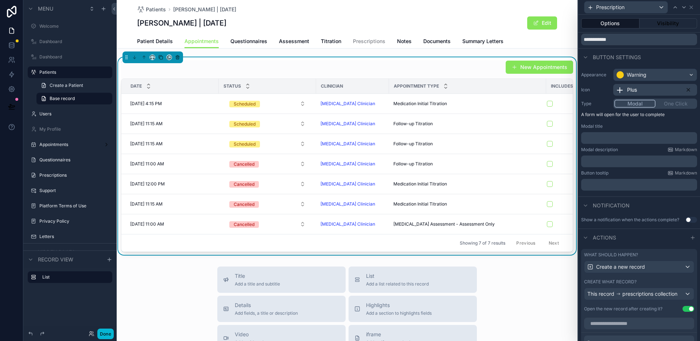
scroll to position [170, 0]
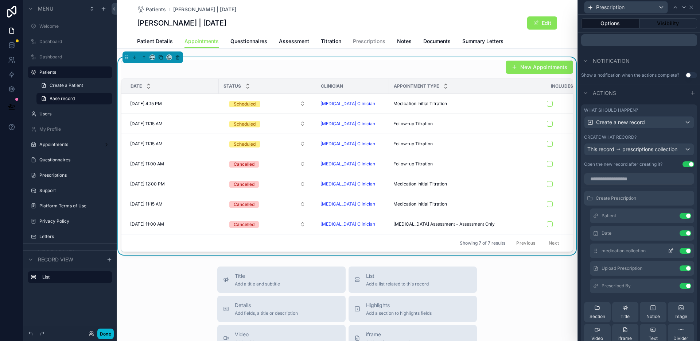
click at [668, 253] on icon at bounding box center [671, 251] width 6 height 6
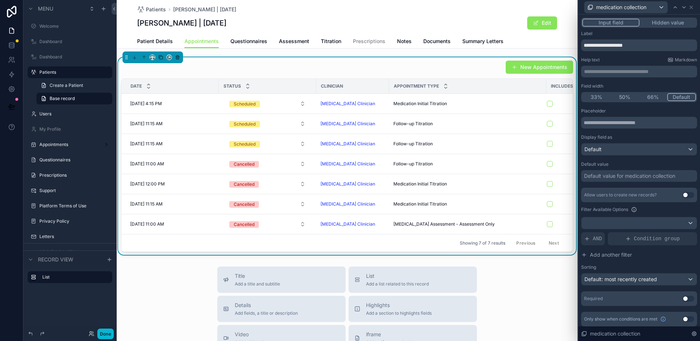
click at [683, 193] on button "Use setting" at bounding box center [689, 195] width 12 height 6
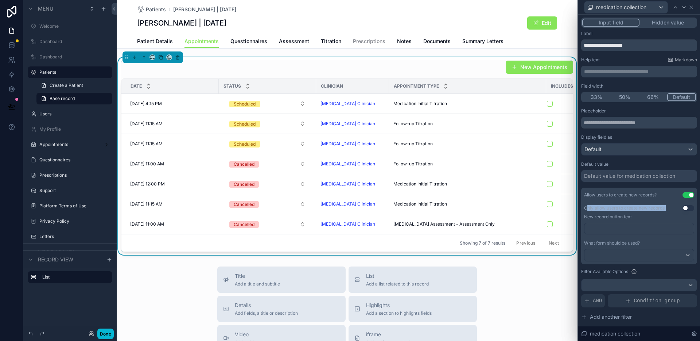
drag, startPoint x: 586, startPoint y: 209, endPoint x: 632, endPoint y: 211, distance: 45.7
click at [632, 211] on div "Only allow users to create new records Use setting New record button text ﻿ Wha…" at bounding box center [639, 233] width 116 height 62
click at [640, 208] on label "Only allow users to create new records" at bounding box center [624, 208] width 81 height 6
click at [614, 227] on p "﻿" at bounding box center [640, 228] width 105 height 7
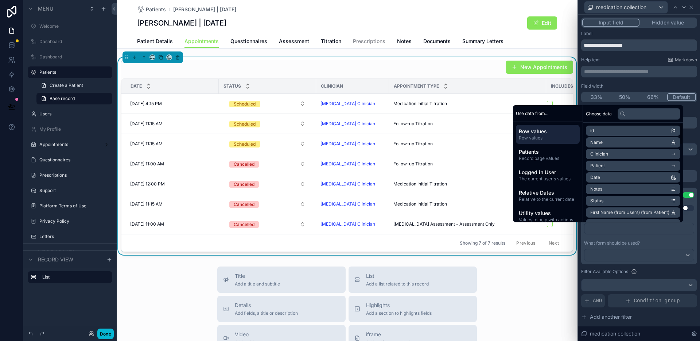
click at [632, 236] on div "﻿" at bounding box center [639, 231] width 110 height 18
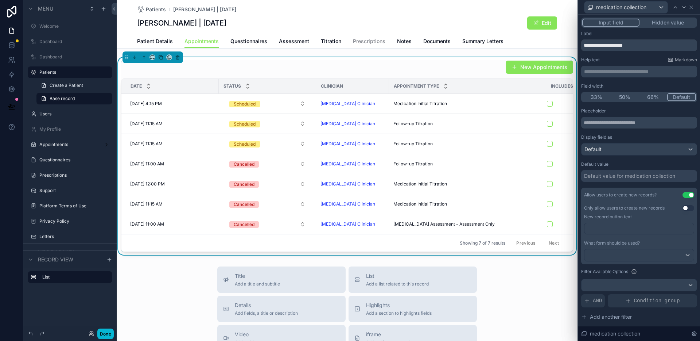
click at [683, 208] on button "Use setting" at bounding box center [689, 208] width 12 height 6
click at [363, 42] on span "Prescriptions" at bounding box center [369, 41] width 32 height 7
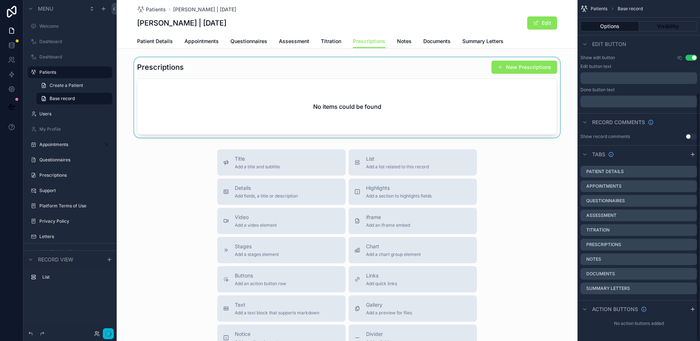
drag, startPoint x: 409, startPoint y: 71, endPoint x: 450, endPoint y: 68, distance: 42.1
click at [409, 71] on div "scrollable content" at bounding box center [347, 97] width 461 height 80
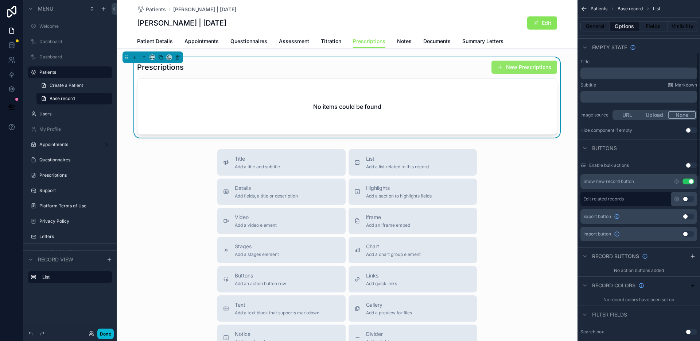
scroll to position [143, 0]
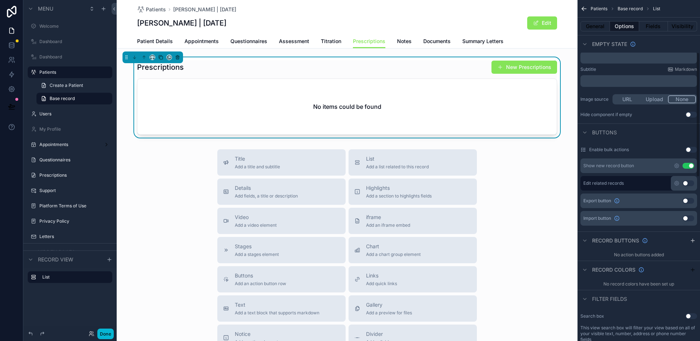
drag, startPoint x: 514, startPoint y: 67, endPoint x: 518, endPoint y: 68, distance: 4.2
click at [514, 67] on button "New Prescriptions" at bounding box center [525, 67] width 66 height 13
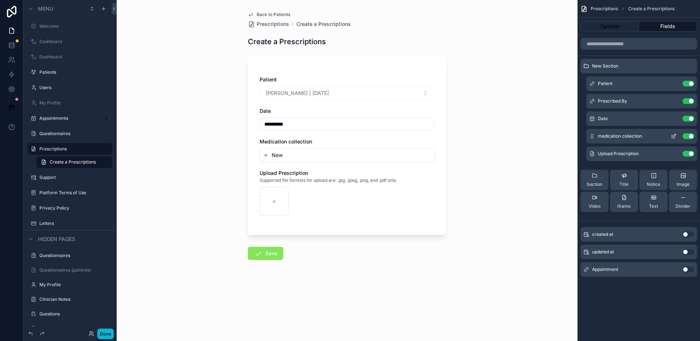
click at [674, 136] on icon "scrollable content" at bounding box center [674, 136] width 6 height 6
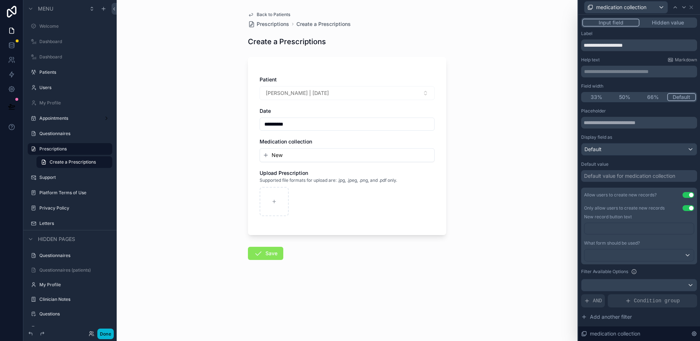
click at [271, 12] on span "Back to Patients" at bounding box center [274, 15] width 34 height 6
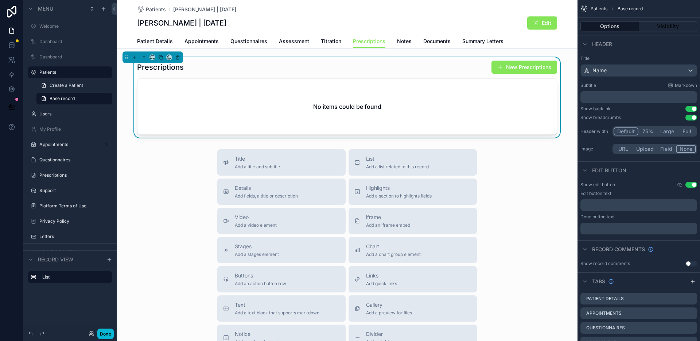
click at [215, 43] on div "Patient Details Appointments Questionnaires Assessment Titration Prescriptions …" at bounding box center [347, 41] width 420 height 14
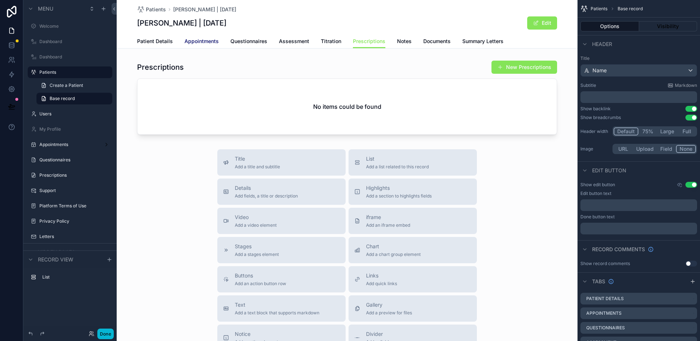
click at [213, 42] on span "Appointments" at bounding box center [202, 41] width 34 height 7
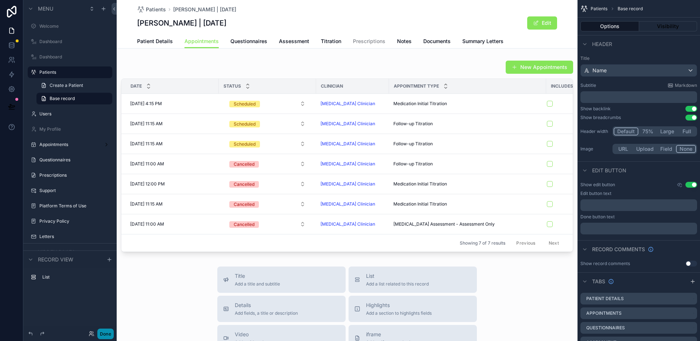
click at [105, 337] on button "Done" at bounding box center [105, 333] width 16 height 11
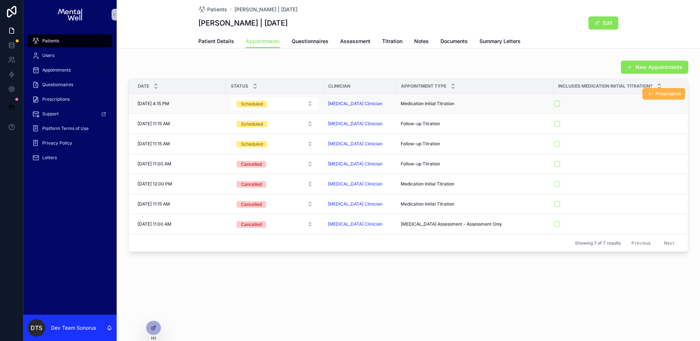
click at [667, 96] on span "Prescription" at bounding box center [668, 94] width 25 height 6
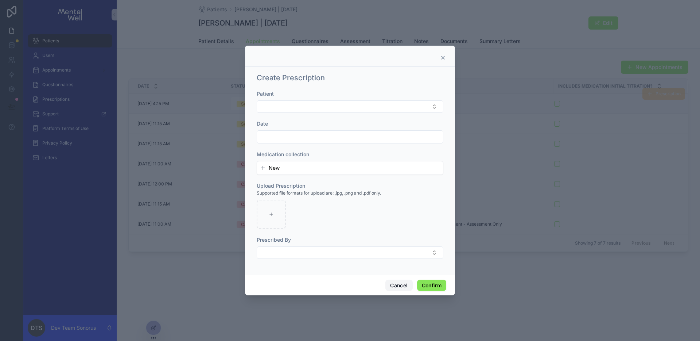
click at [390, 286] on button "Cancel" at bounding box center [399, 285] width 27 height 12
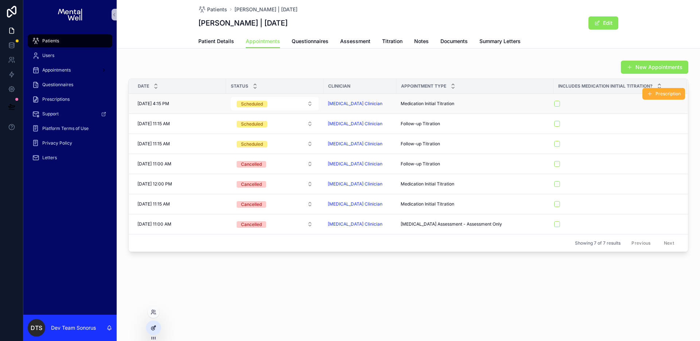
click at [155, 330] on div at bounding box center [153, 328] width 15 height 14
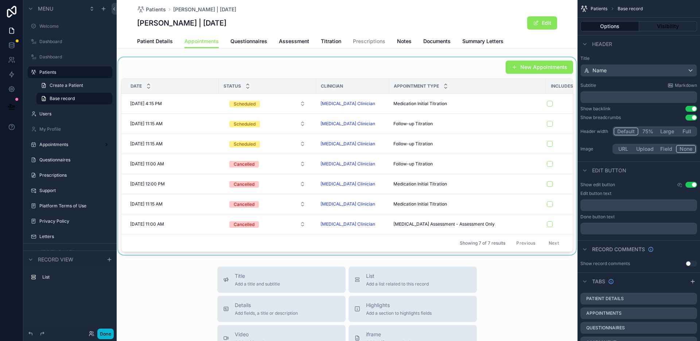
click at [476, 71] on div "scrollable content" at bounding box center [347, 155] width 461 height 197
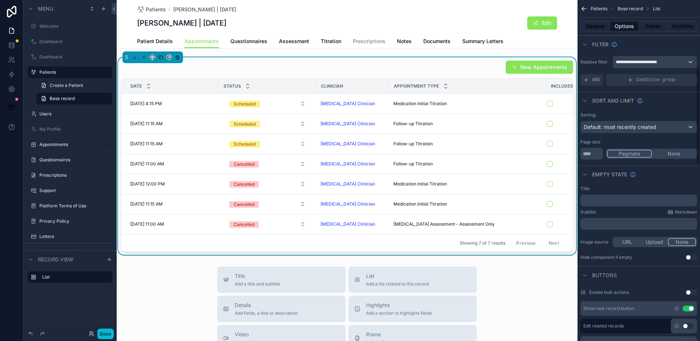
scroll to position [241, 0]
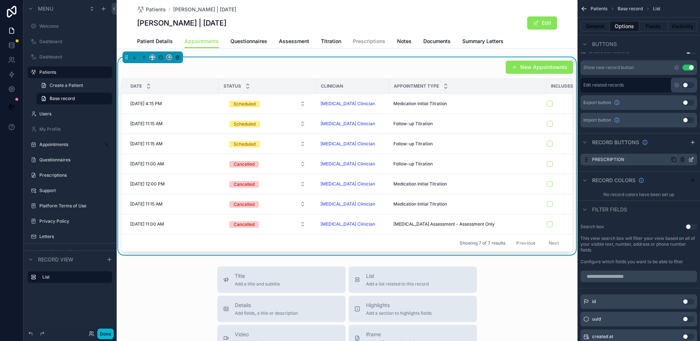
click at [691, 160] on icon "scrollable content" at bounding box center [692, 159] width 6 height 6
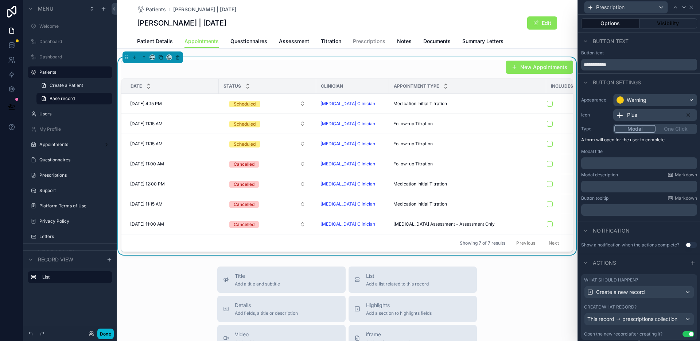
scroll to position [25, 0]
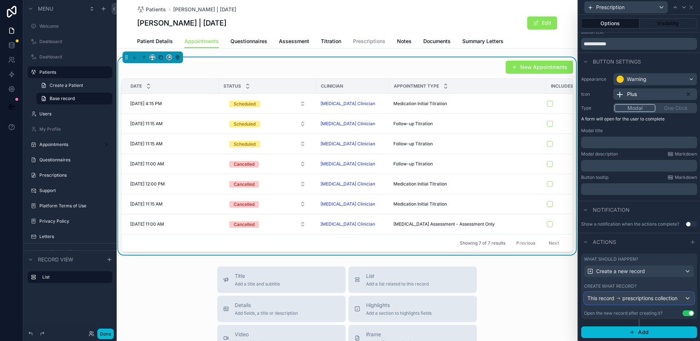
click at [628, 294] on div "This record prescriptions collection" at bounding box center [633, 297] width 90 height 7
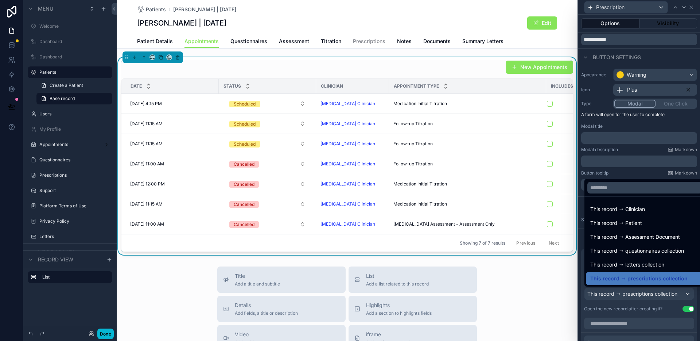
click at [628, 295] on div at bounding box center [639, 170] width 122 height 341
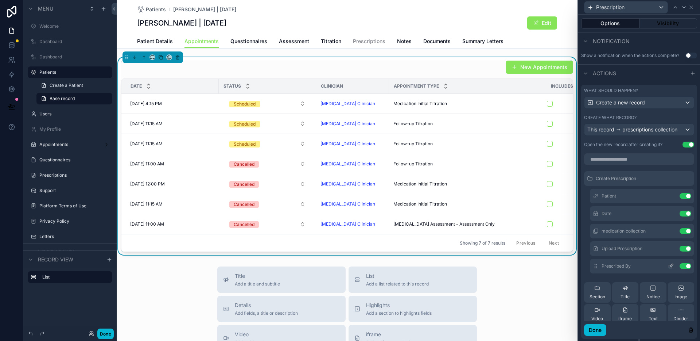
scroll to position [38, 0]
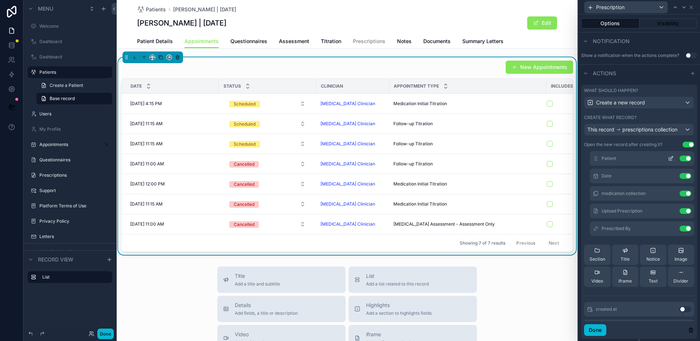
click at [668, 161] on icon at bounding box center [671, 158] width 6 height 6
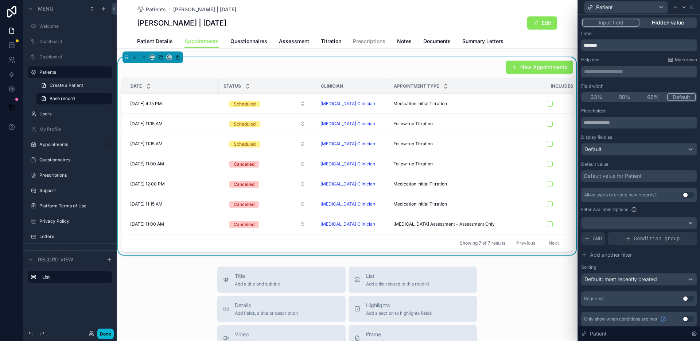
click at [681, 22] on button "Hidden value" at bounding box center [668, 23] width 57 height 8
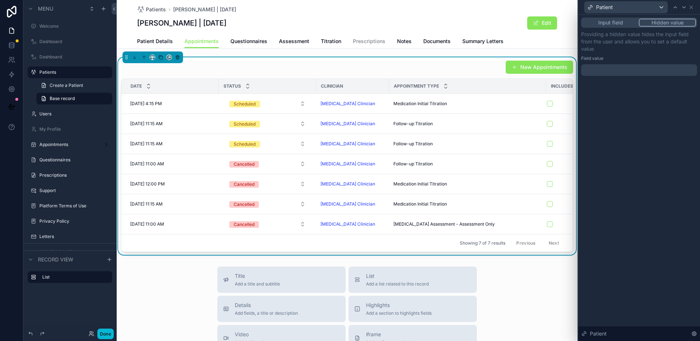
click at [630, 70] on div at bounding box center [639, 70] width 116 height 12
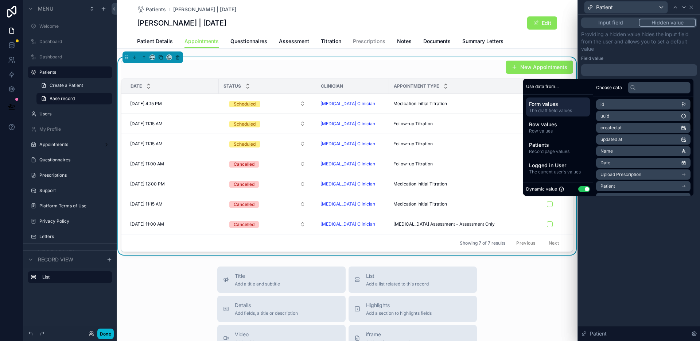
click at [628, 183] on li "Patient" at bounding box center [643, 186] width 94 height 10
click at [616, 121] on li "id" at bounding box center [643, 117] width 94 height 10
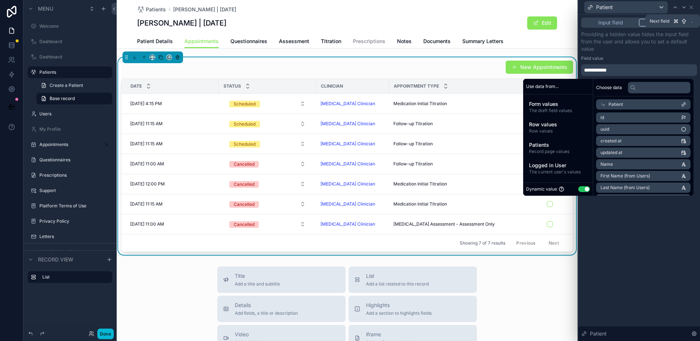
click at [683, 8] on icon at bounding box center [684, 7] width 6 height 6
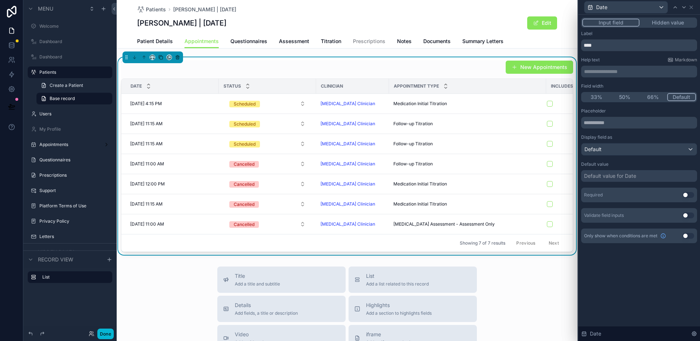
click at [614, 176] on div "Default value for Date" at bounding box center [610, 175] width 52 height 7
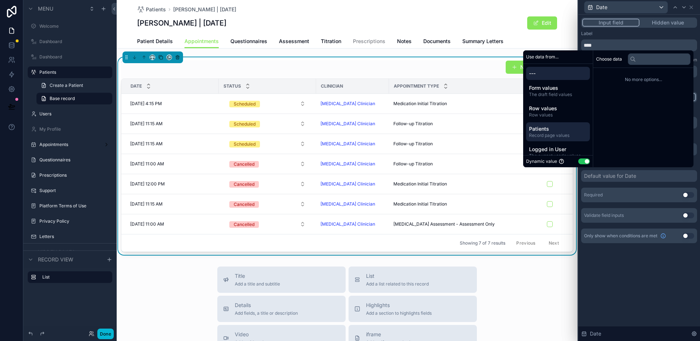
scroll to position [50, 0]
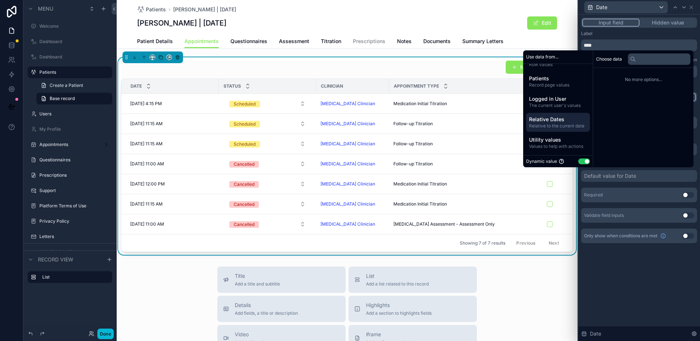
click at [554, 128] on span "Relative to the current date" at bounding box center [558, 126] width 58 height 6
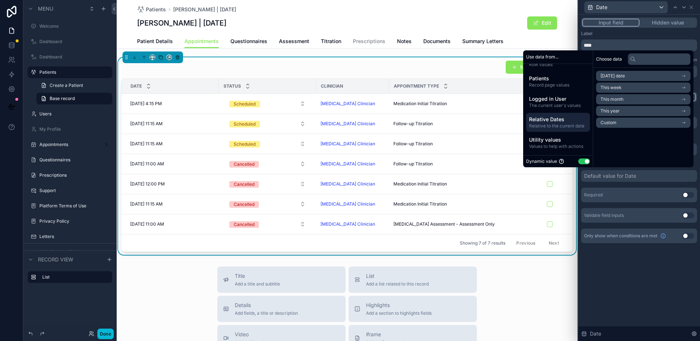
click at [624, 77] on li "Today's date" at bounding box center [643, 76] width 94 height 10
click at [627, 88] on li "Now" at bounding box center [643, 89] width 94 height 10
click at [685, 8] on icon at bounding box center [684, 7] width 6 height 6
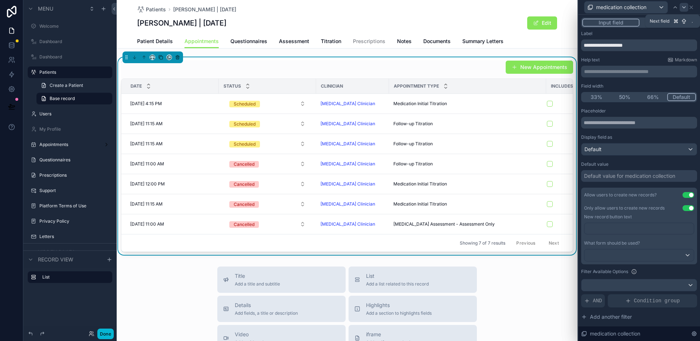
click at [685, 9] on icon at bounding box center [684, 7] width 6 height 6
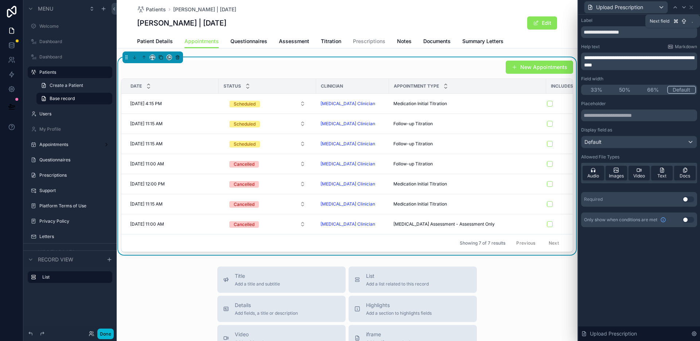
click at [685, 9] on icon at bounding box center [684, 7] width 6 height 6
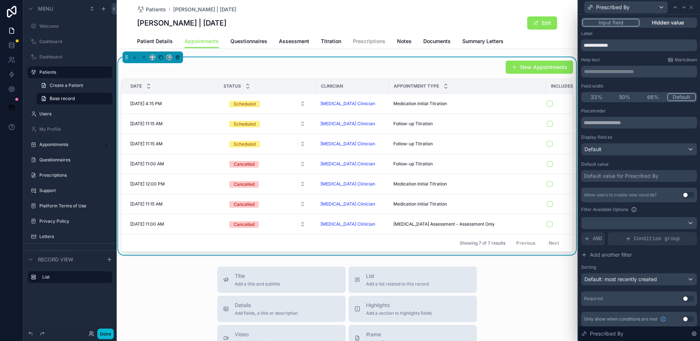
click at [665, 23] on button "Hidden value" at bounding box center [668, 23] width 57 height 8
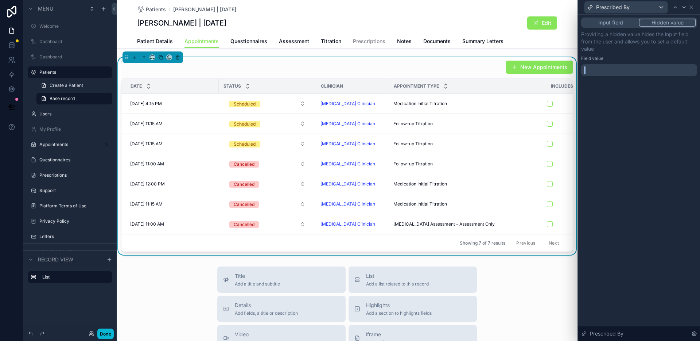
click at [623, 66] on div at bounding box center [639, 70] width 116 height 12
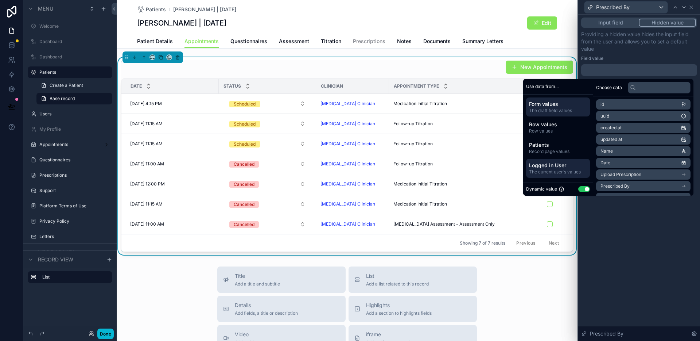
click at [553, 164] on span "Logged in User" at bounding box center [558, 165] width 58 height 7
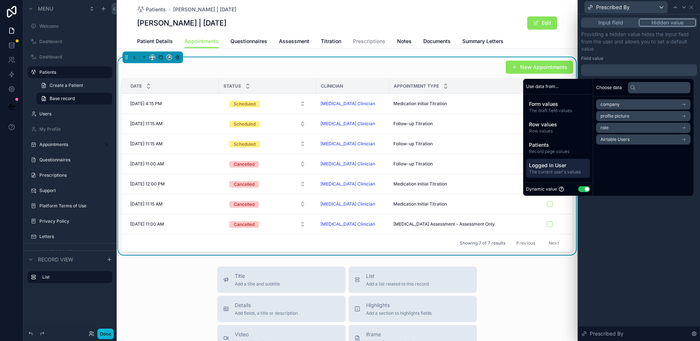
click at [620, 143] on li "Airtable Users" at bounding box center [643, 139] width 94 height 10
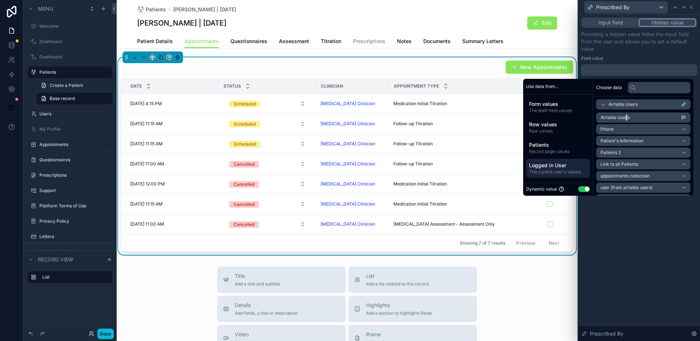
drag, startPoint x: 623, startPoint y: 116, endPoint x: 625, endPoint y: 121, distance: 5.6
click at [623, 116] on span "Airtable Users" at bounding box center [615, 118] width 29 height 6
drag, startPoint x: 104, startPoint y: 333, endPoint x: 127, endPoint y: 322, distance: 25.0
click at [105, 333] on button "Done" at bounding box center [105, 333] width 16 height 11
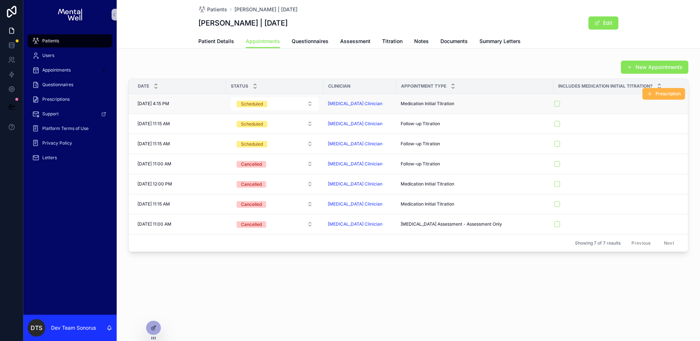
click at [662, 97] on button "Prescription" at bounding box center [664, 94] width 43 height 12
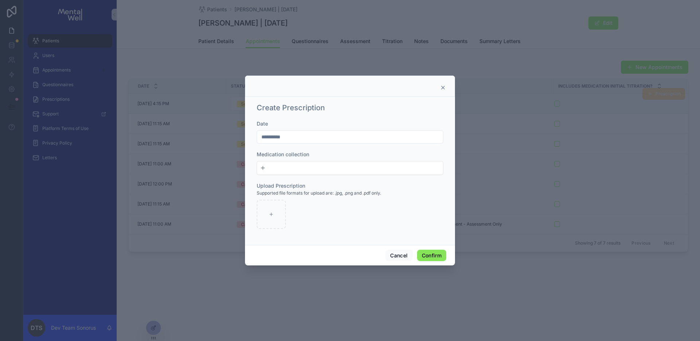
click at [289, 169] on button "New" at bounding box center [350, 167] width 180 height 7
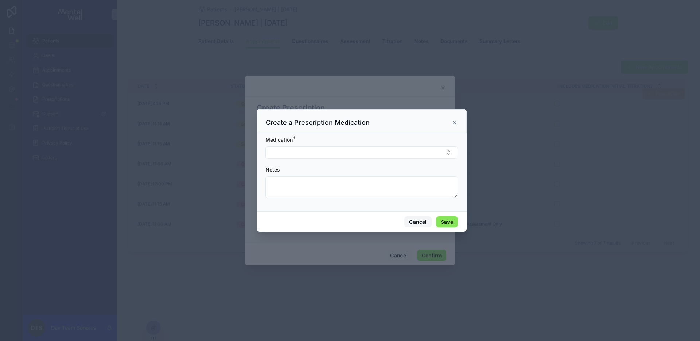
click at [419, 224] on button "Cancel" at bounding box center [417, 222] width 27 height 12
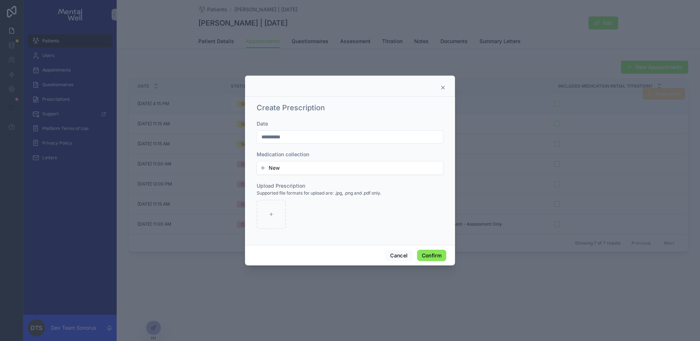
click at [442, 88] on icon at bounding box center [443, 87] width 3 height 3
